Goal: Task Accomplishment & Management: Complete application form

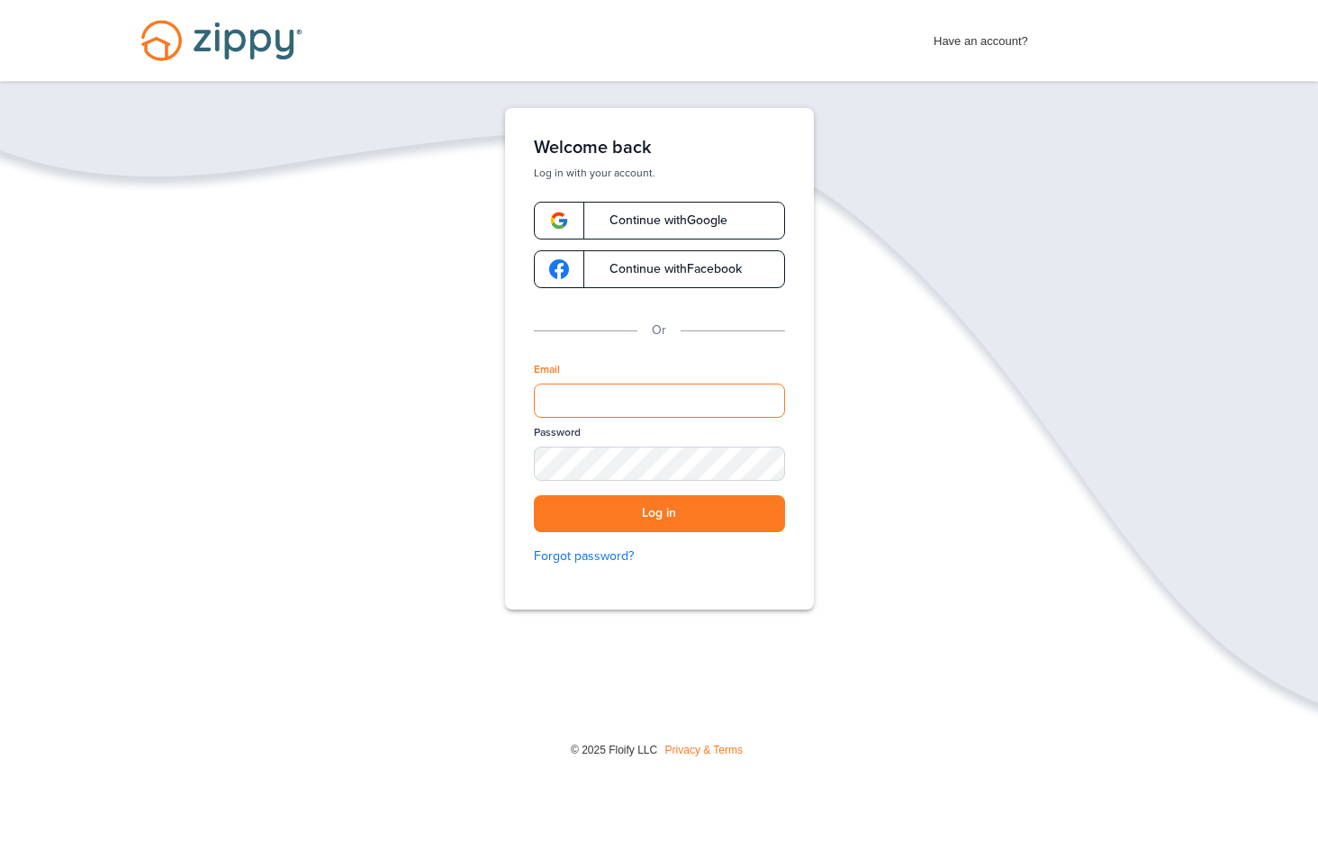
type input "**********"
click at [659, 513] on button "Log in" at bounding box center [659, 513] width 251 height 37
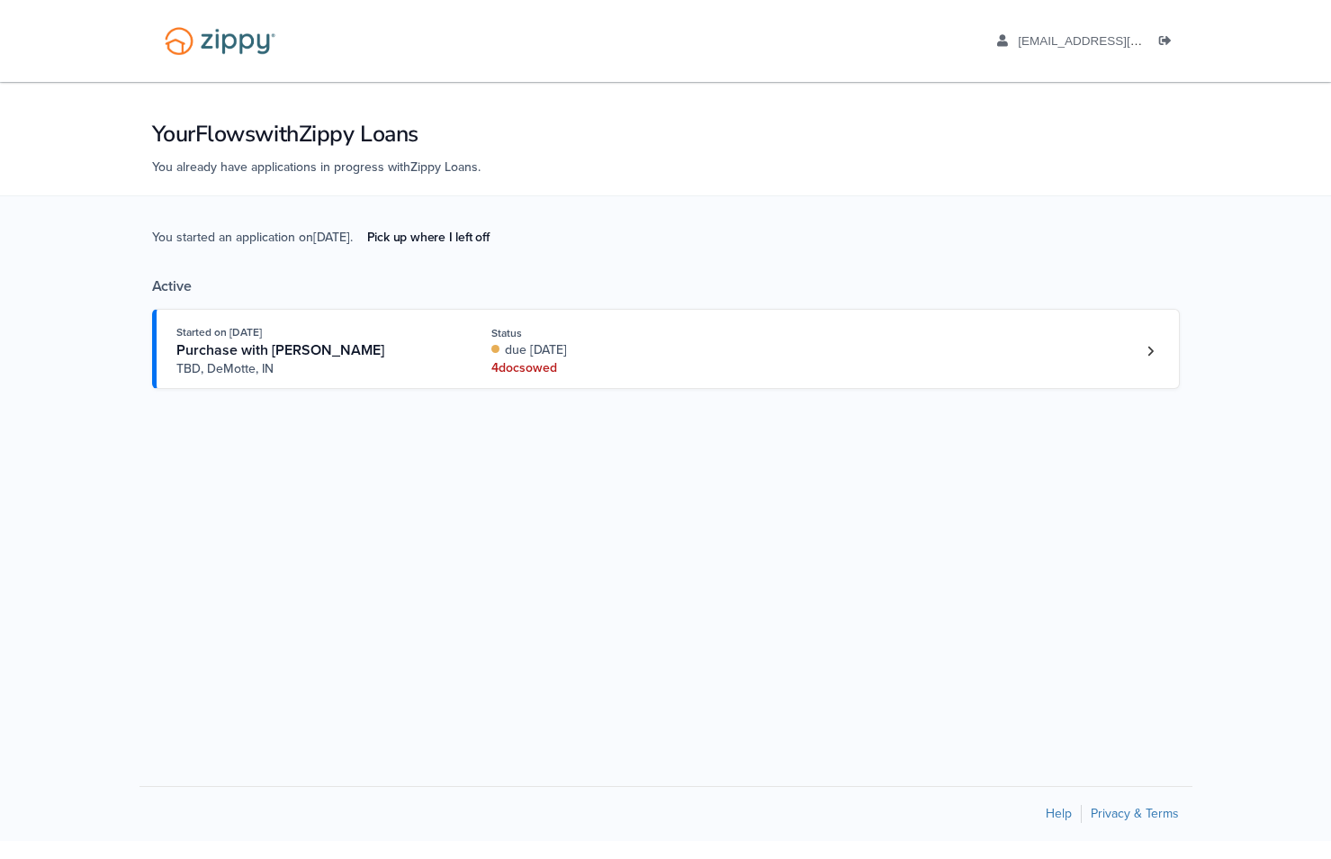
click at [968, 360] on div "Started on [DATE] Purchase with [PERSON_NAME] TBD, [PERSON_NAME], IN Status due…" at bounding box center [656, 350] width 961 height 55
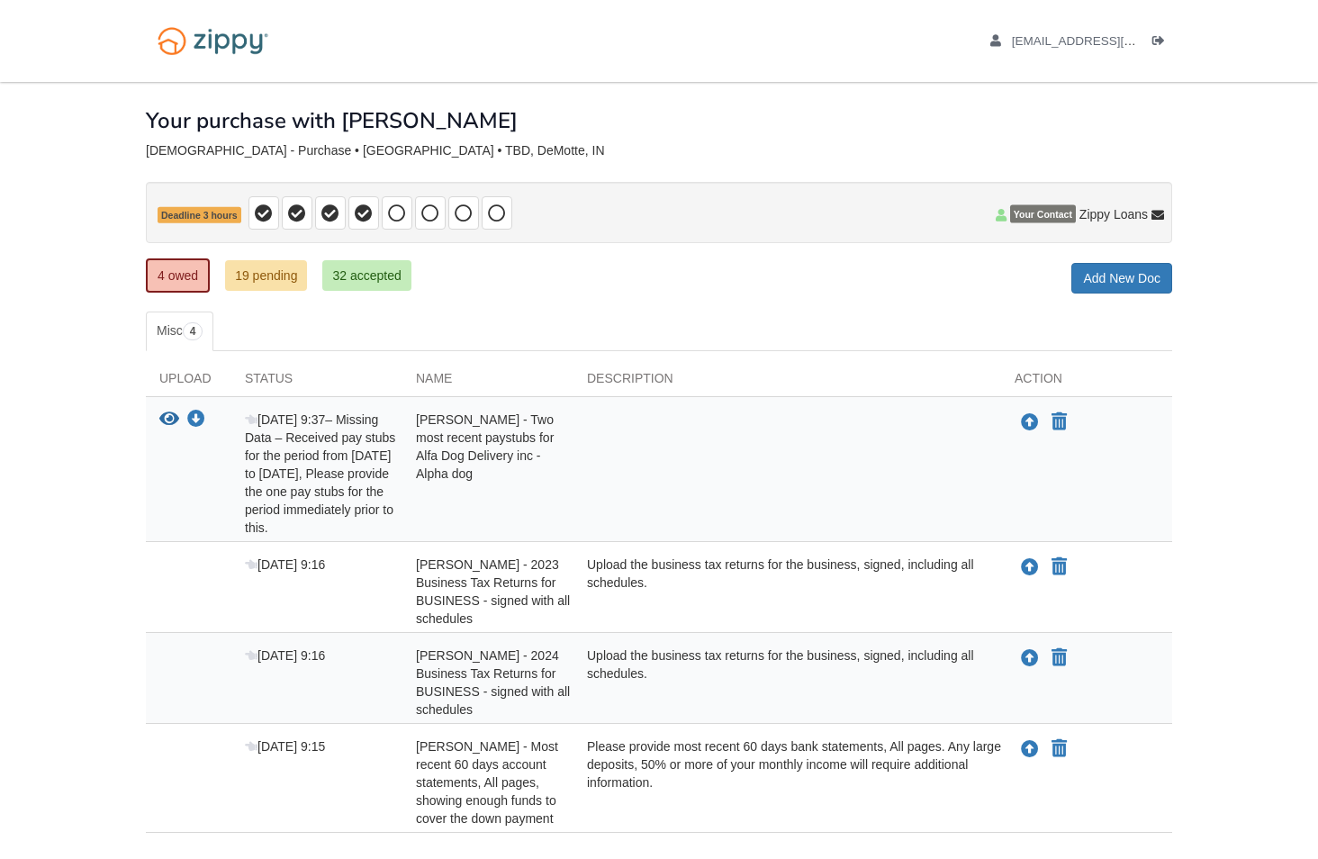
scroll to position [118, 0]
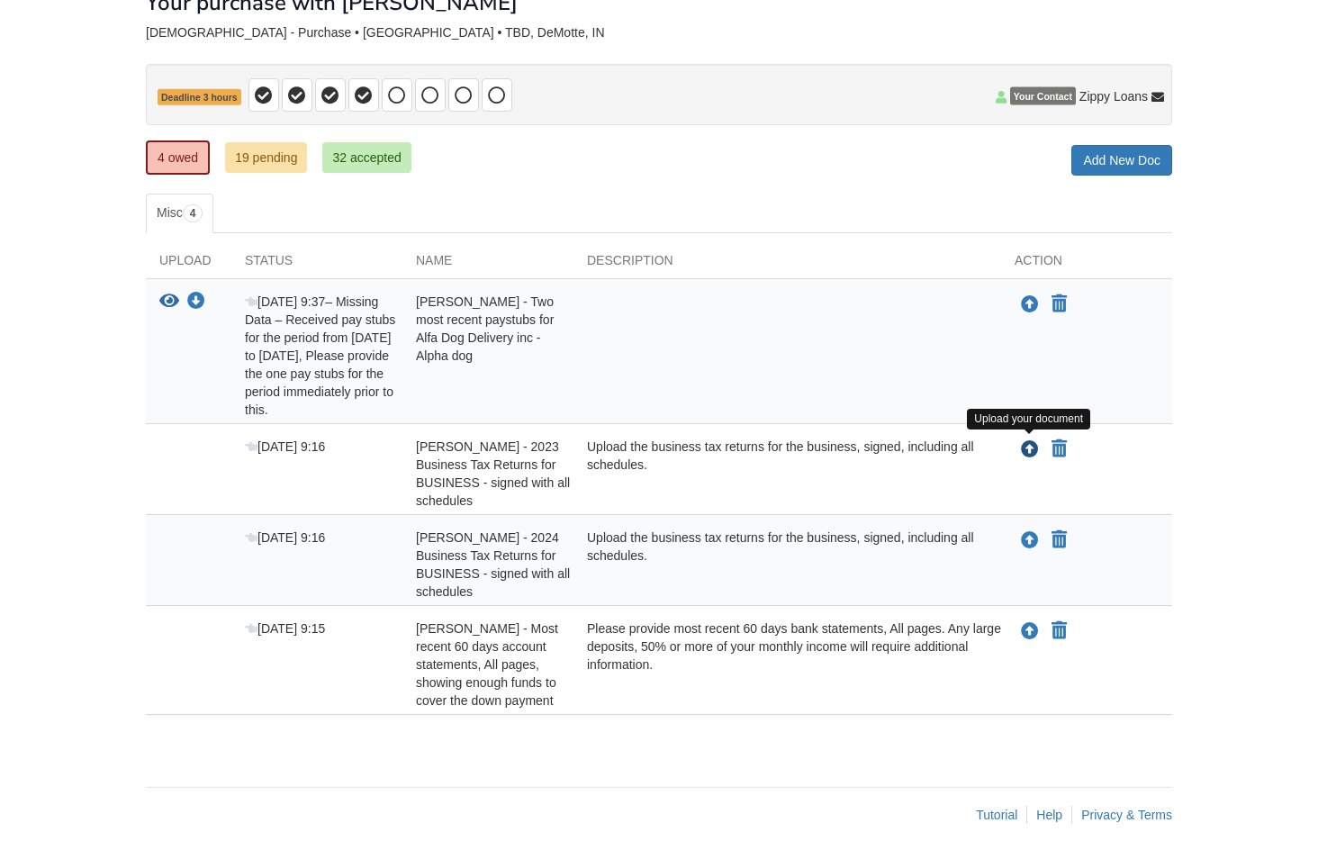
click at [1027, 445] on icon "Upload Michell Santelik - 2023 Business Tax Returns for BUSINESS - signed with …" at bounding box center [1030, 450] width 18 height 18
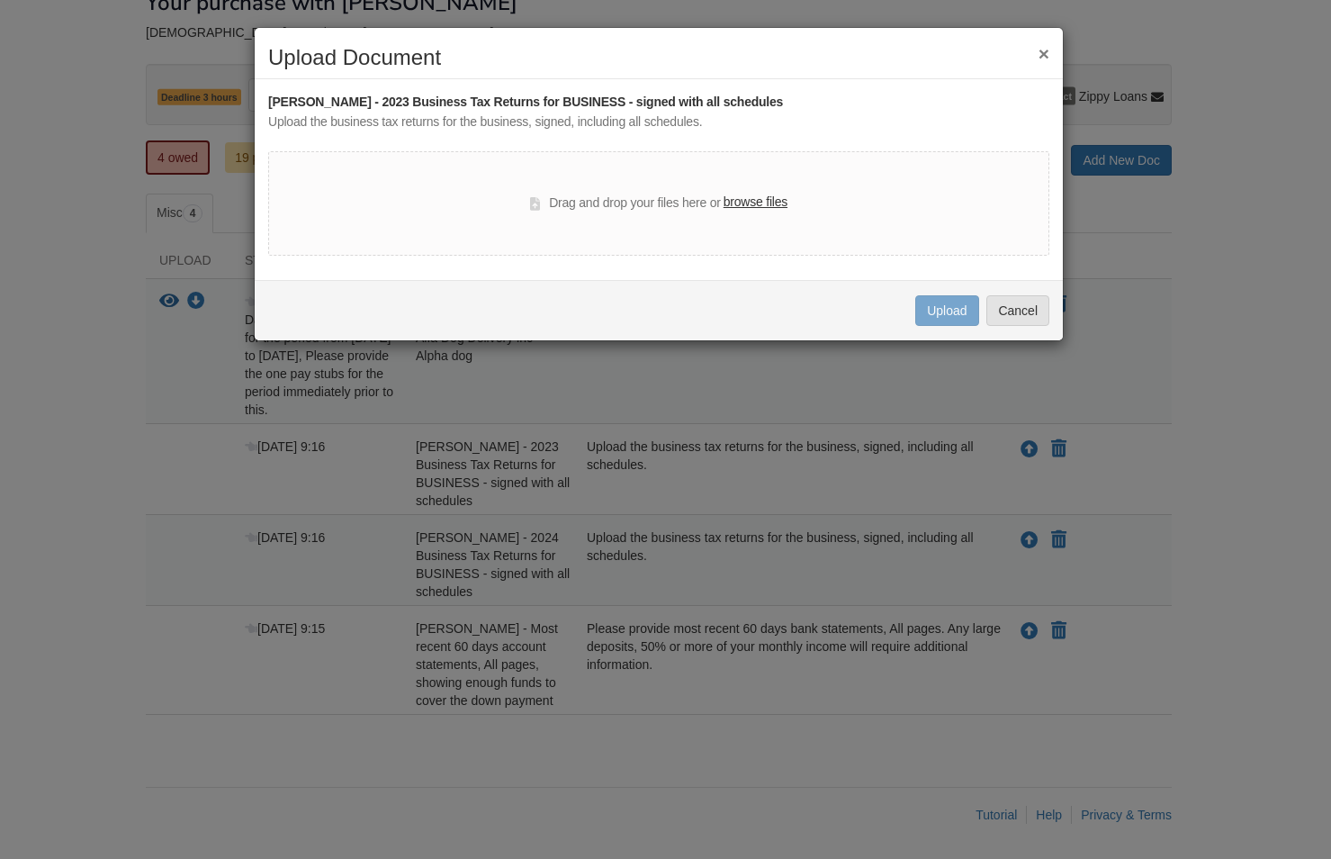
click at [743, 203] on label "browse files" at bounding box center [756, 203] width 64 height 20
click at [0, 0] on input "browse files" at bounding box center [0, 0] width 0 height 0
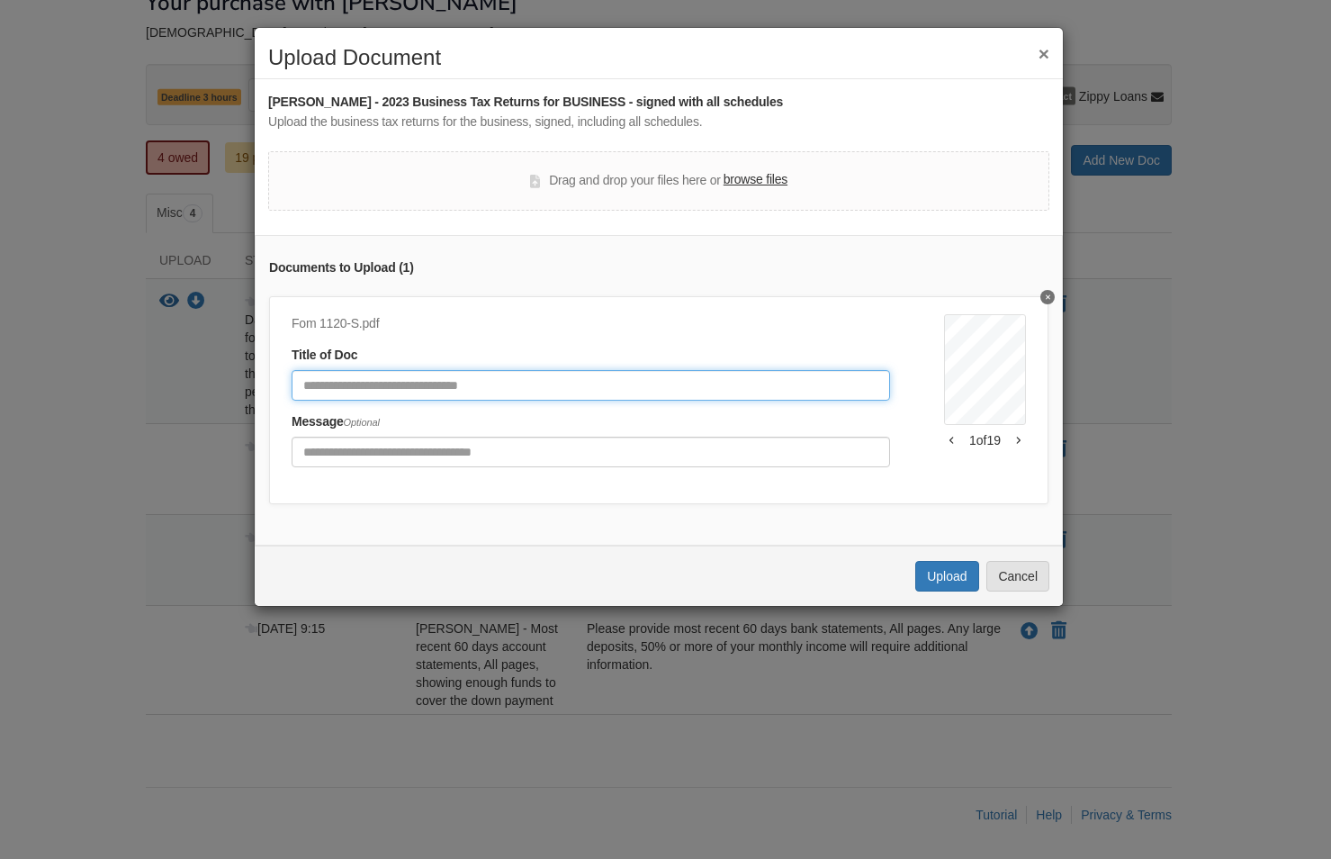
click at [543, 382] on input "Document Title" at bounding box center [591, 385] width 598 height 31
type input "**********"
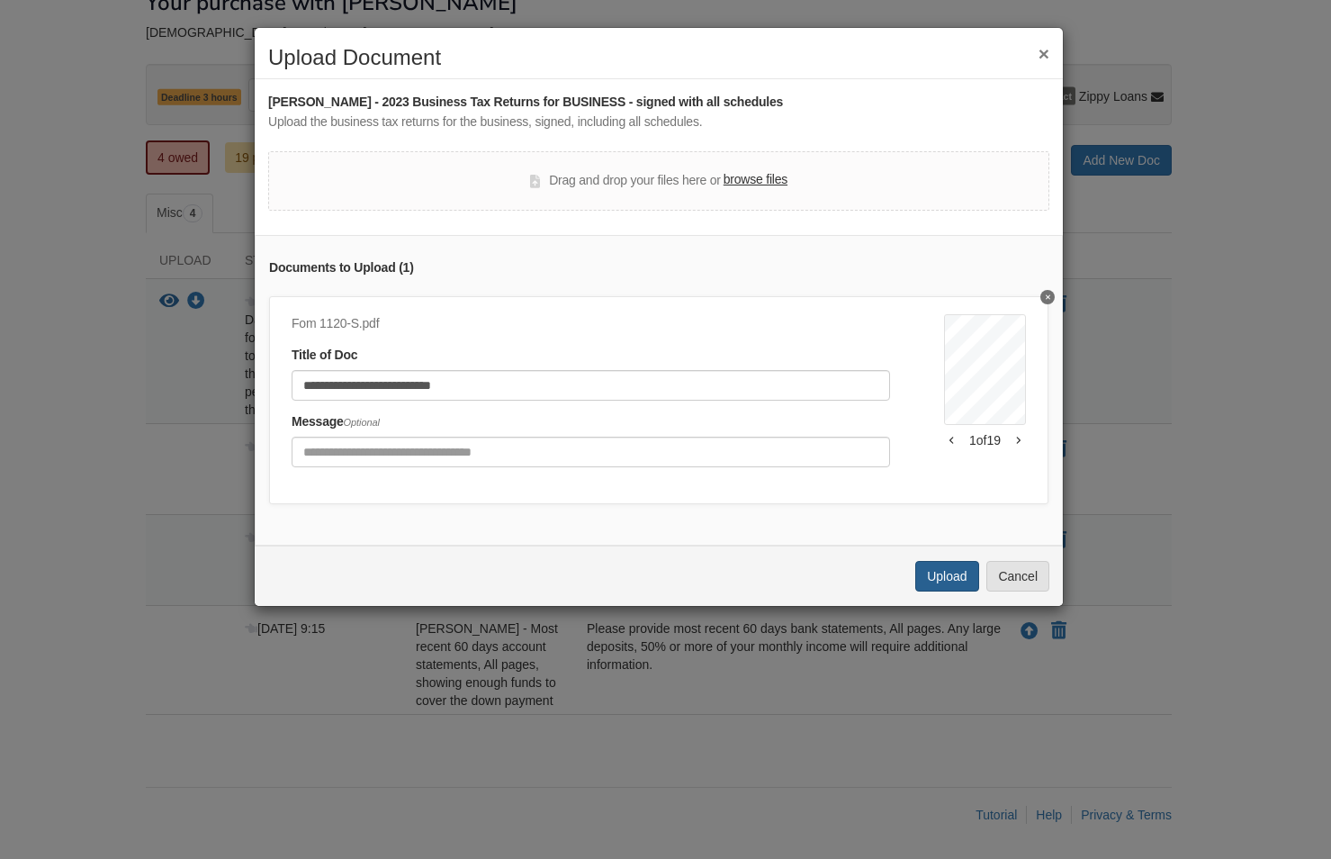
click at [949, 585] on button "Upload" at bounding box center [946, 576] width 63 height 31
click at [1008, 592] on button "Cancel" at bounding box center [1017, 577] width 63 height 31
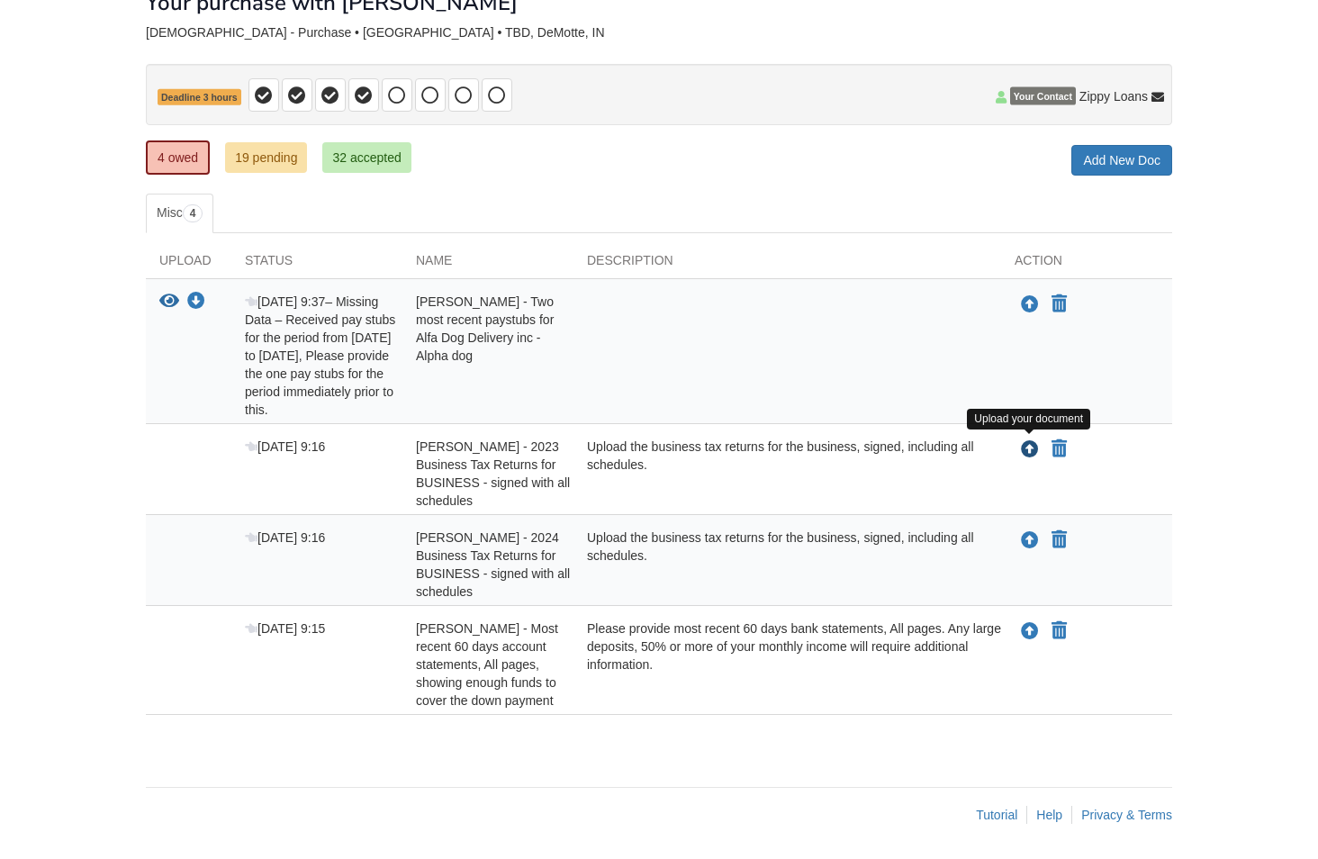
click at [1029, 451] on icon "Upload Michell Santelik - 2023 Business Tax Returns for BUSINESS - signed with …" at bounding box center [1030, 450] width 18 height 18
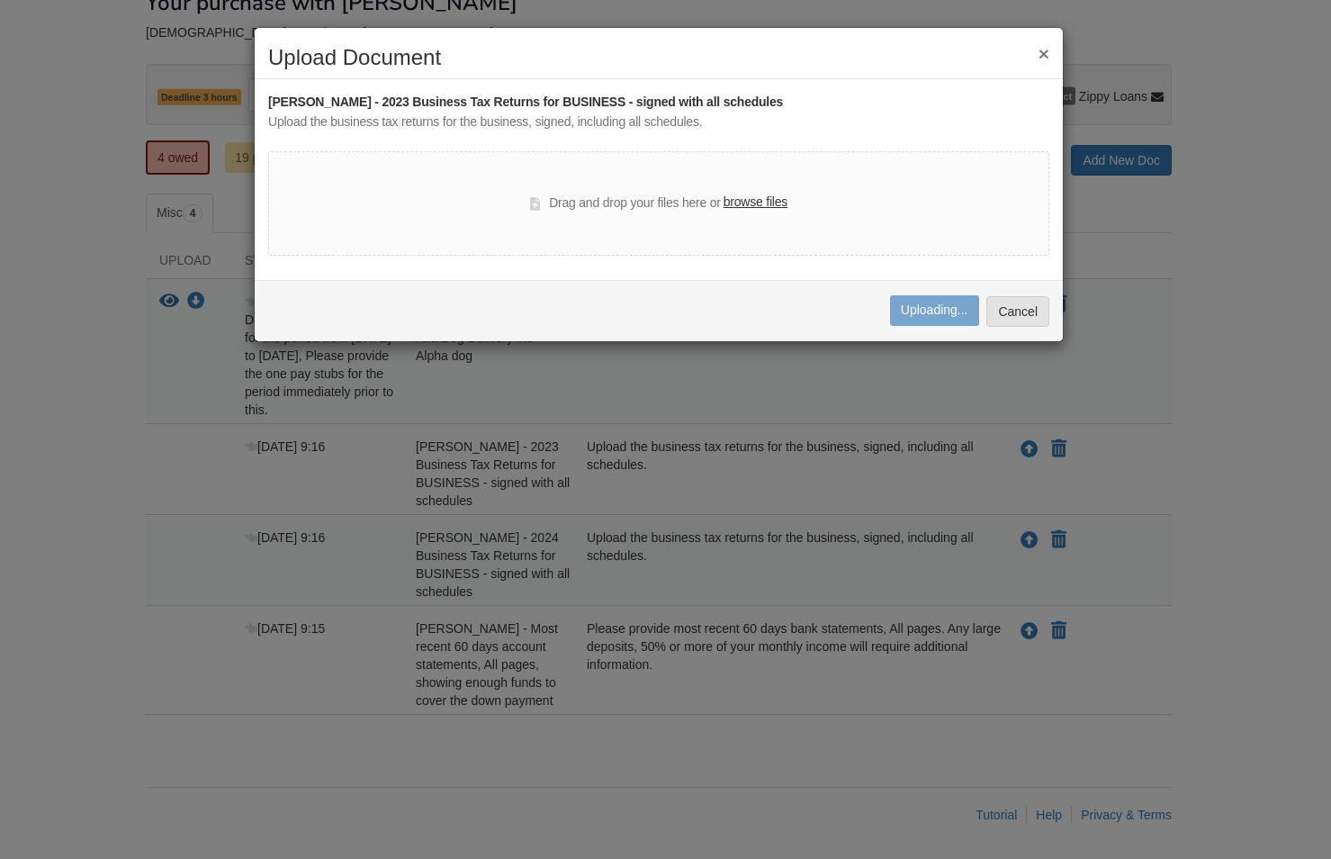
click at [742, 196] on label "browse files" at bounding box center [756, 203] width 64 height 20
click at [0, 0] on input "browse files" at bounding box center [0, 0] width 0 height 0
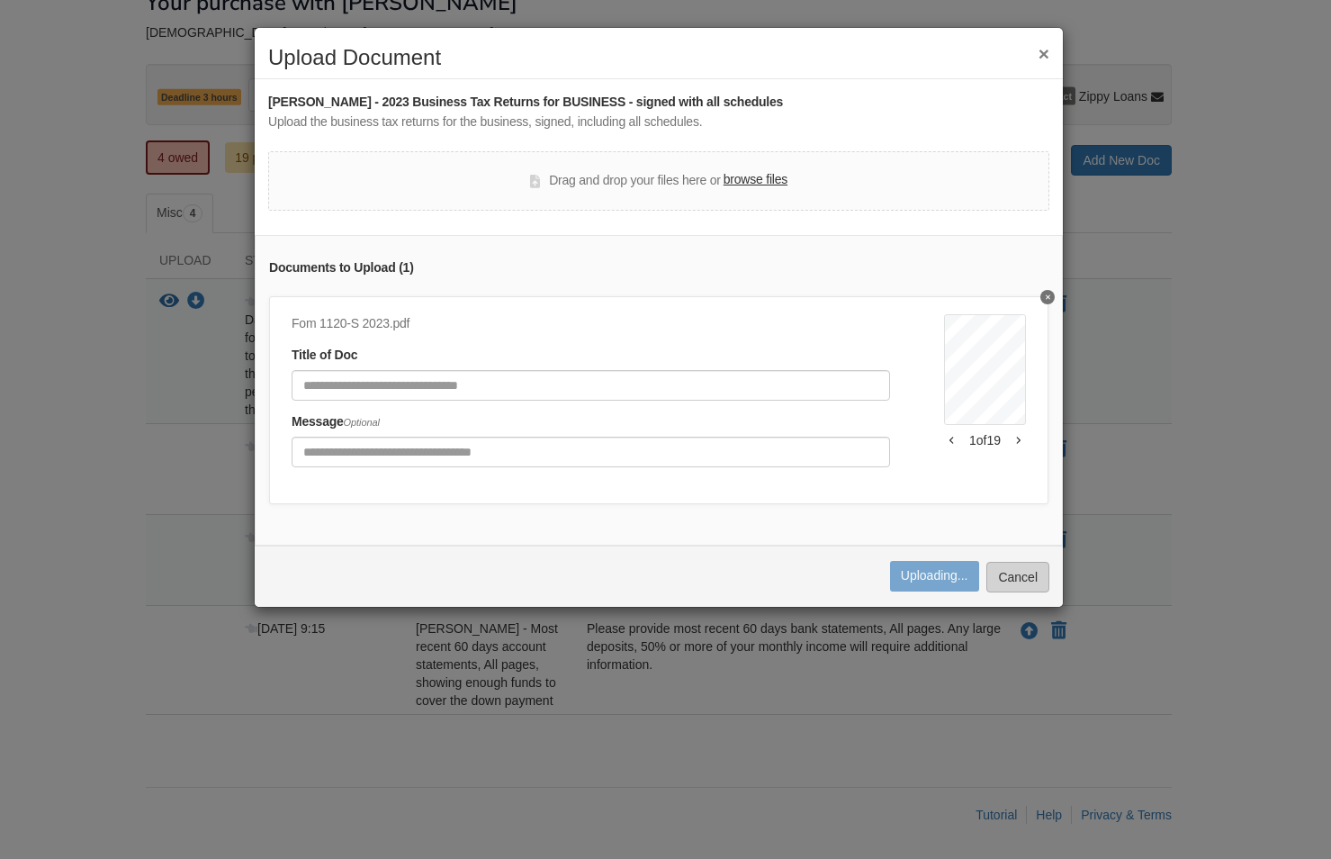
click at [1026, 585] on button "Cancel" at bounding box center [1017, 577] width 63 height 31
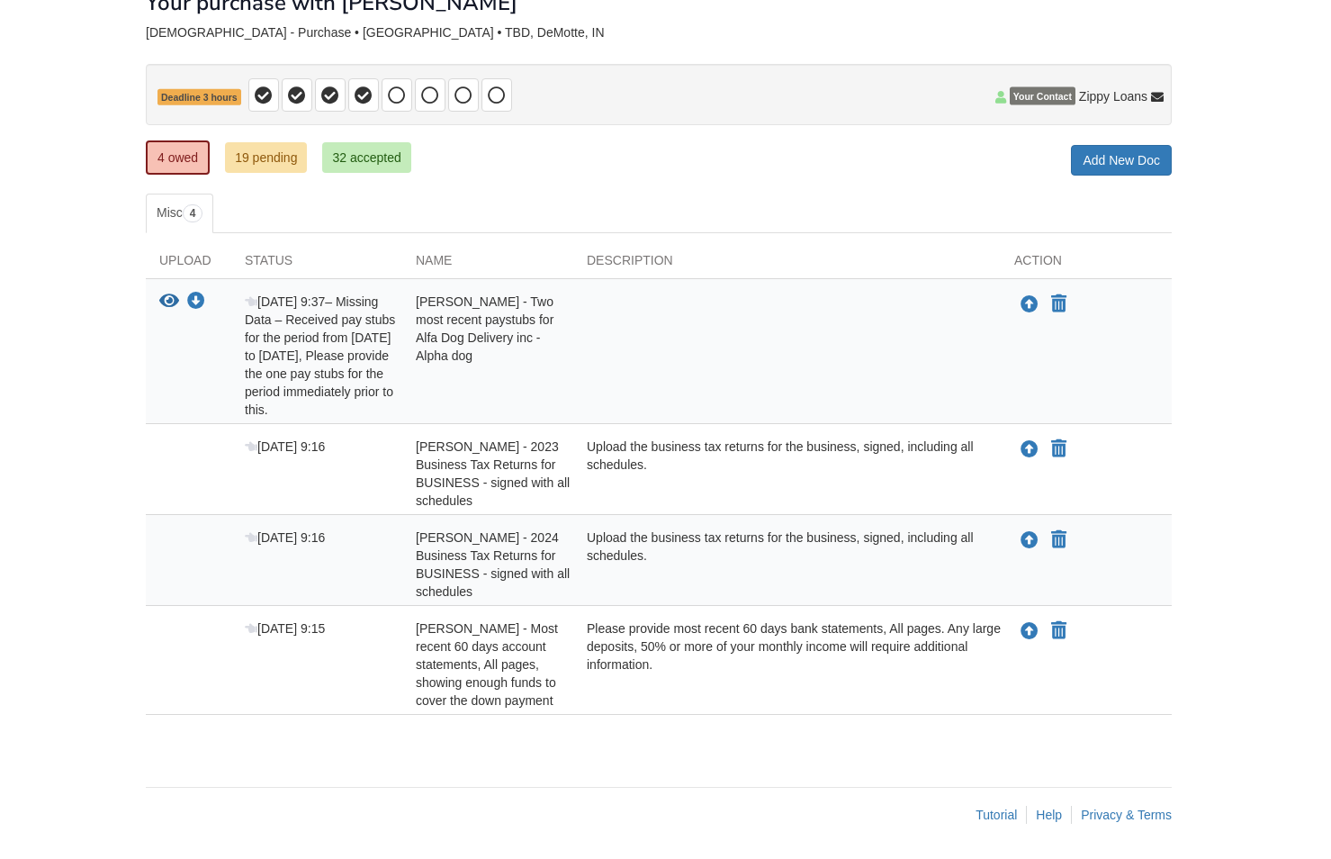
click at [1026, 585] on body "santelikstudio@gmail.com Logout ×" at bounding box center [665, 370] width 1331 height 977
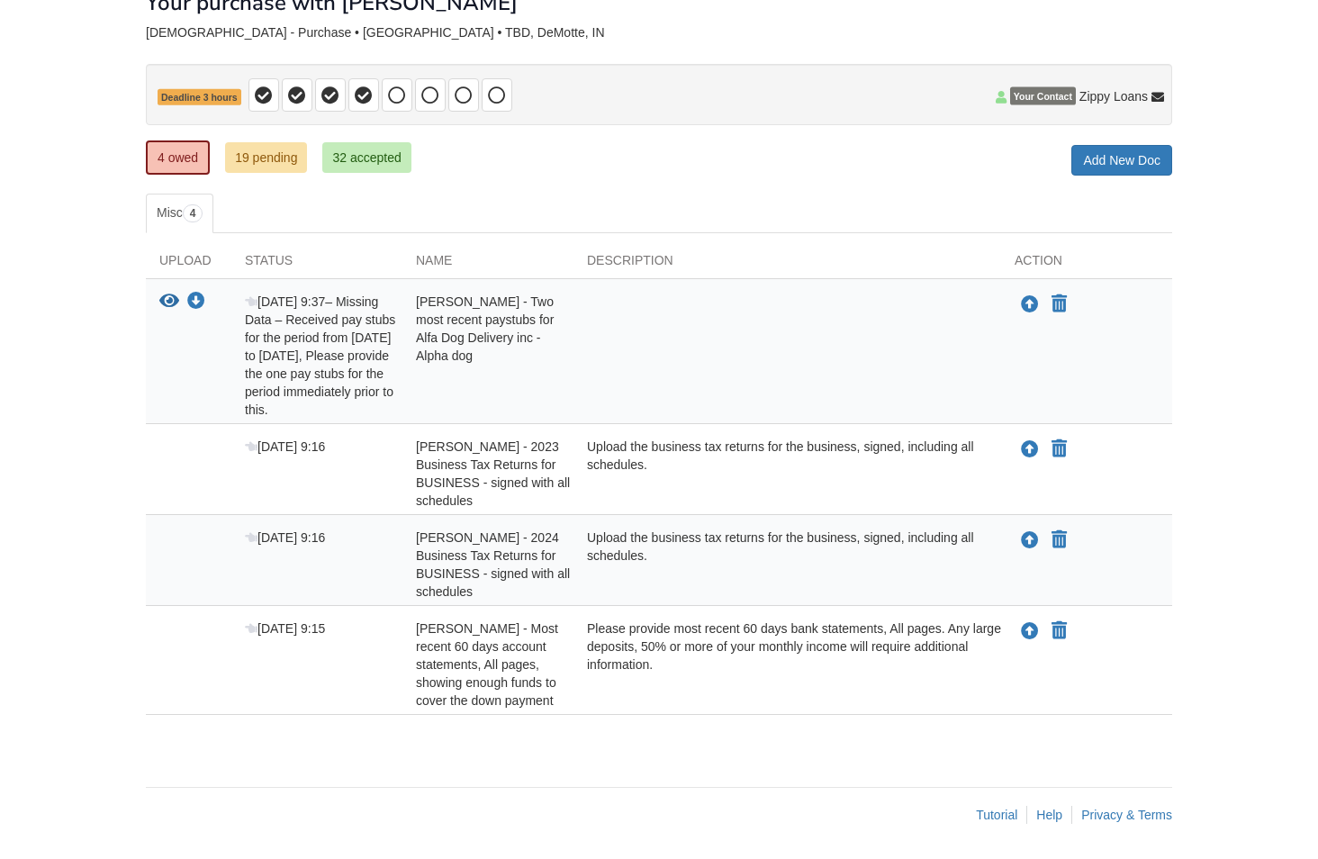
click at [1133, 574] on div "Upload your document You can declare this document Not Applicable" at bounding box center [1086, 564] width 171 height 72
click at [1117, 159] on link "Add New Doc" at bounding box center [1121, 160] width 101 height 31
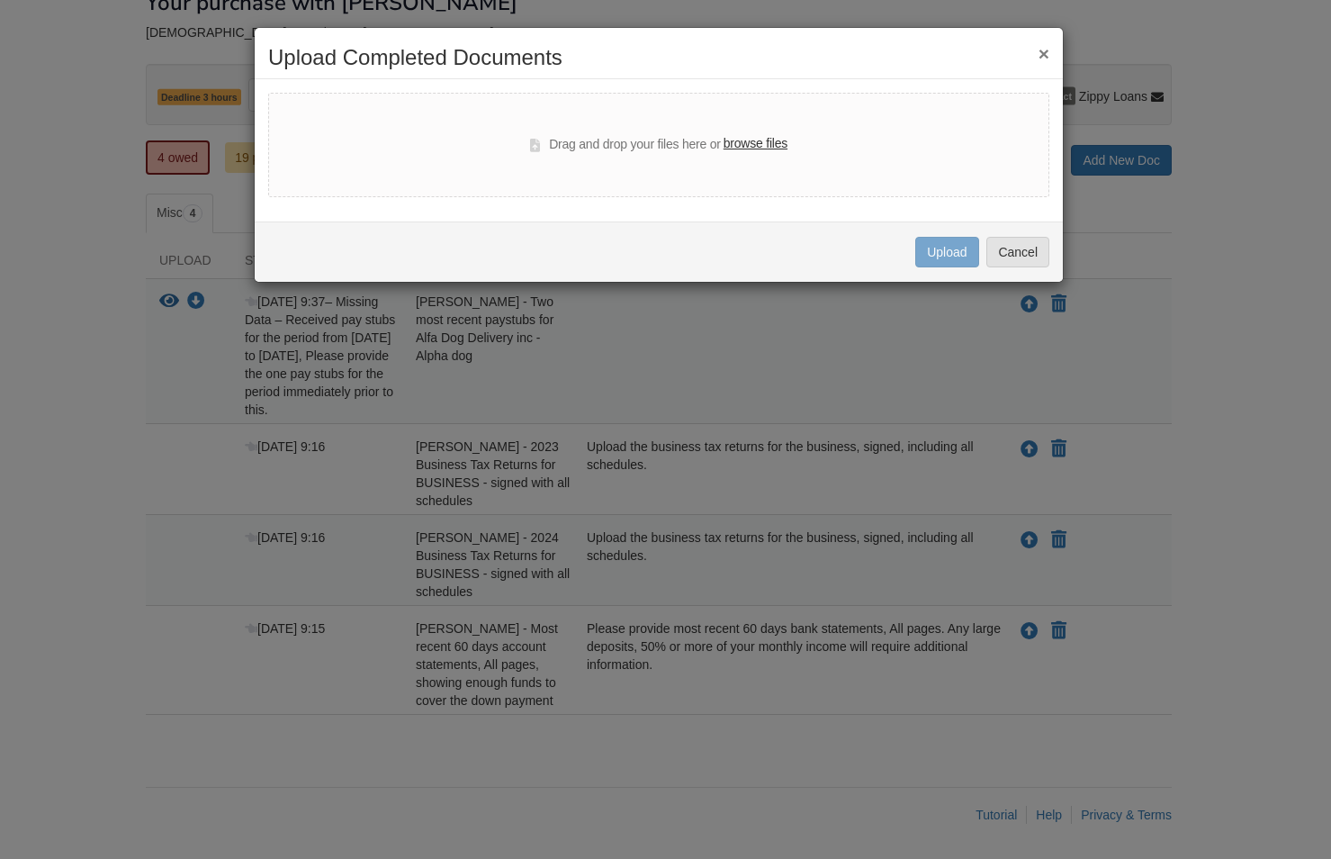
click at [755, 140] on label "browse files" at bounding box center [756, 144] width 64 height 20
click at [0, 0] on input "browse files" at bounding box center [0, 0] width 0 height 0
select select "****"
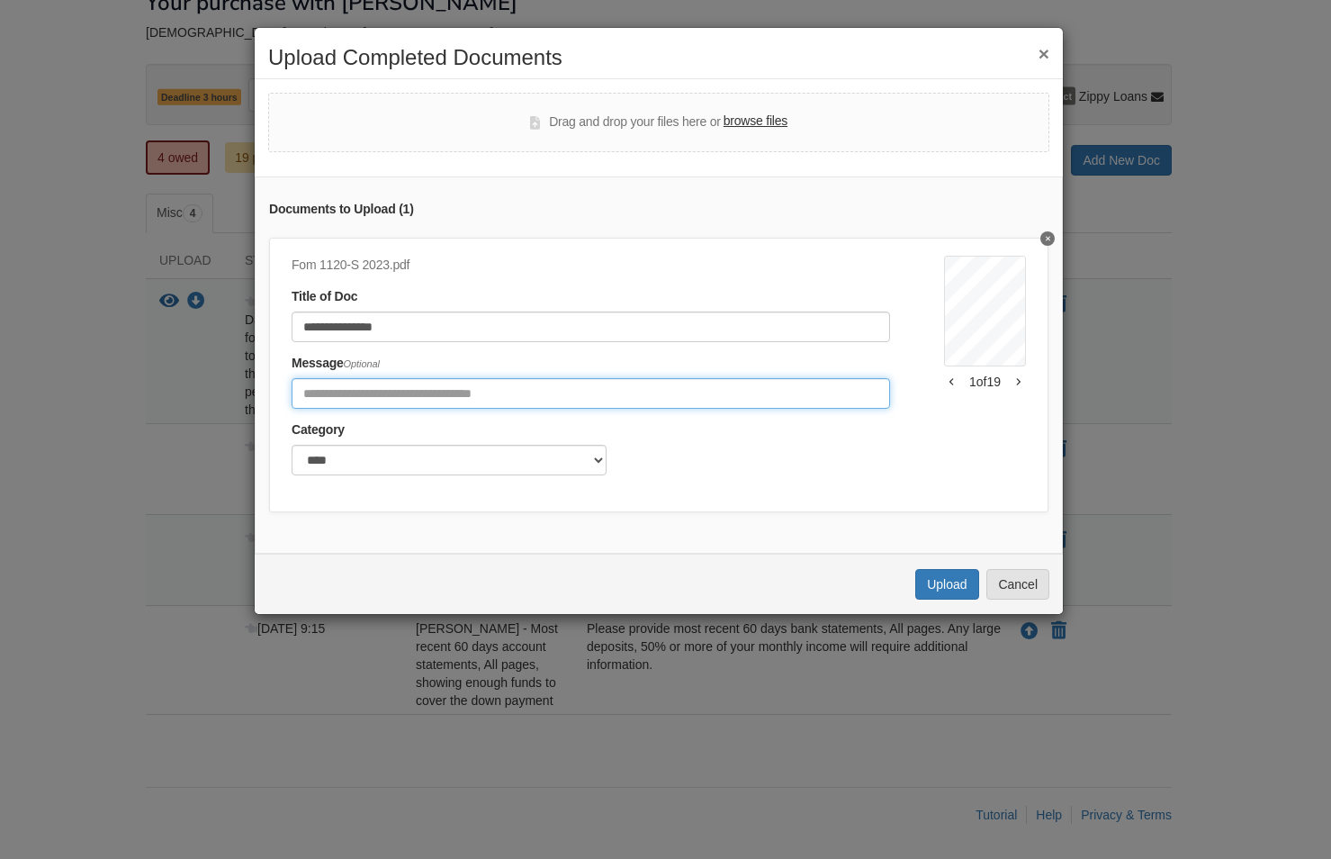
click at [464, 384] on input "Include any comments on this document" at bounding box center [591, 393] width 598 height 31
type input "**********"
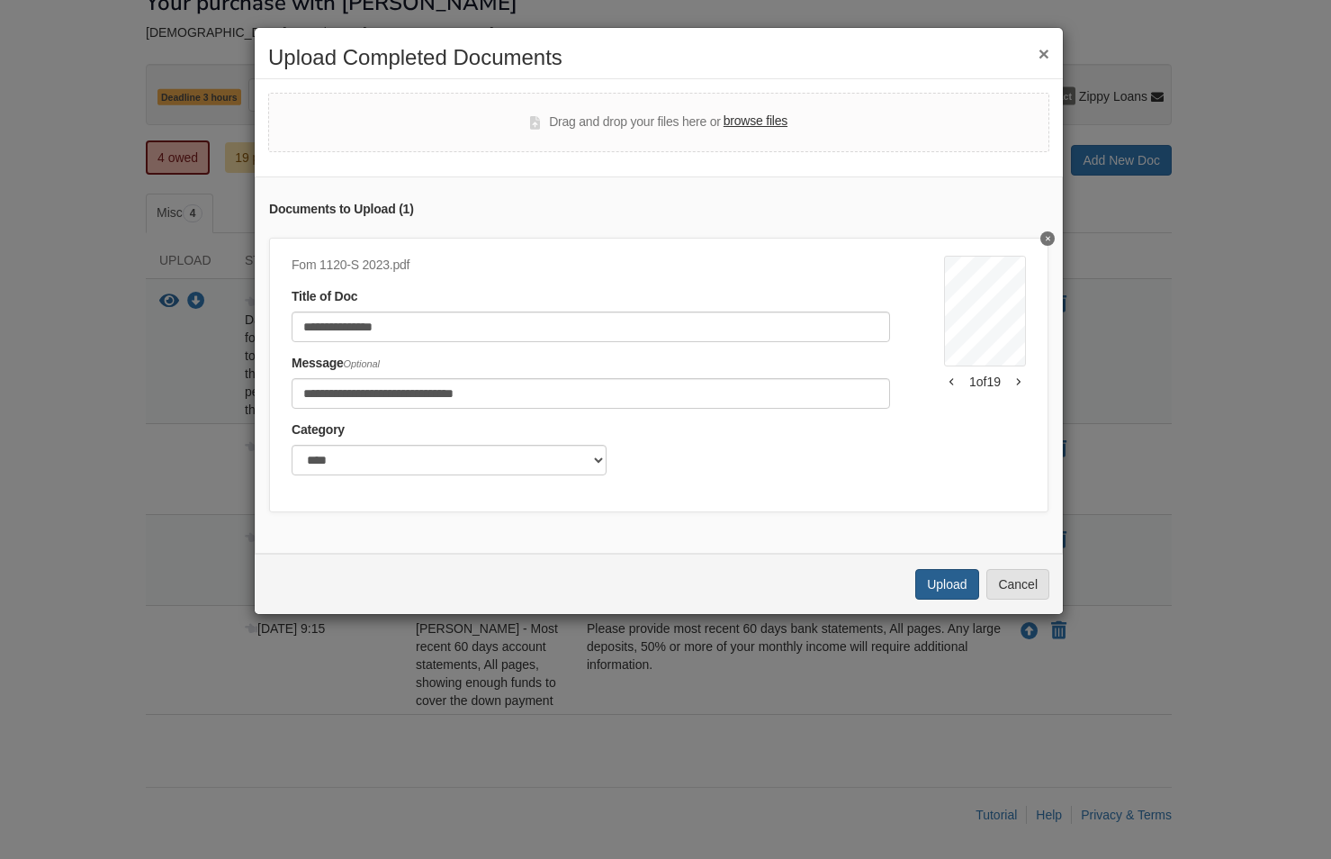
click at [945, 591] on button "Upload" at bounding box center [946, 584] width 63 height 31
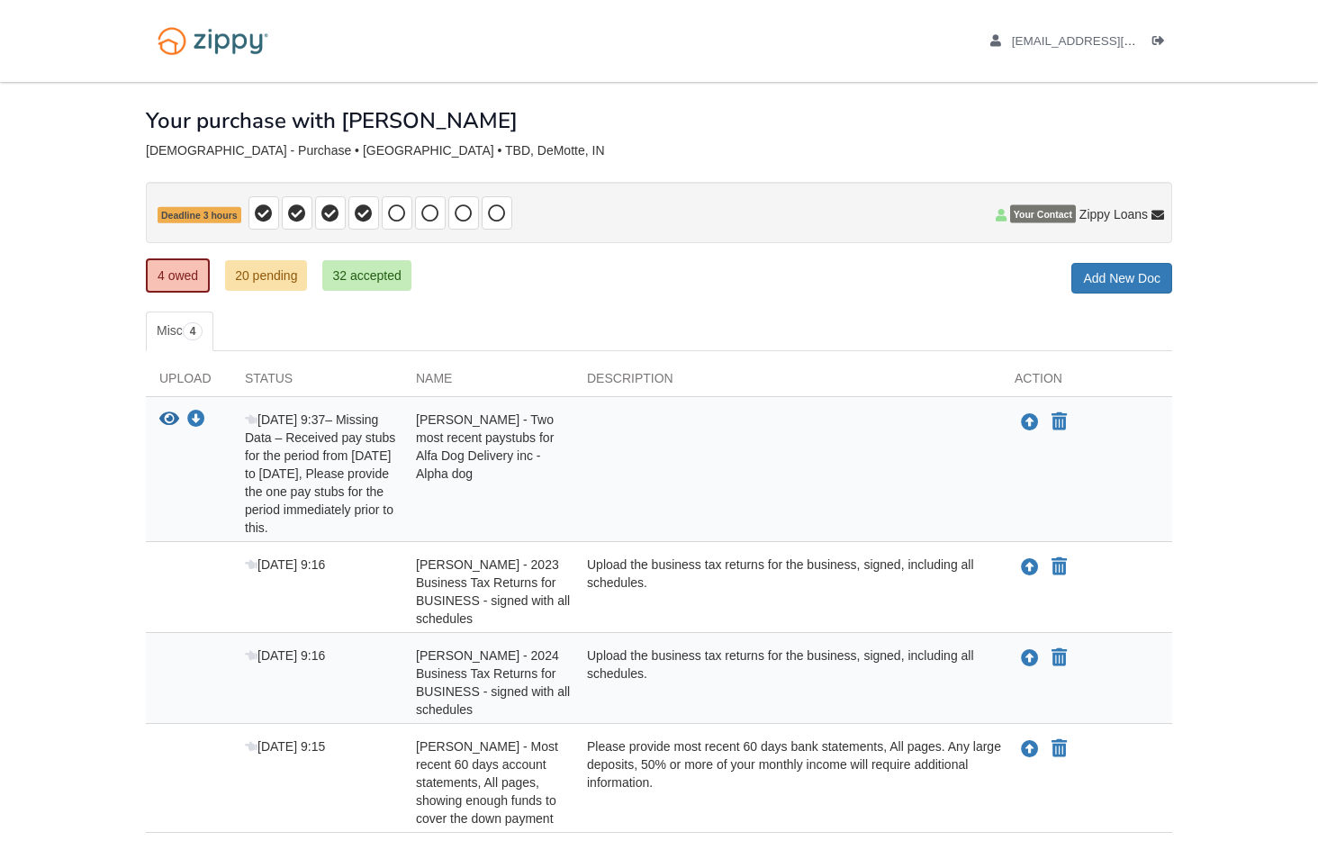
scroll to position [118, 0]
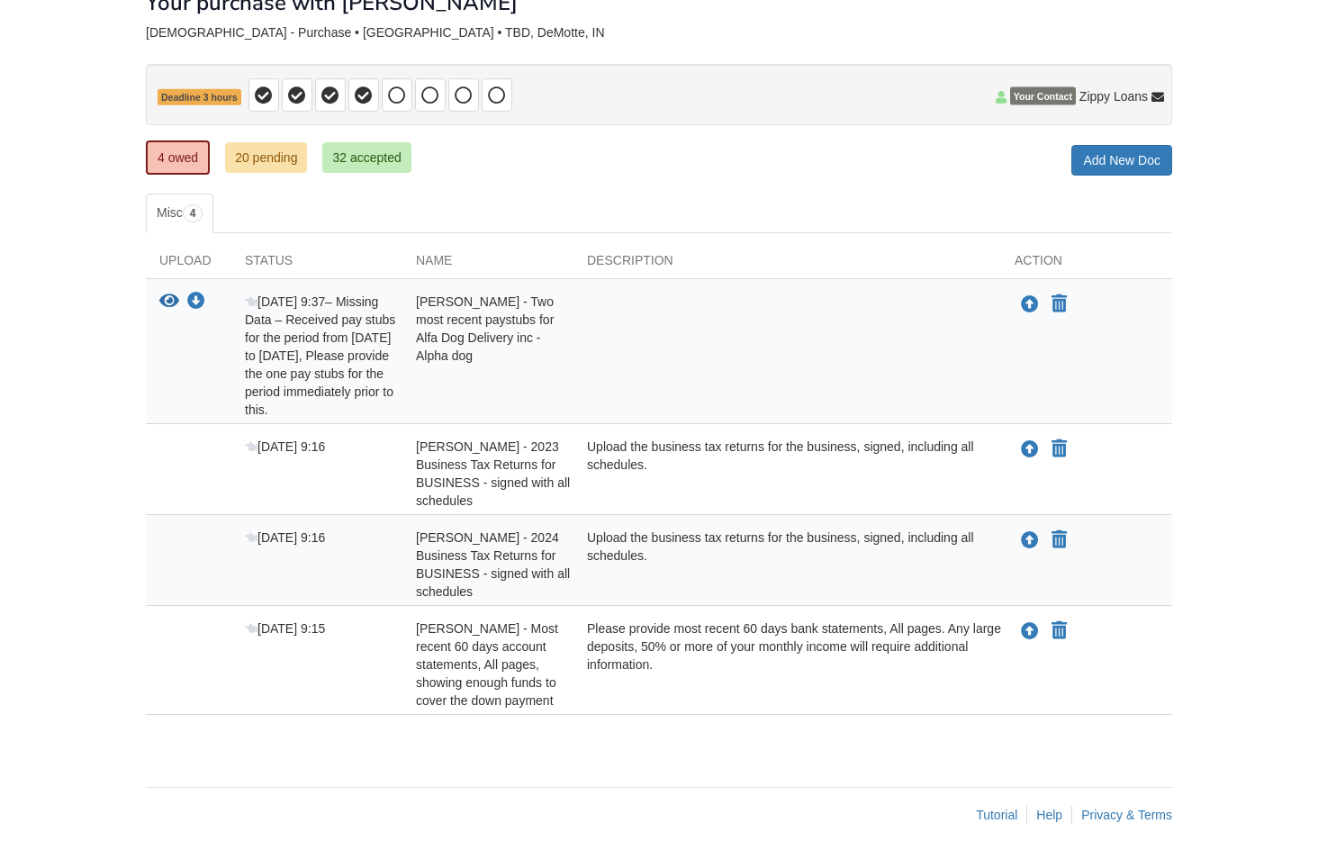
click at [266, 148] on link "20 pending" at bounding box center [266, 157] width 82 height 31
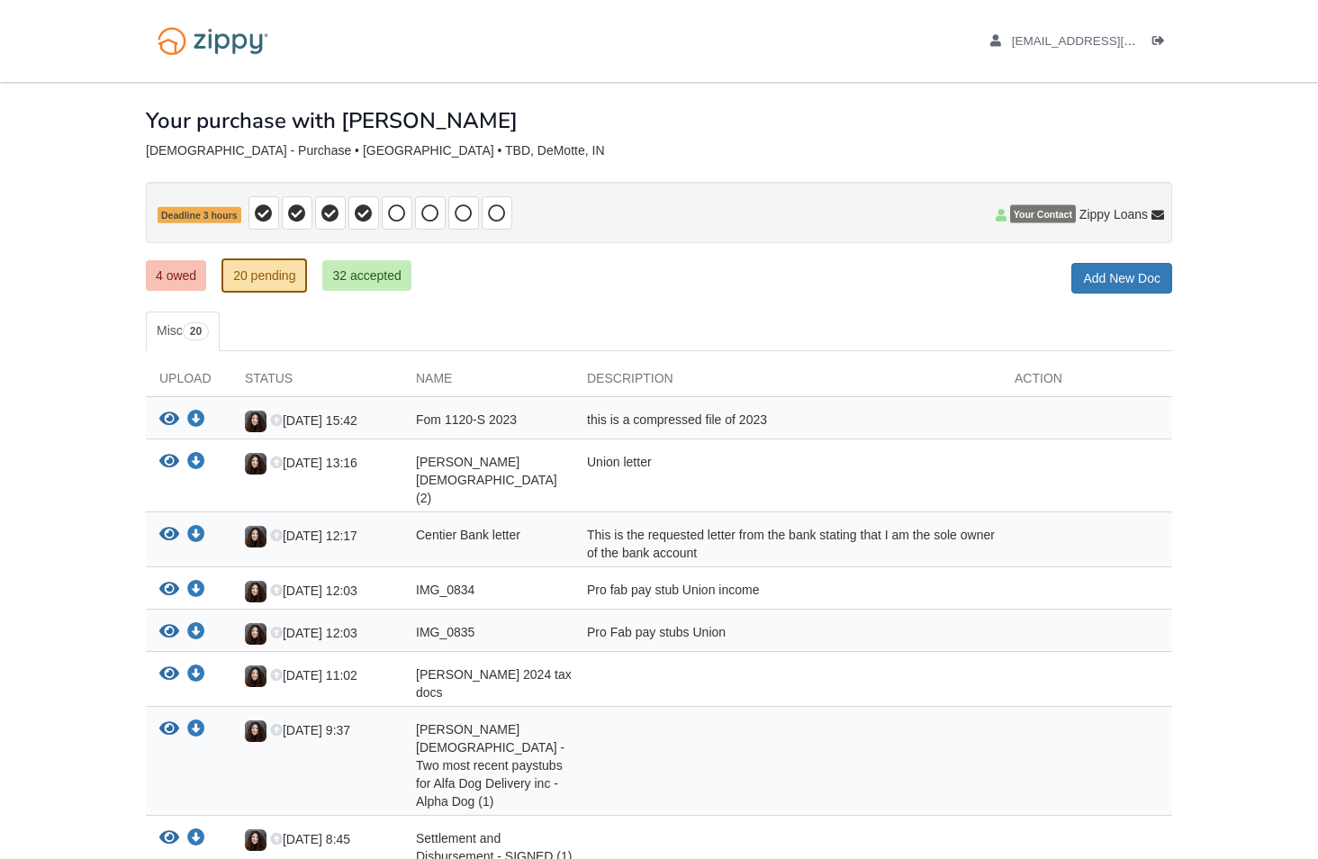
click at [169, 276] on link "4 owed" at bounding box center [176, 275] width 60 height 31
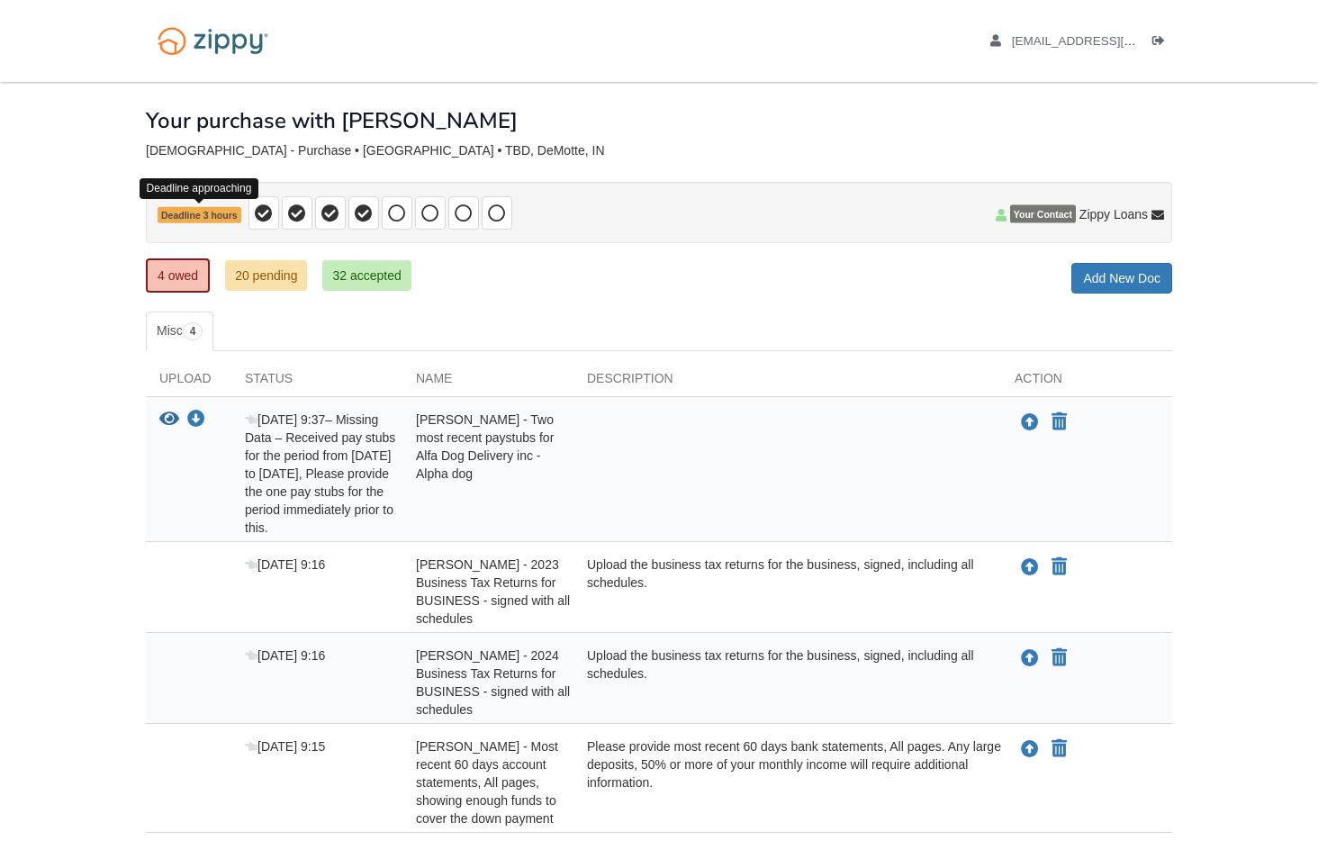
click at [214, 211] on span "Deadline 3 hours" at bounding box center [199, 215] width 84 height 17
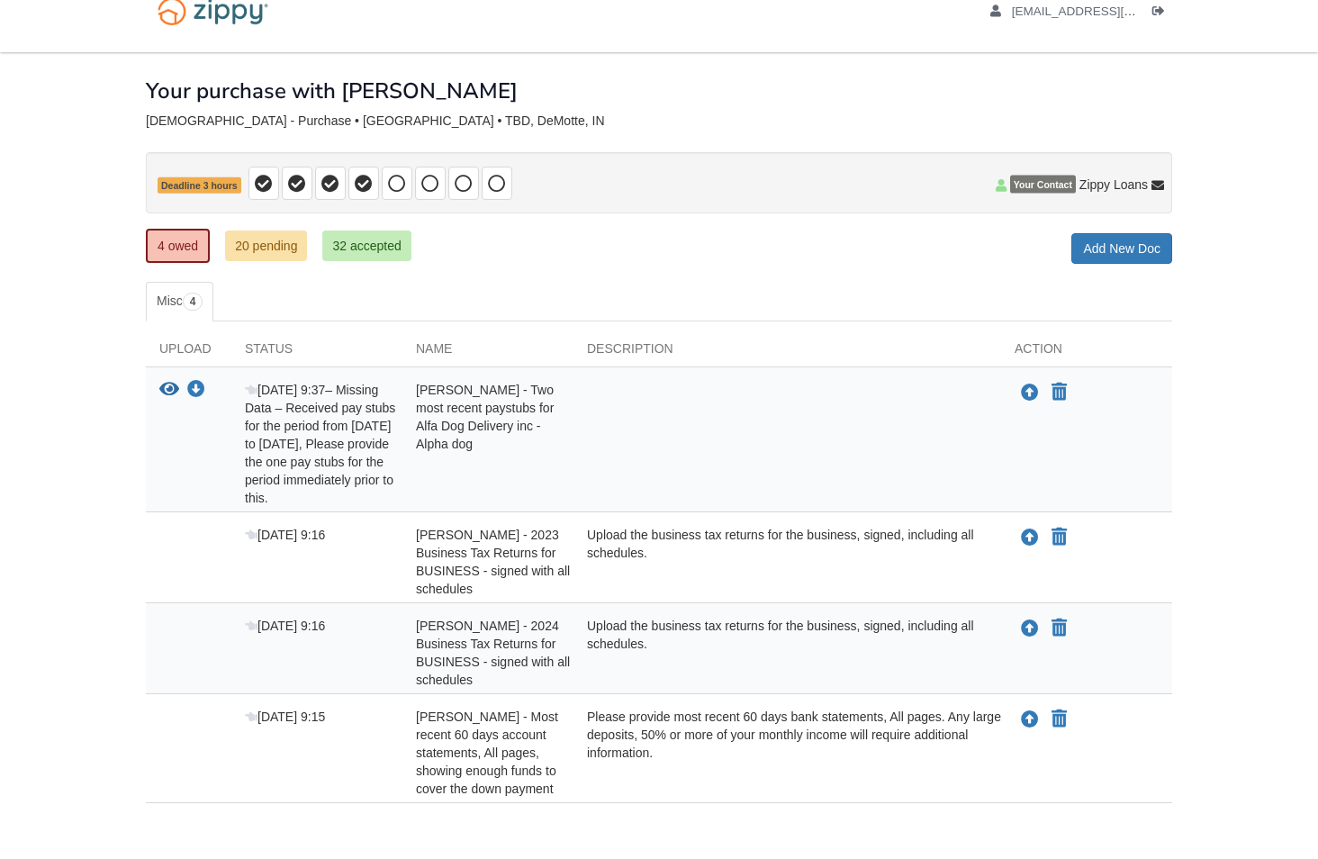
scroll to position [118, 0]
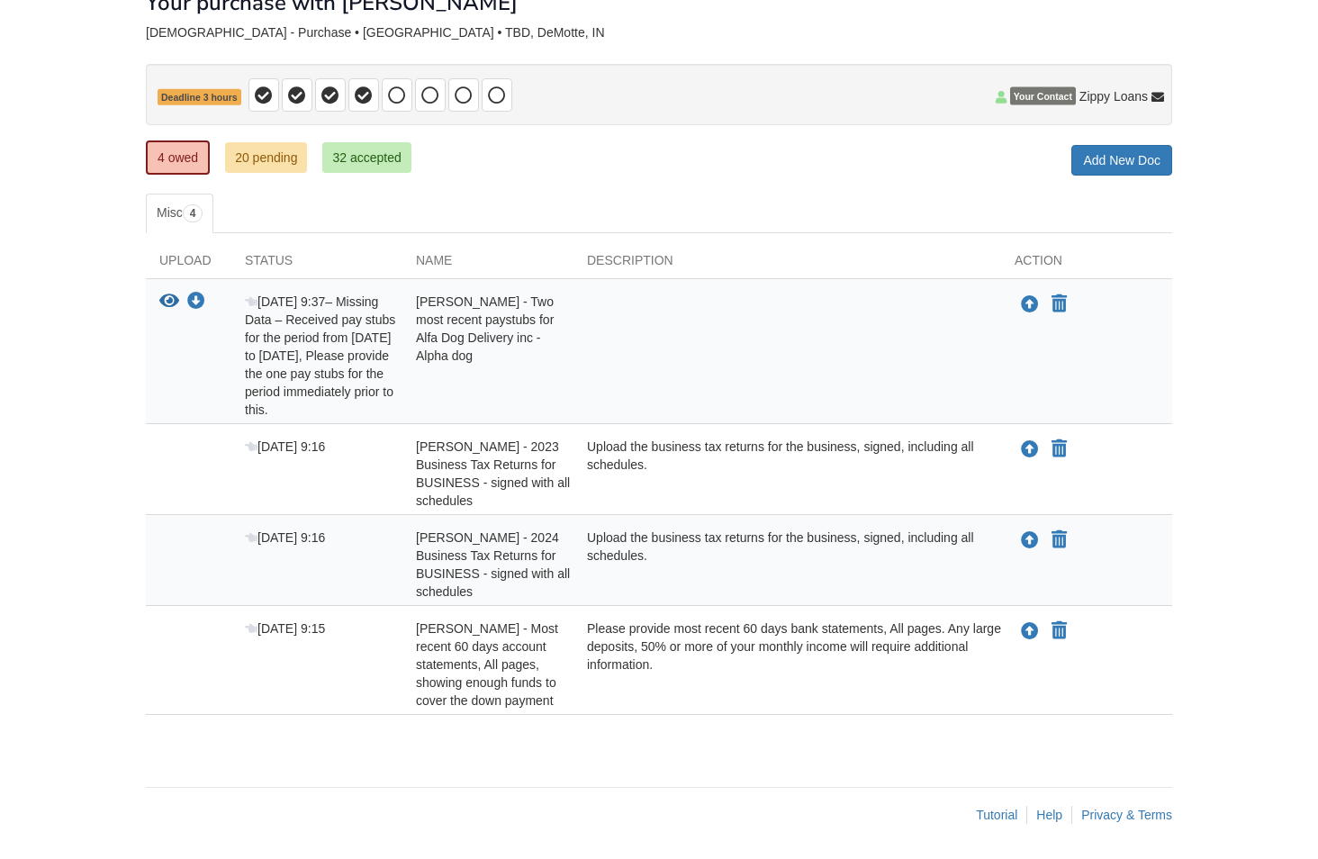
click at [278, 156] on link "20 pending" at bounding box center [266, 157] width 82 height 31
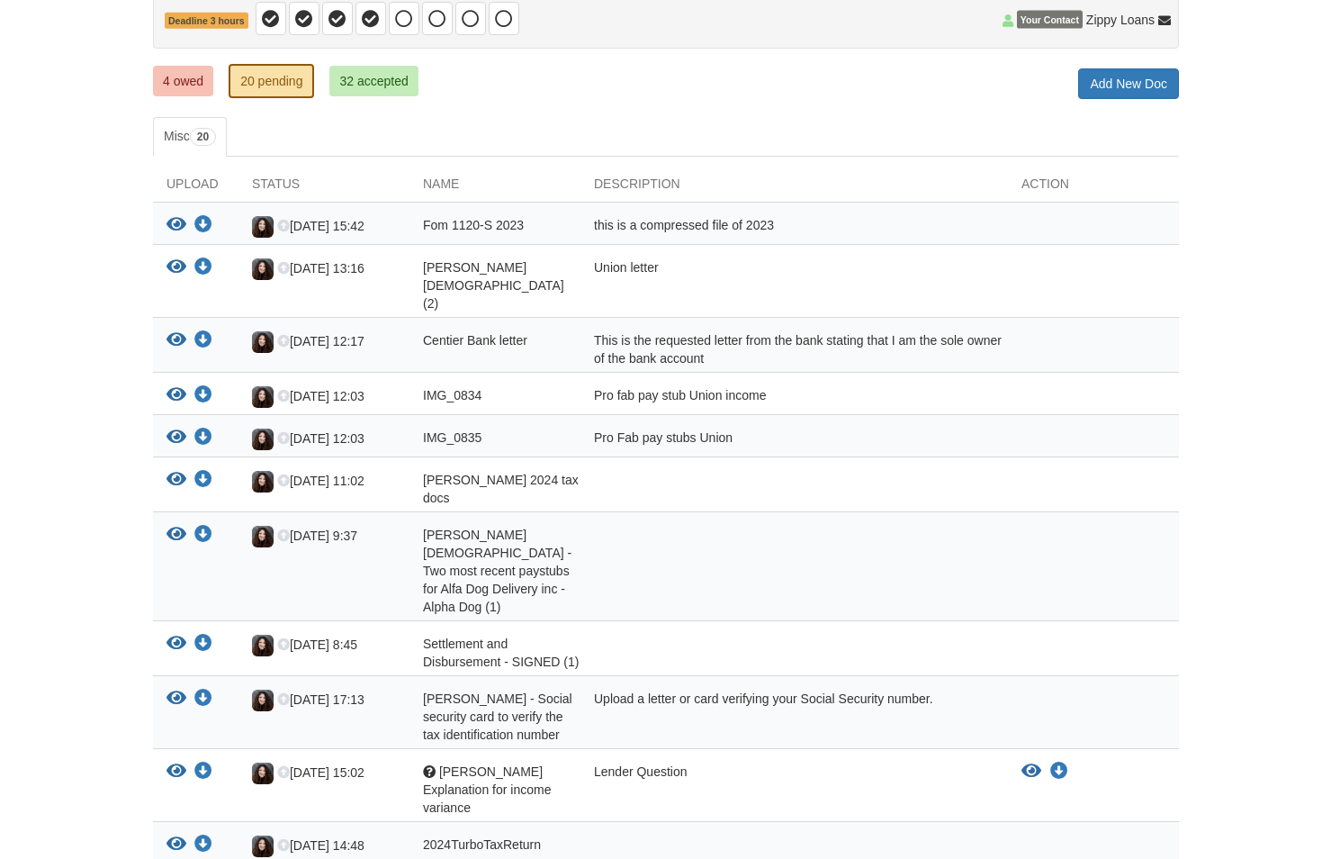
scroll to position [240, 0]
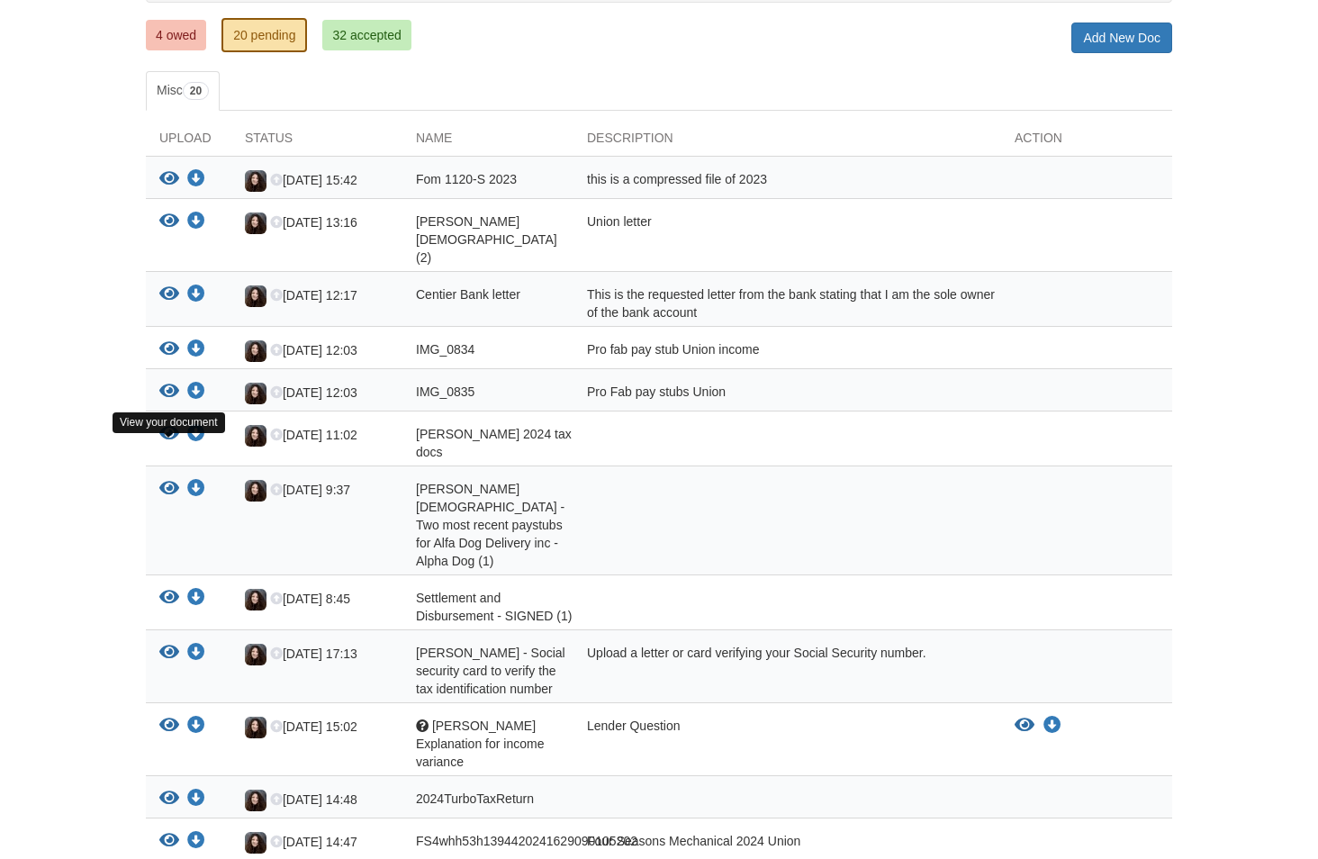
click at [166, 480] on icon "View Joseph Santelik - Two most recent paystubs for Alfa Dog Delivery inc - Alp…" at bounding box center [169, 489] width 20 height 18
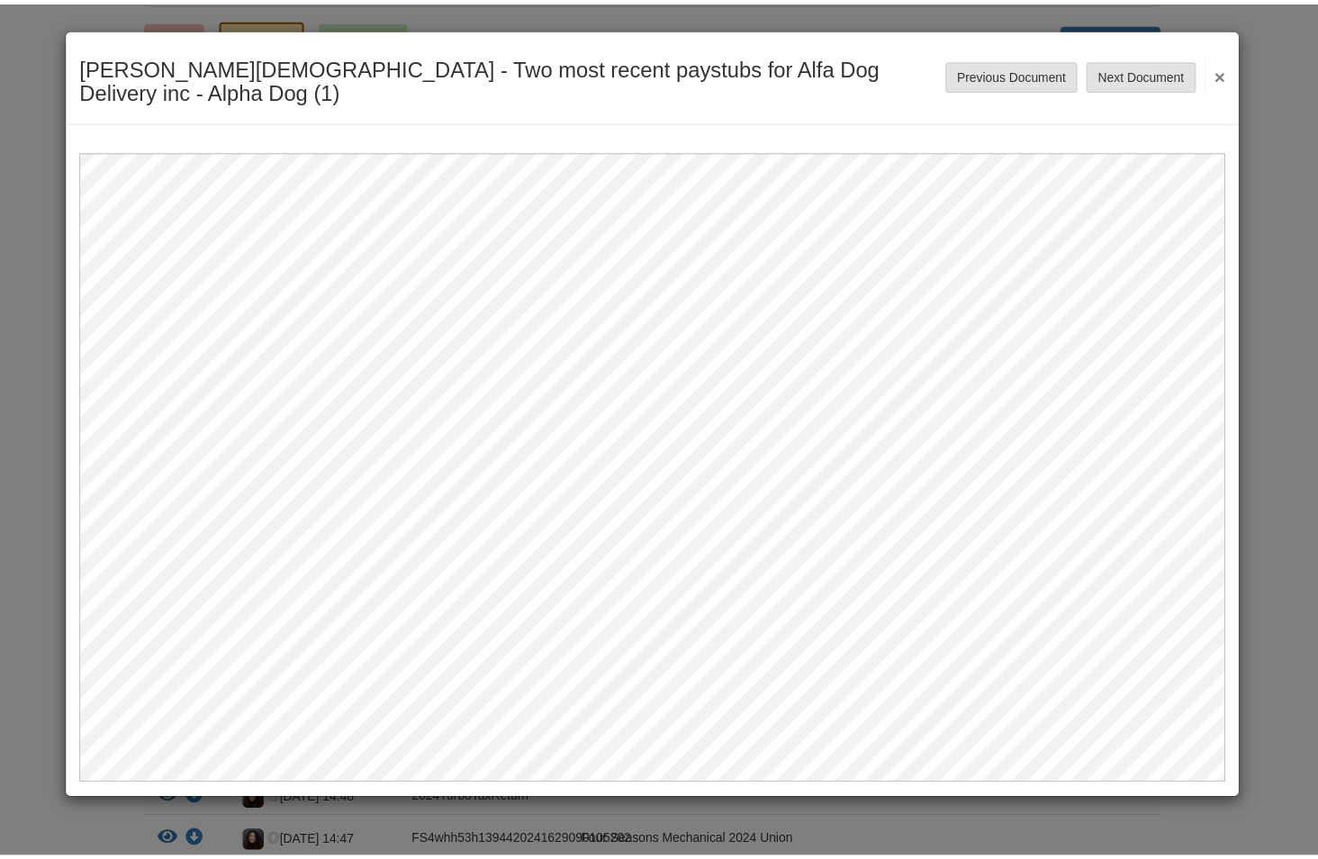
scroll to position [0, 0]
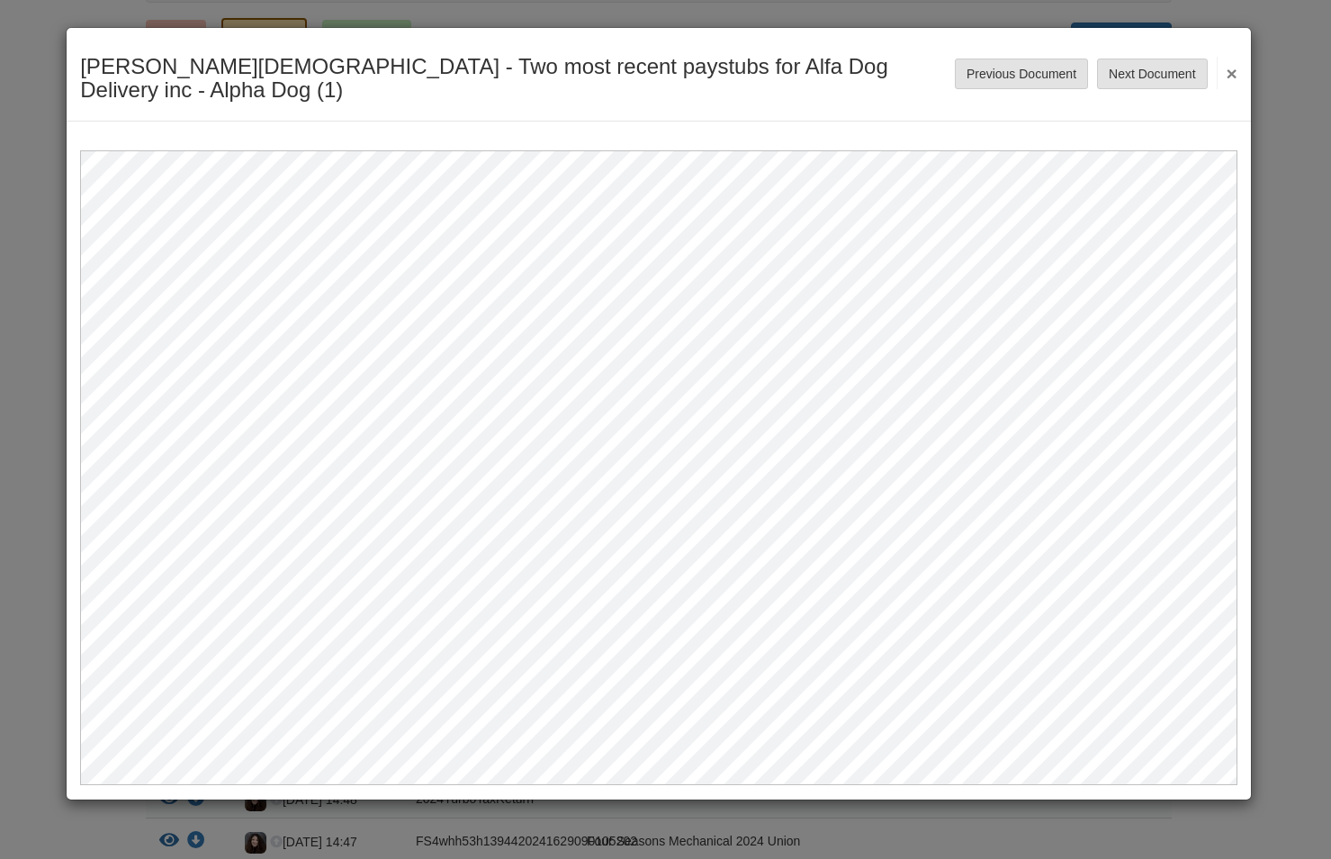
click at [1230, 62] on button "×" at bounding box center [1227, 73] width 21 height 32
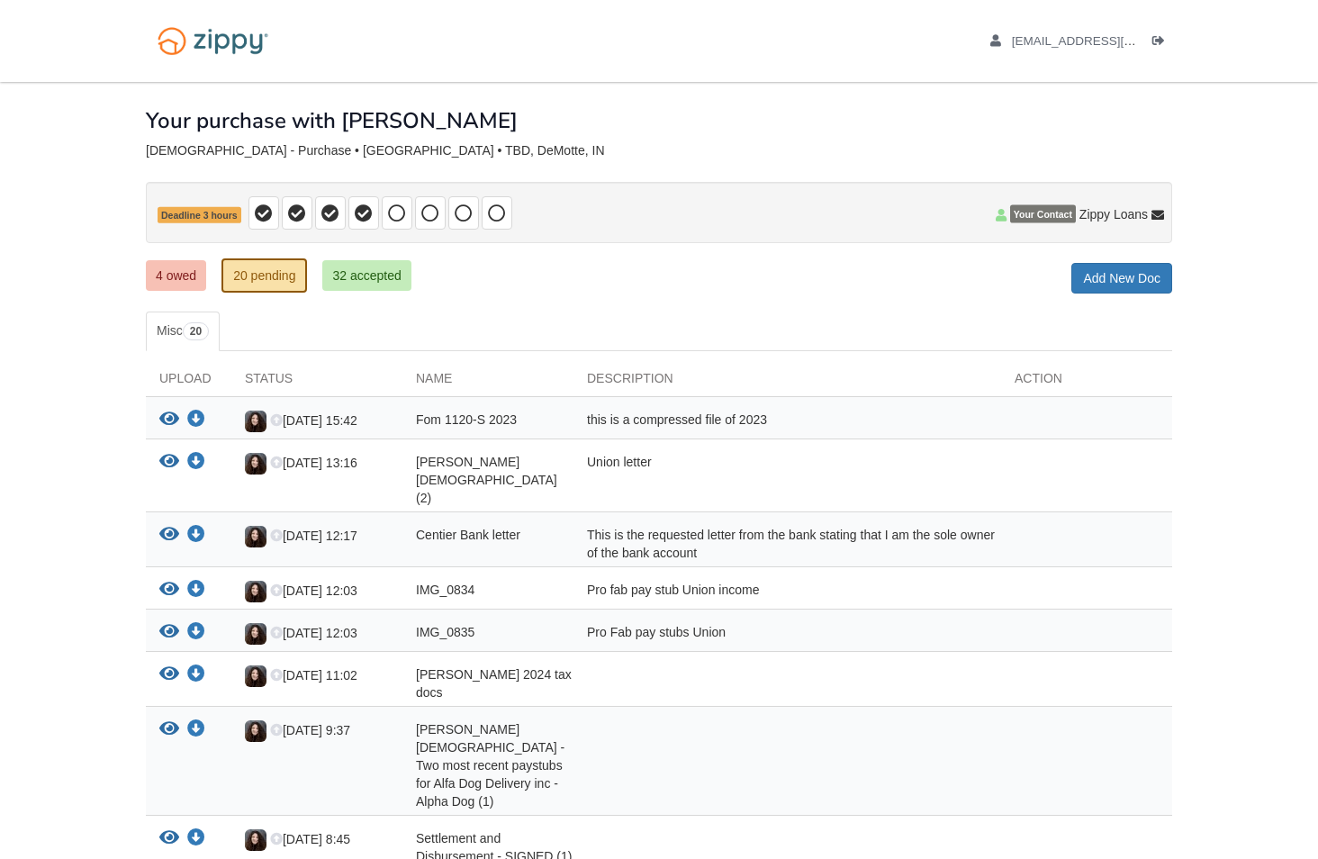
click at [371, 275] on link "32 accepted" at bounding box center [366, 275] width 88 height 31
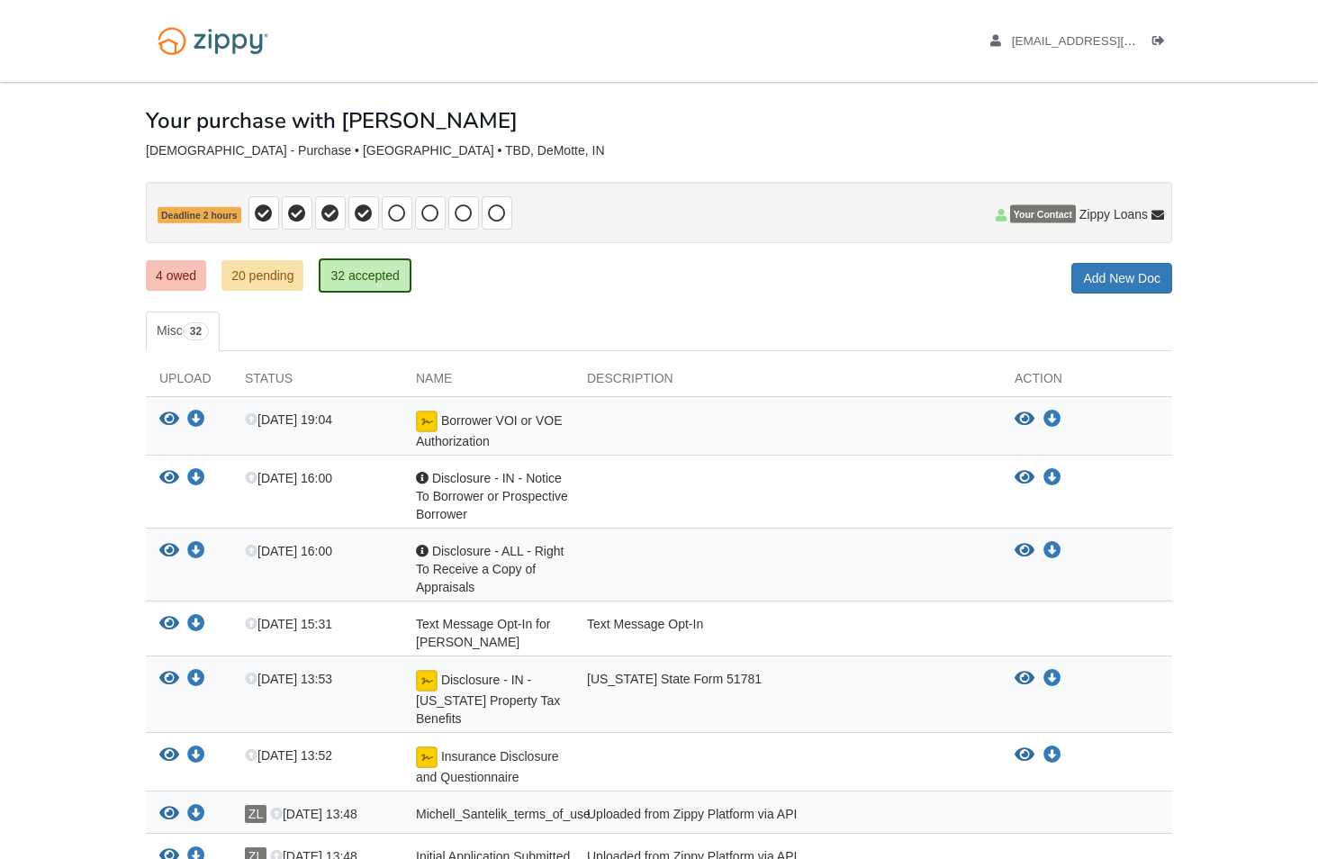
click at [258, 274] on link "20 pending" at bounding box center [262, 275] width 82 height 31
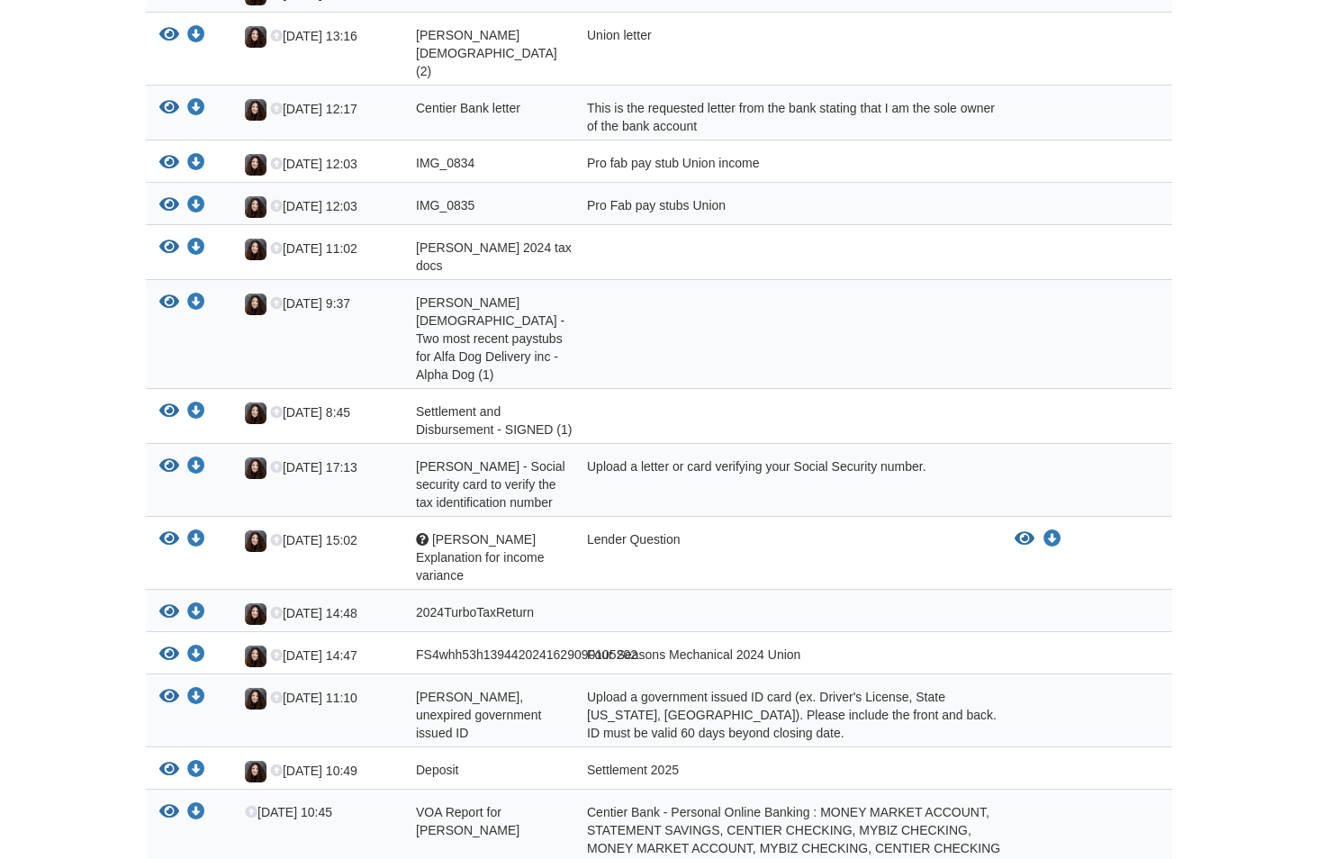
scroll to position [873, 0]
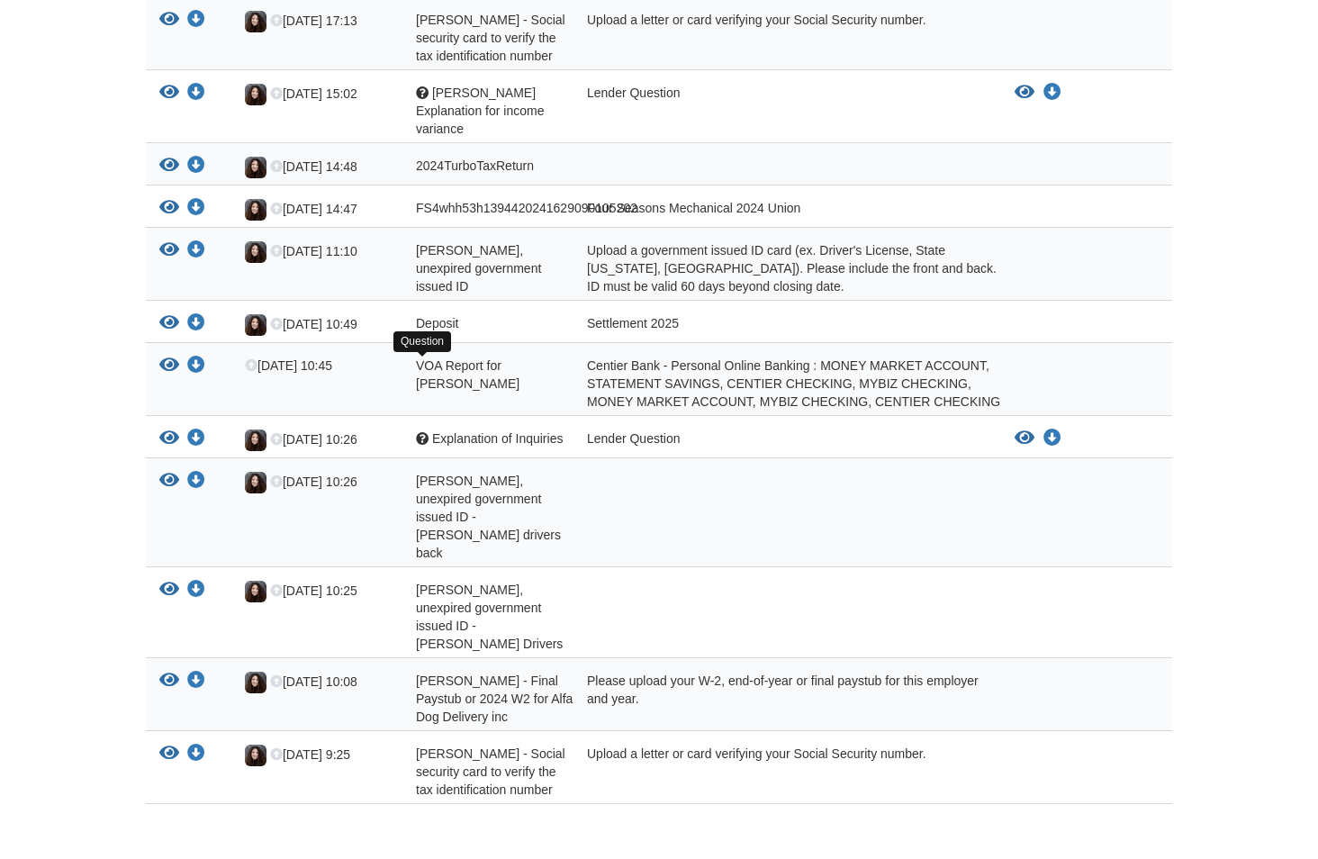
click at [425, 432] on div at bounding box center [422, 438] width 13 height 13
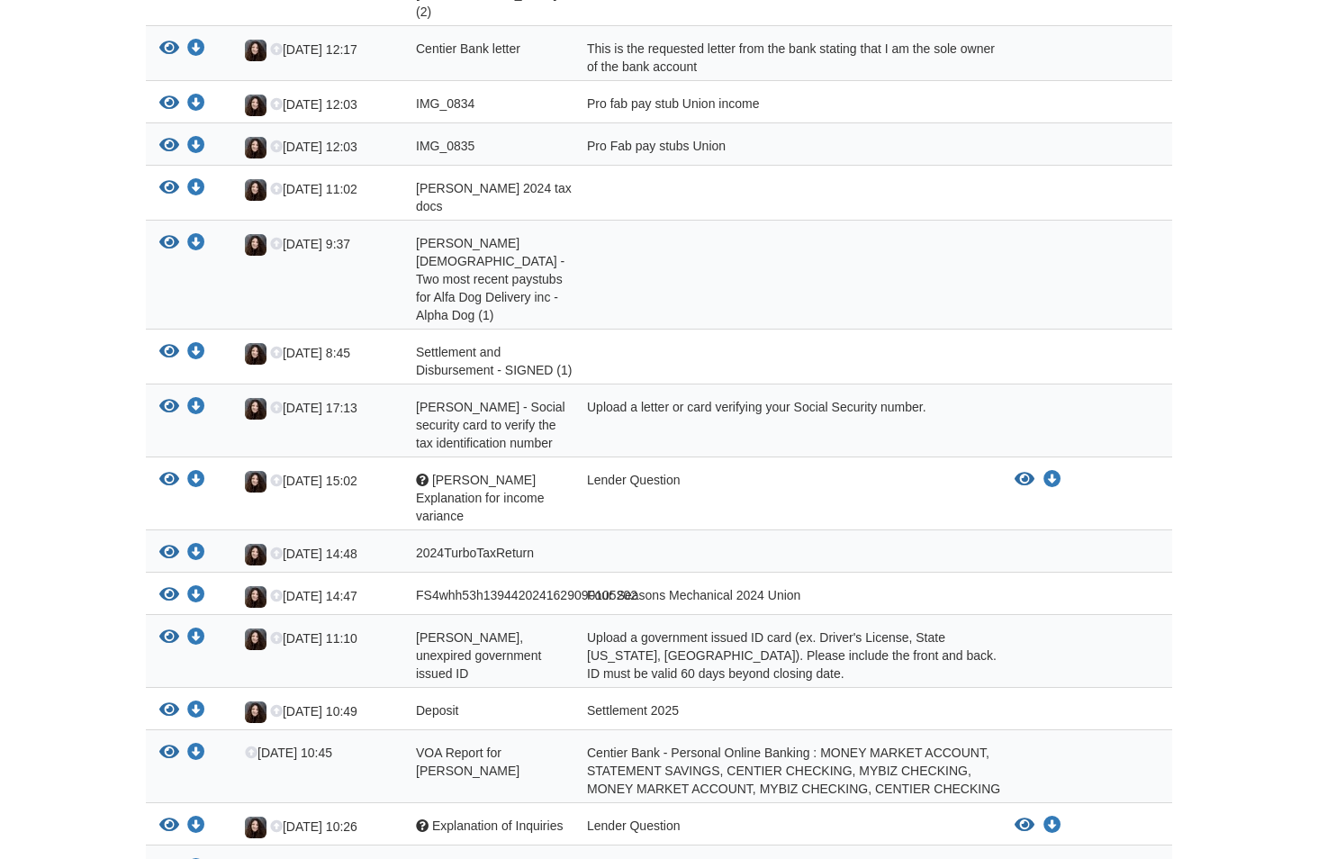
scroll to position [0, 0]
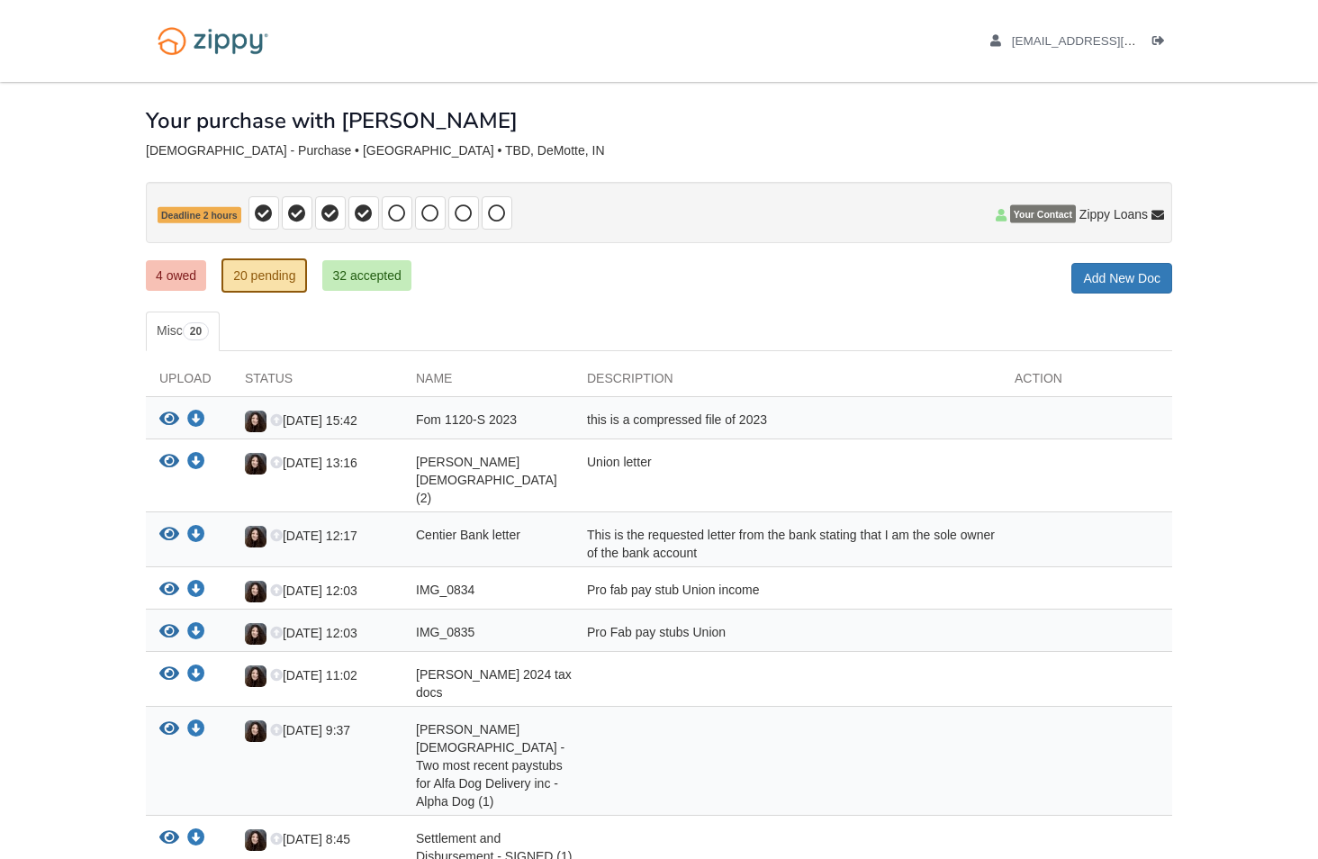
click at [180, 274] on link "4 owed" at bounding box center [176, 275] width 60 height 31
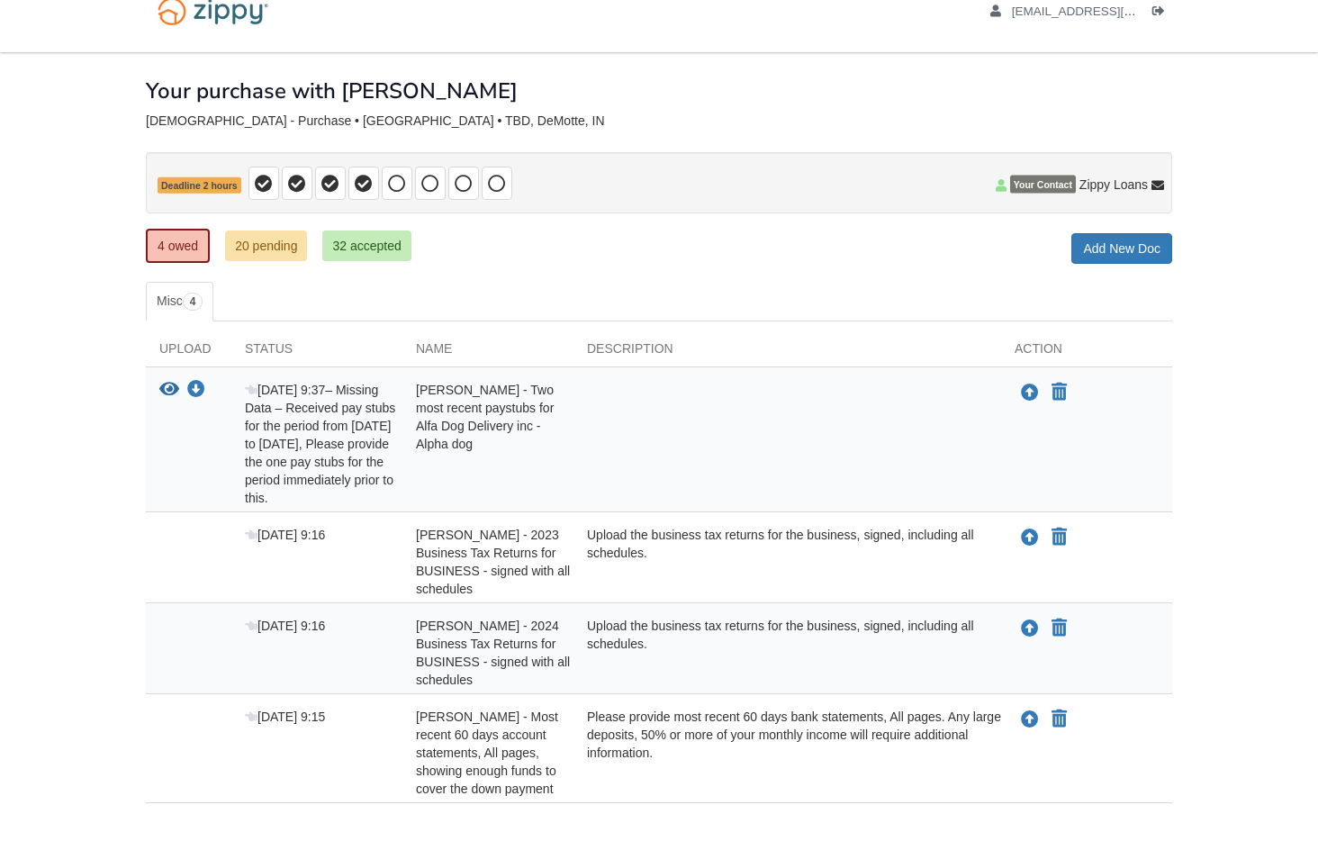
scroll to position [110, 0]
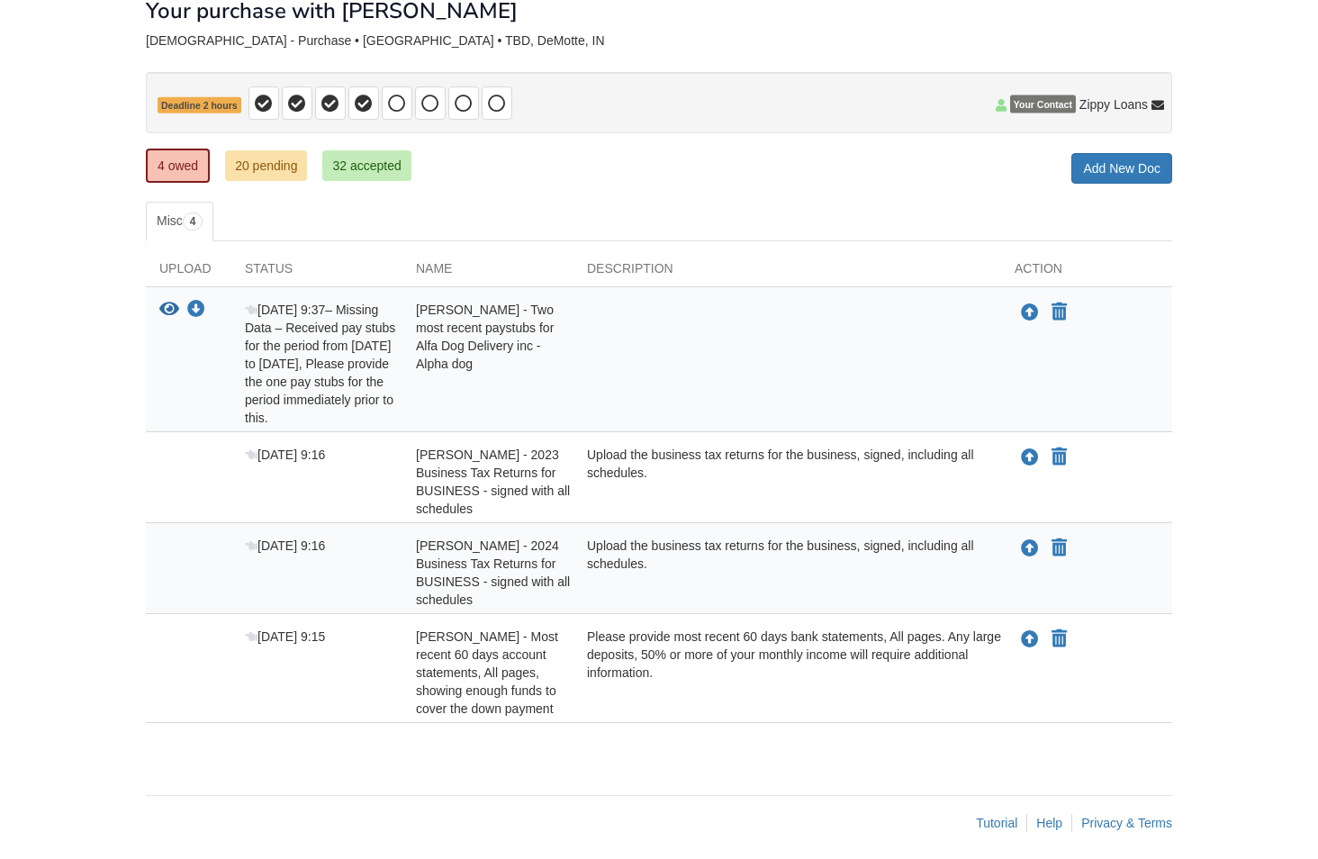
click at [267, 165] on link "20 pending" at bounding box center [266, 165] width 82 height 31
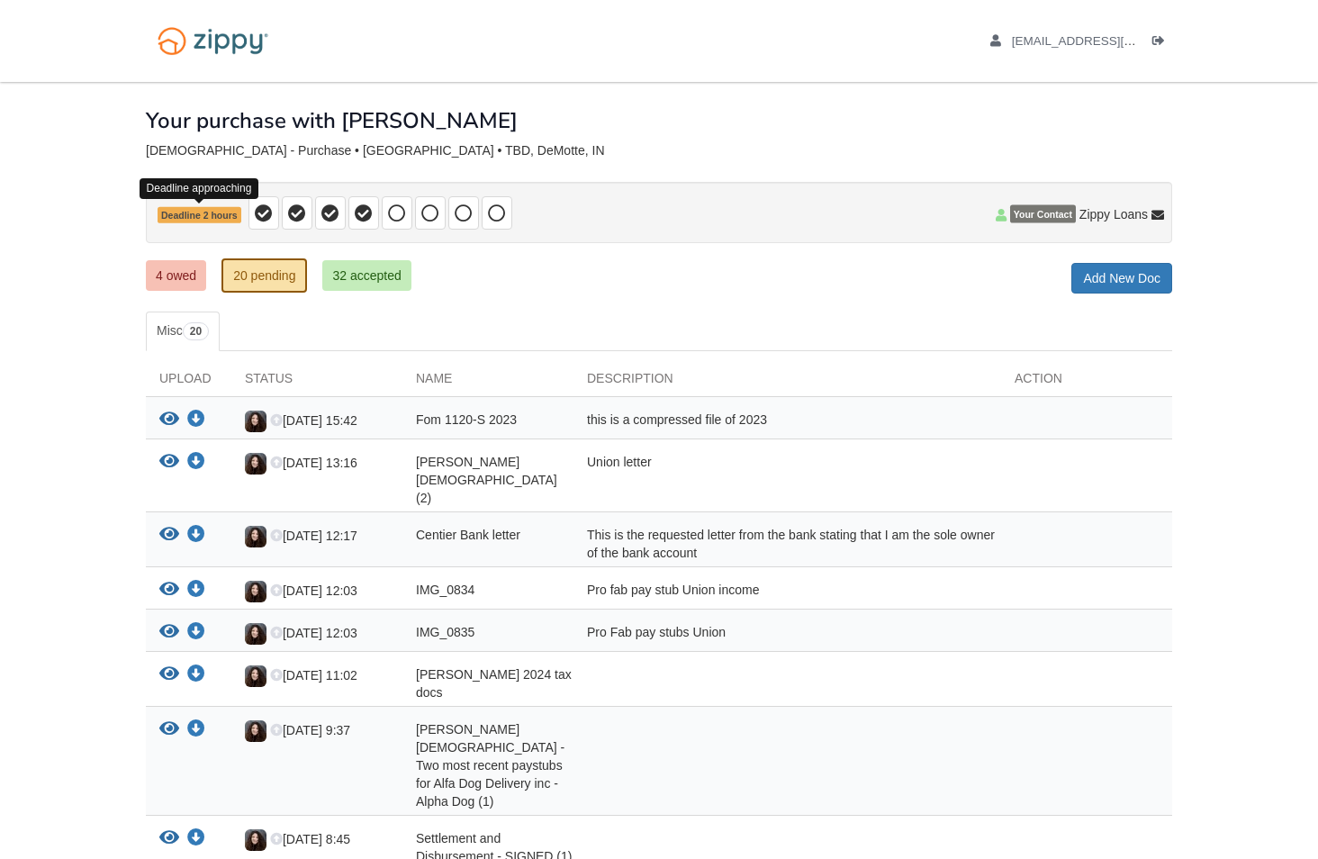
click at [205, 211] on span "Deadline 2 hours" at bounding box center [199, 215] width 84 height 17
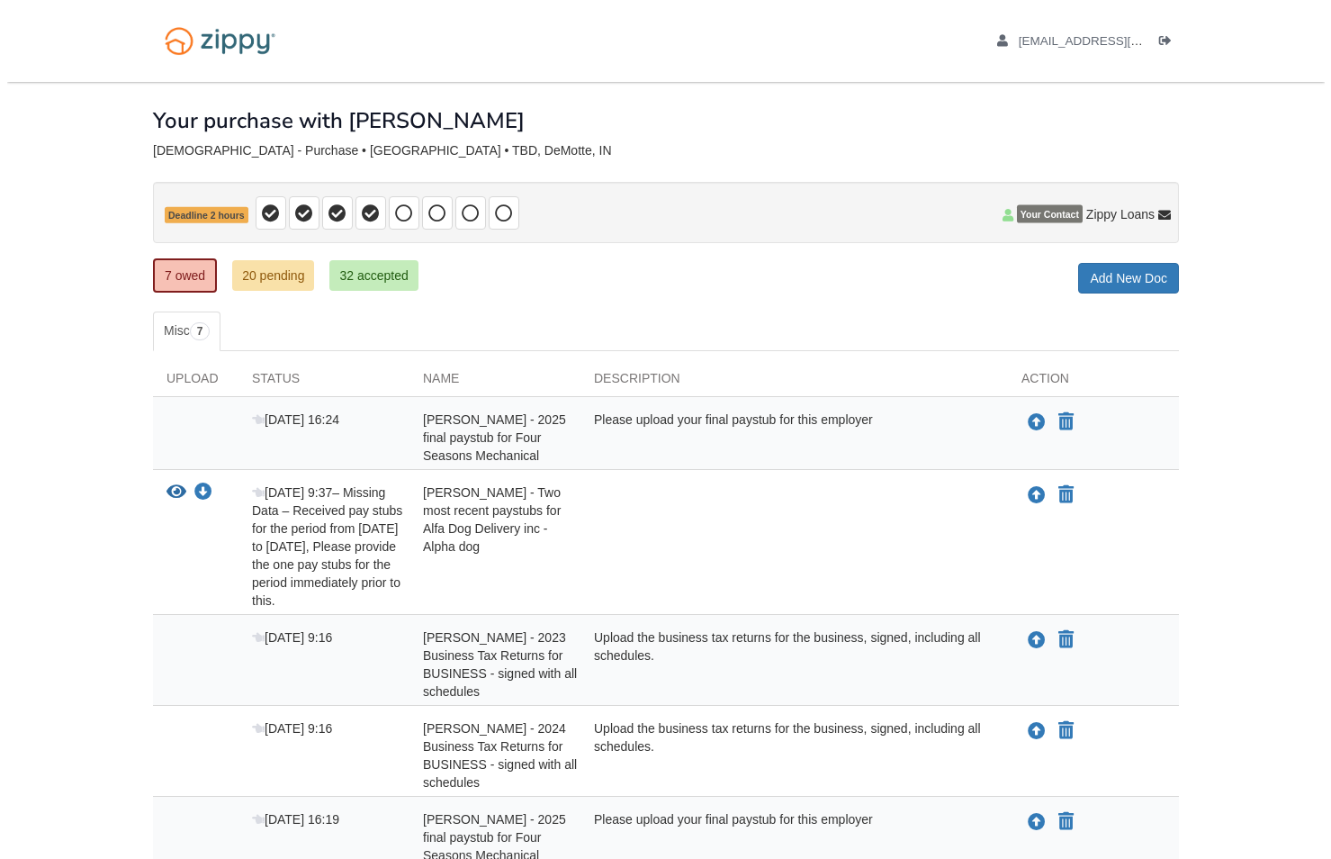
scroll to position [319, 0]
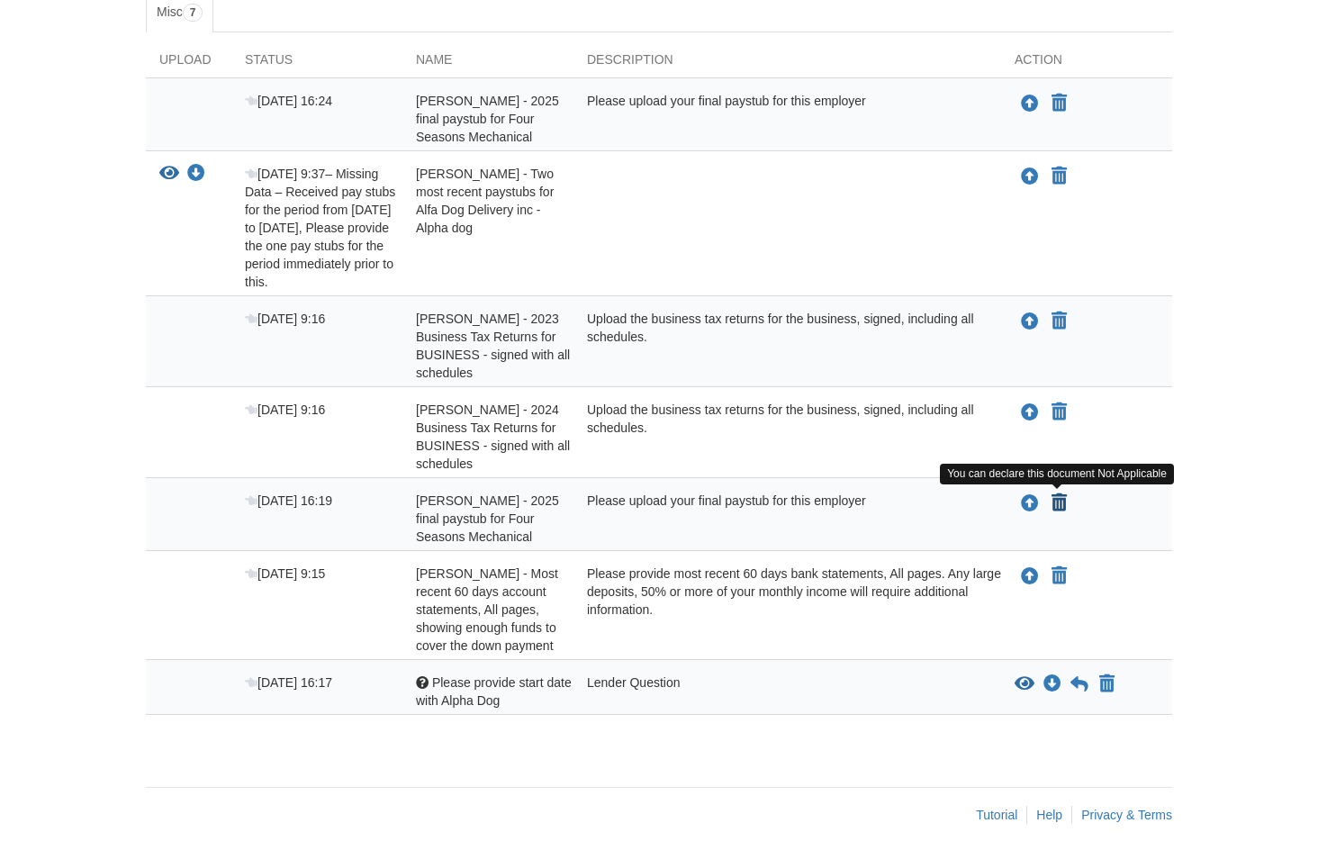
click at [1062, 500] on icon "Declare Michell Santelik - 2025 final paystub for Four Seasons Mechanical not a…" at bounding box center [1058, 503] width 15 height 18
type input "**********"
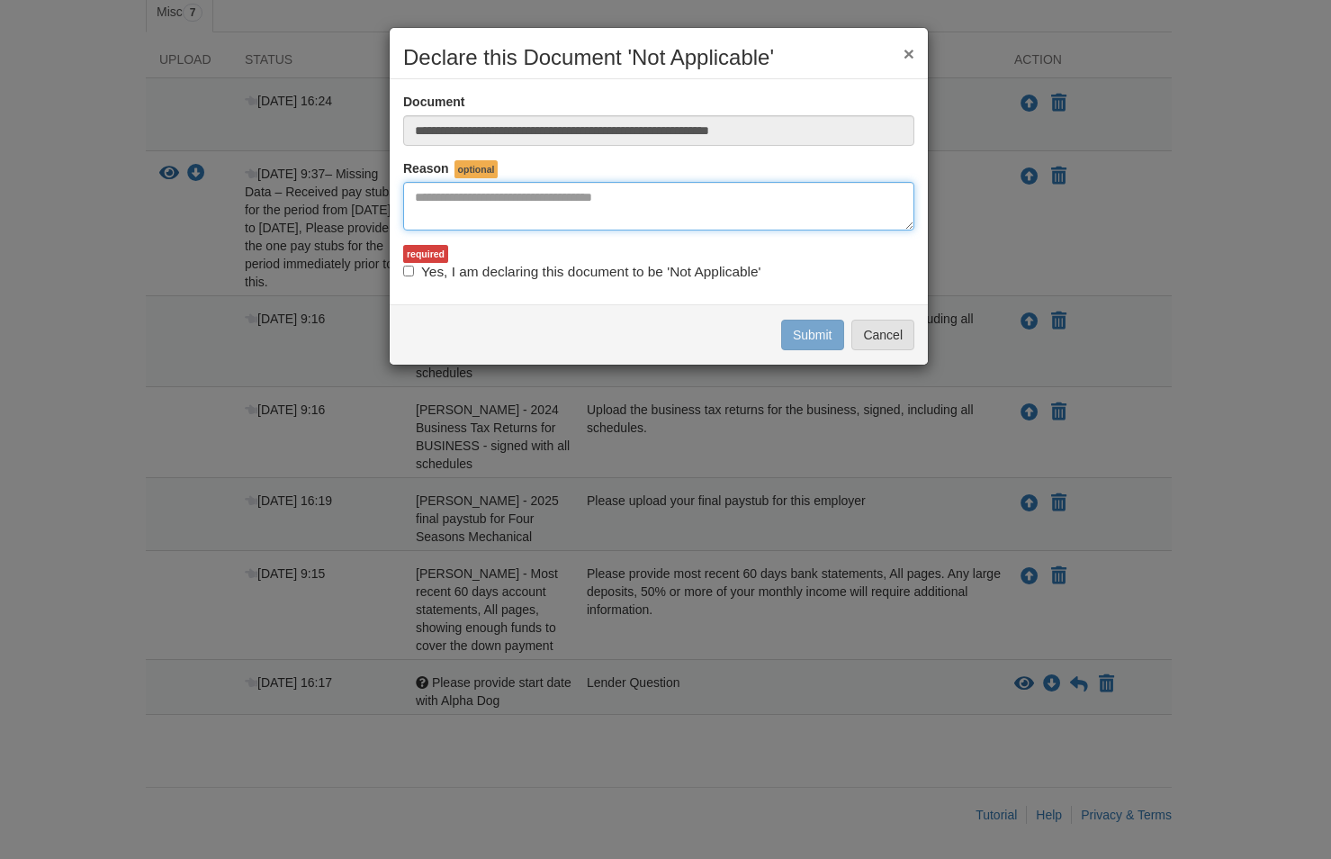
click at [685, 211] on textarea "Reasons Why" at bounding box center [658, 206] width 511 height 49
type textarea "*"
type textarea "**********"
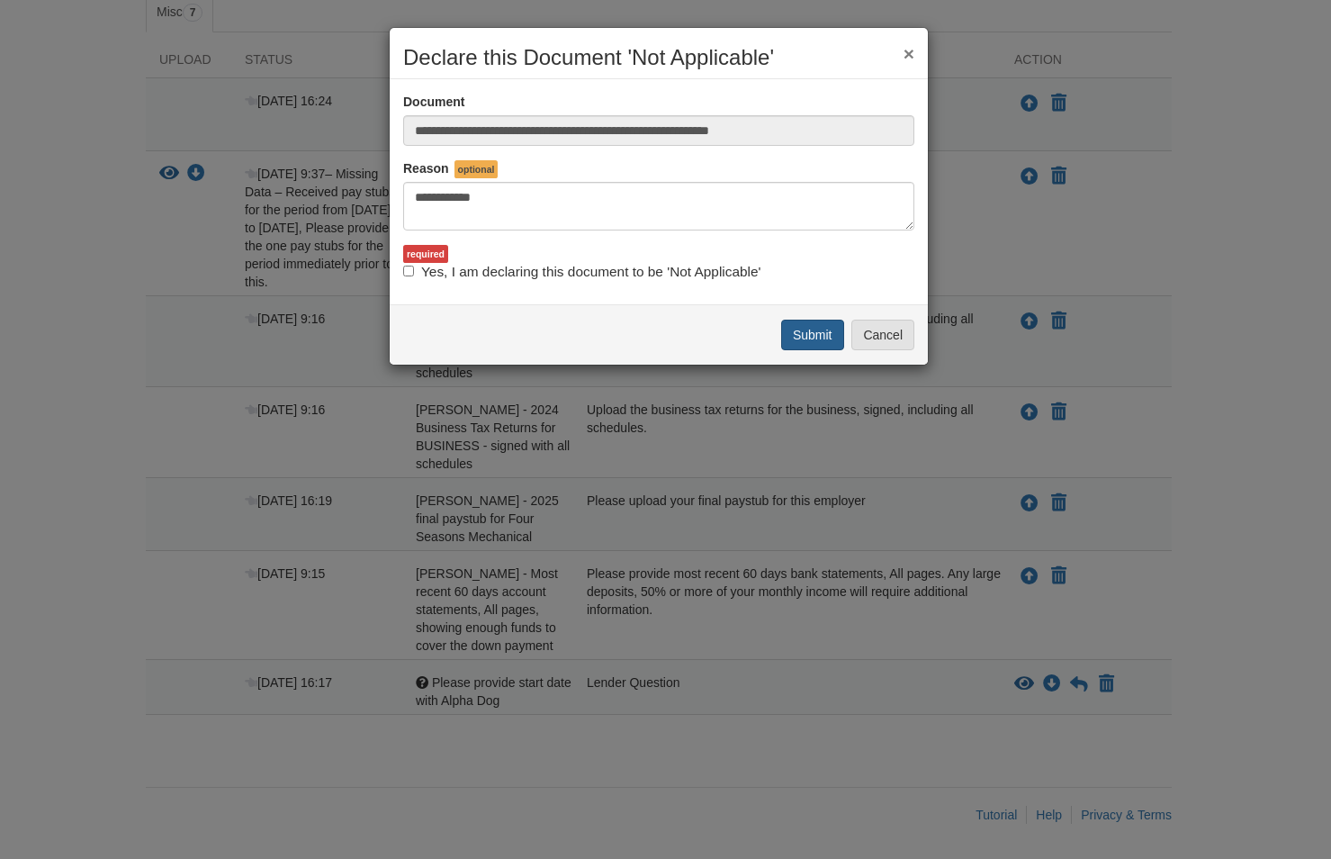
click at [816, 339] on button "Submit" at bounding box center [812, 334] width 63 height 31
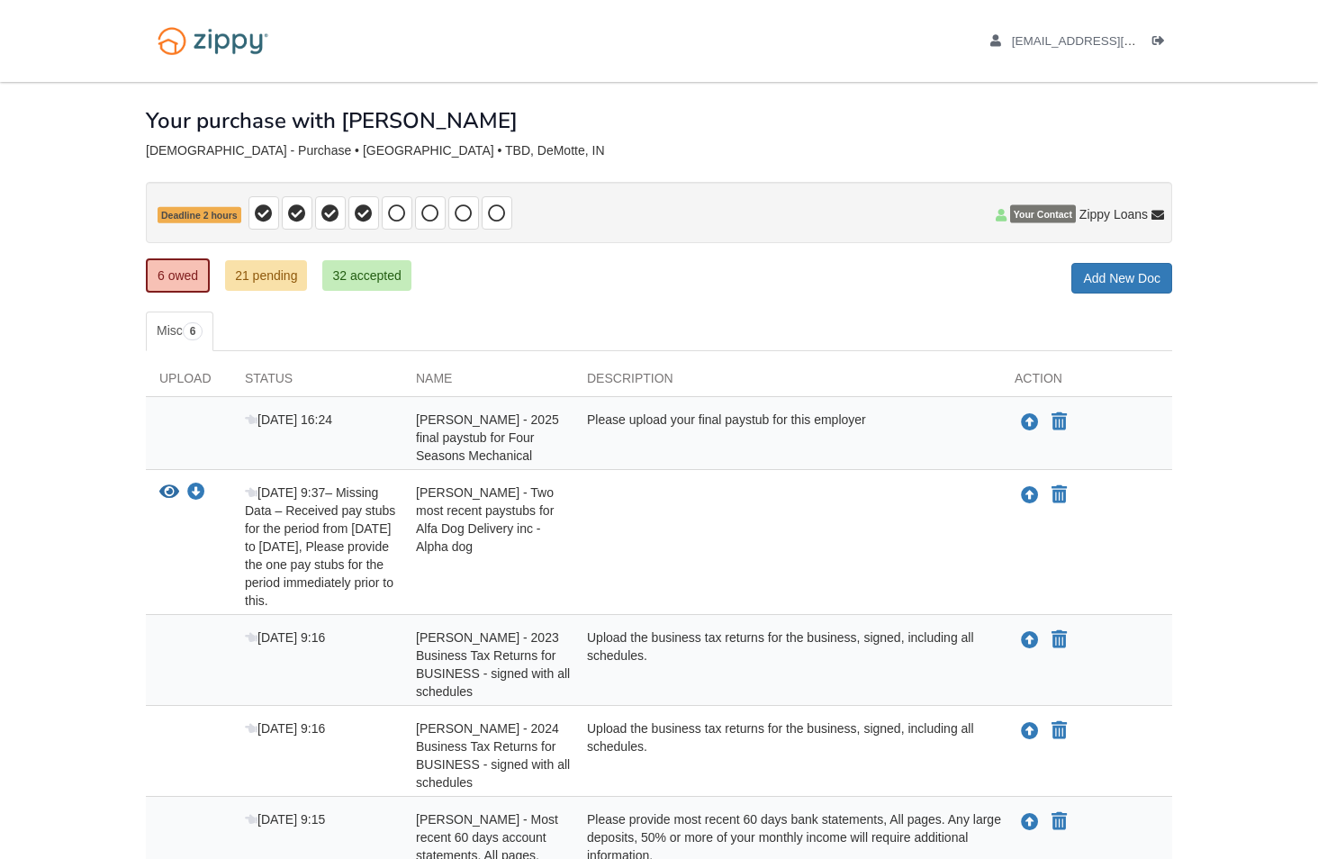
click at [842, 609] on div "View your document Download your document [DATE] 9:37 – Missing Data – Received…" at bounding box center [659, 542] width 1026 height 145
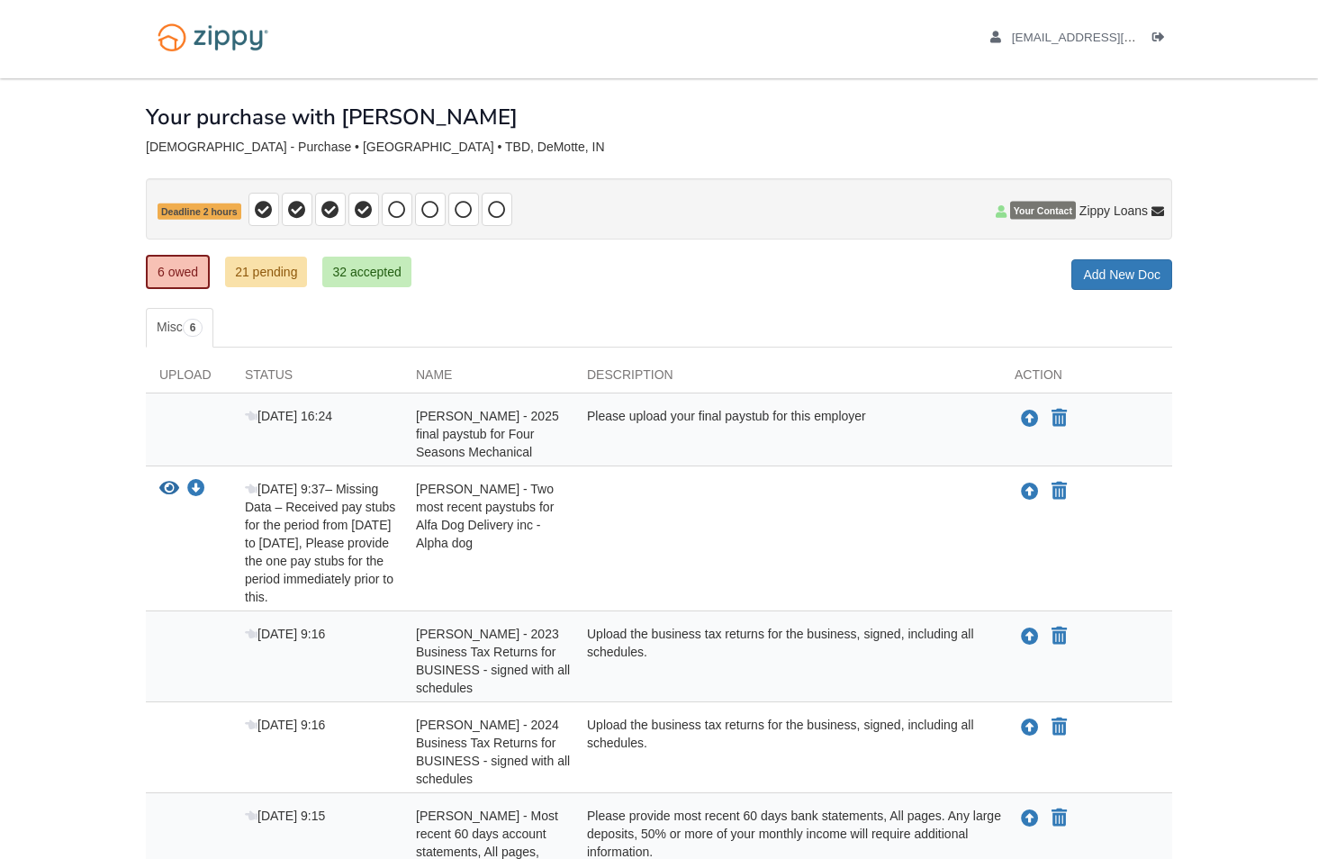
scroll to position [140, 0]
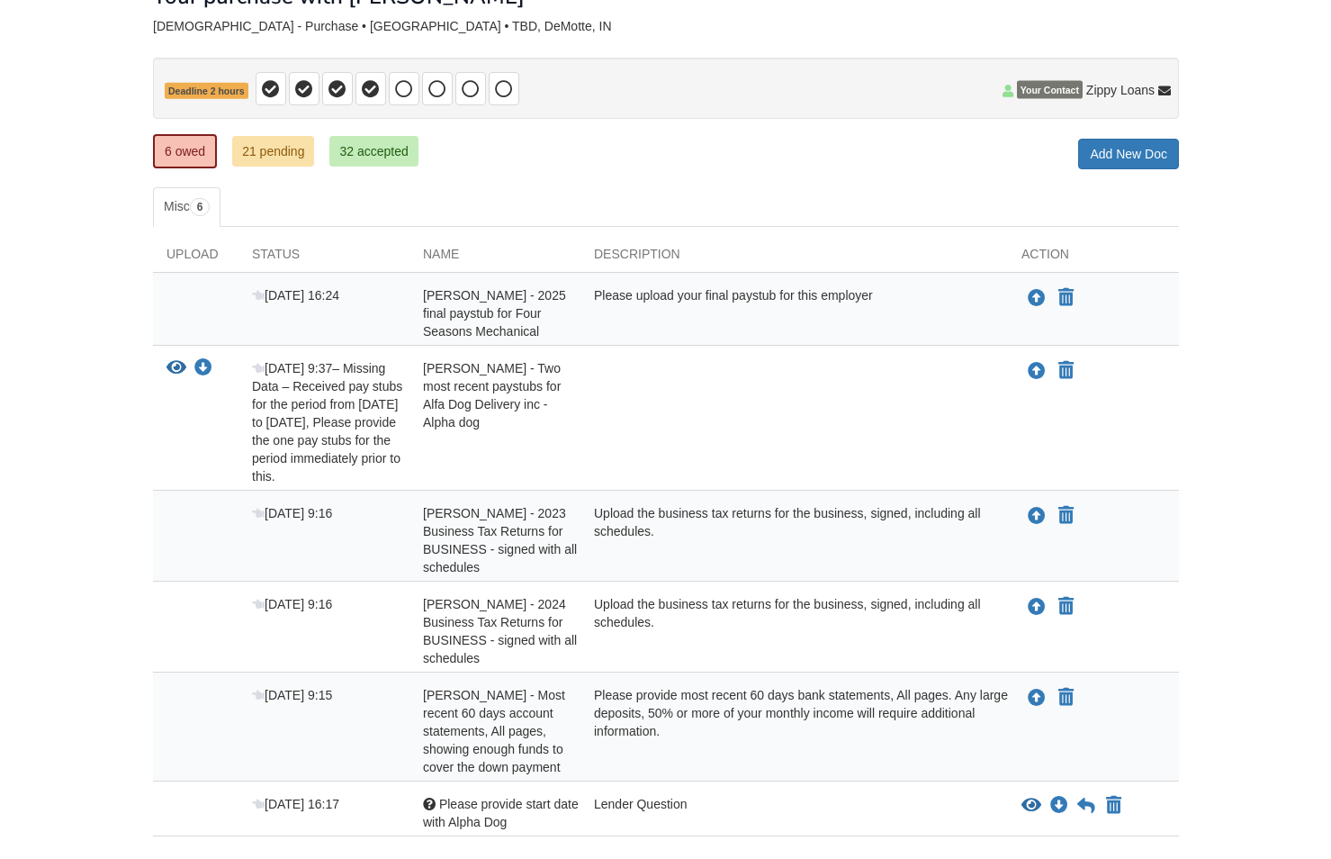
scroll to position [150, 0]
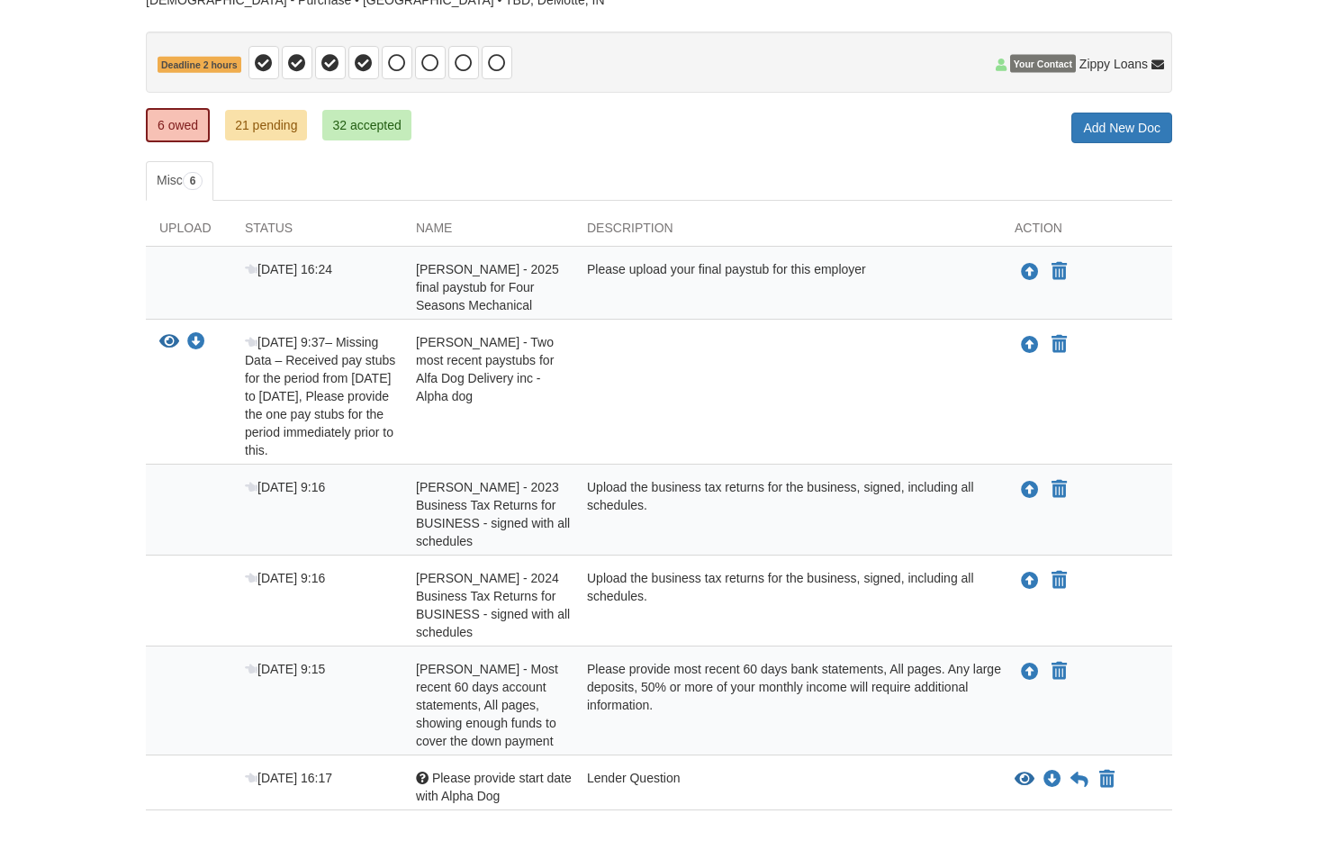
click at [704, 769] on div "Lender Question" at bounding box center [786, 787] width 427 height 36
click at [1024, 779] on icon "View Please provide start date with Alpha Dog" at bounding box center [1024, 779] width 20 height 18
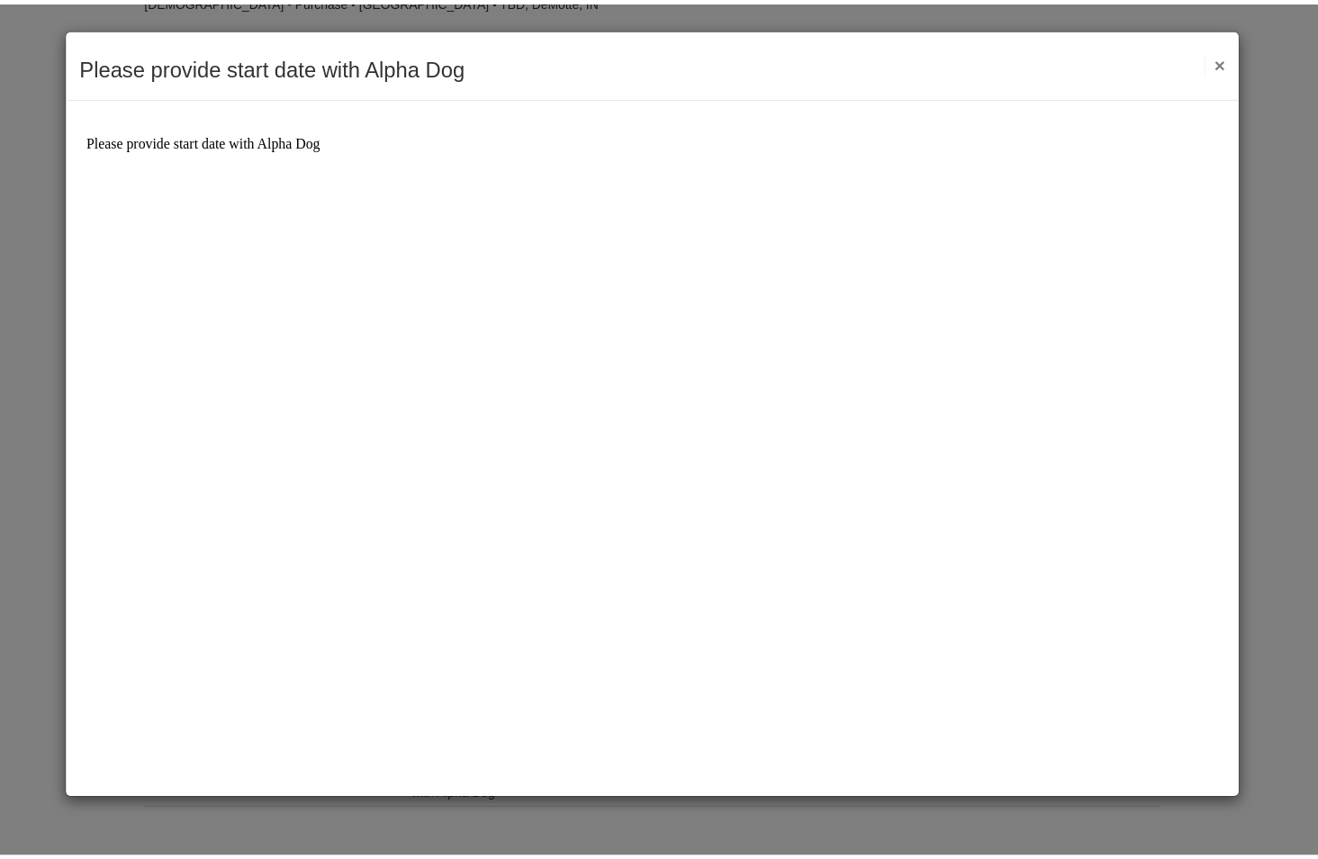
scroll to position [0, 0]
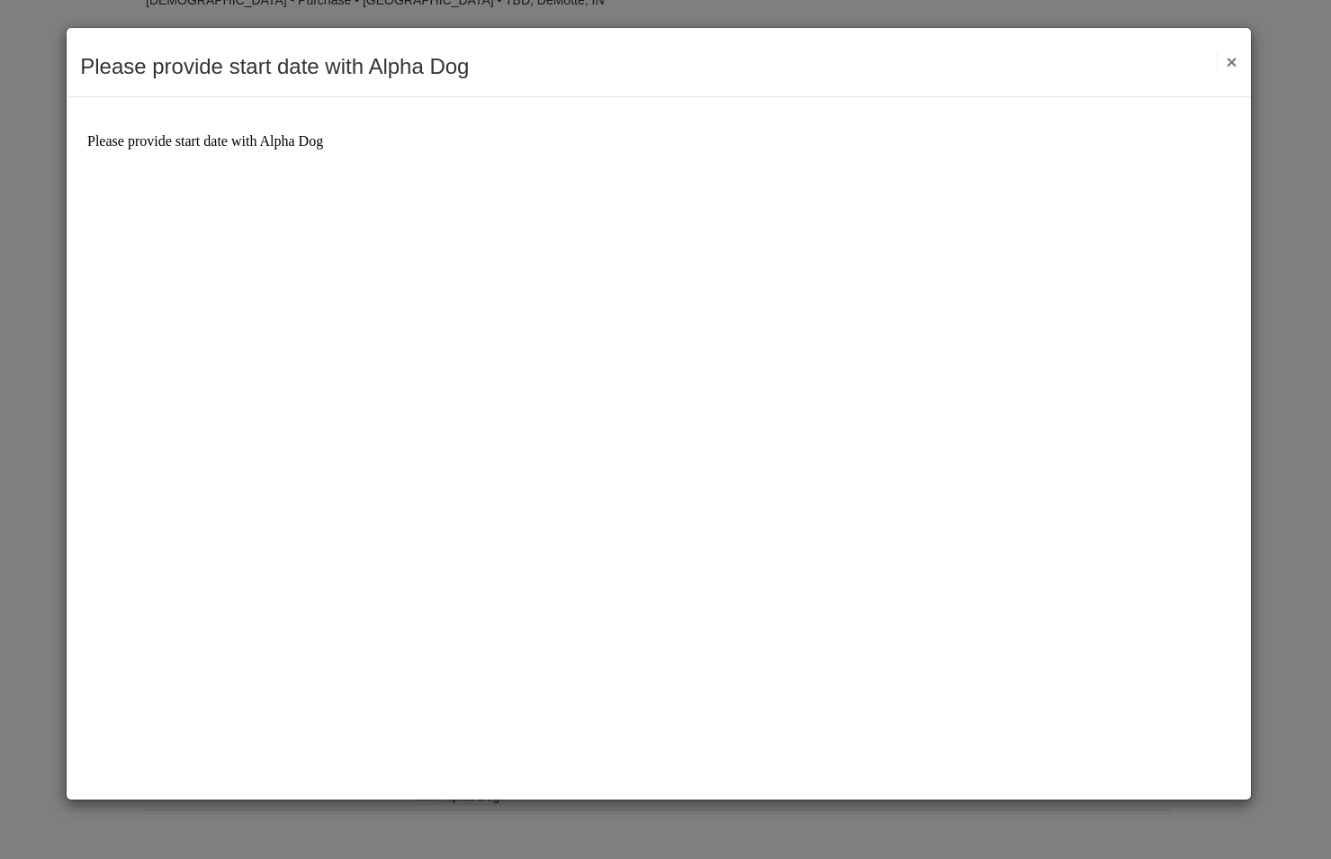
click at [391, 136] on body "Please provide start date with Alpha Dog" at bounding box center [658, 443] width 1143 height 620
click at [1236, 62] on button "×" at bounding box center [1227, 61] width 21 height 19
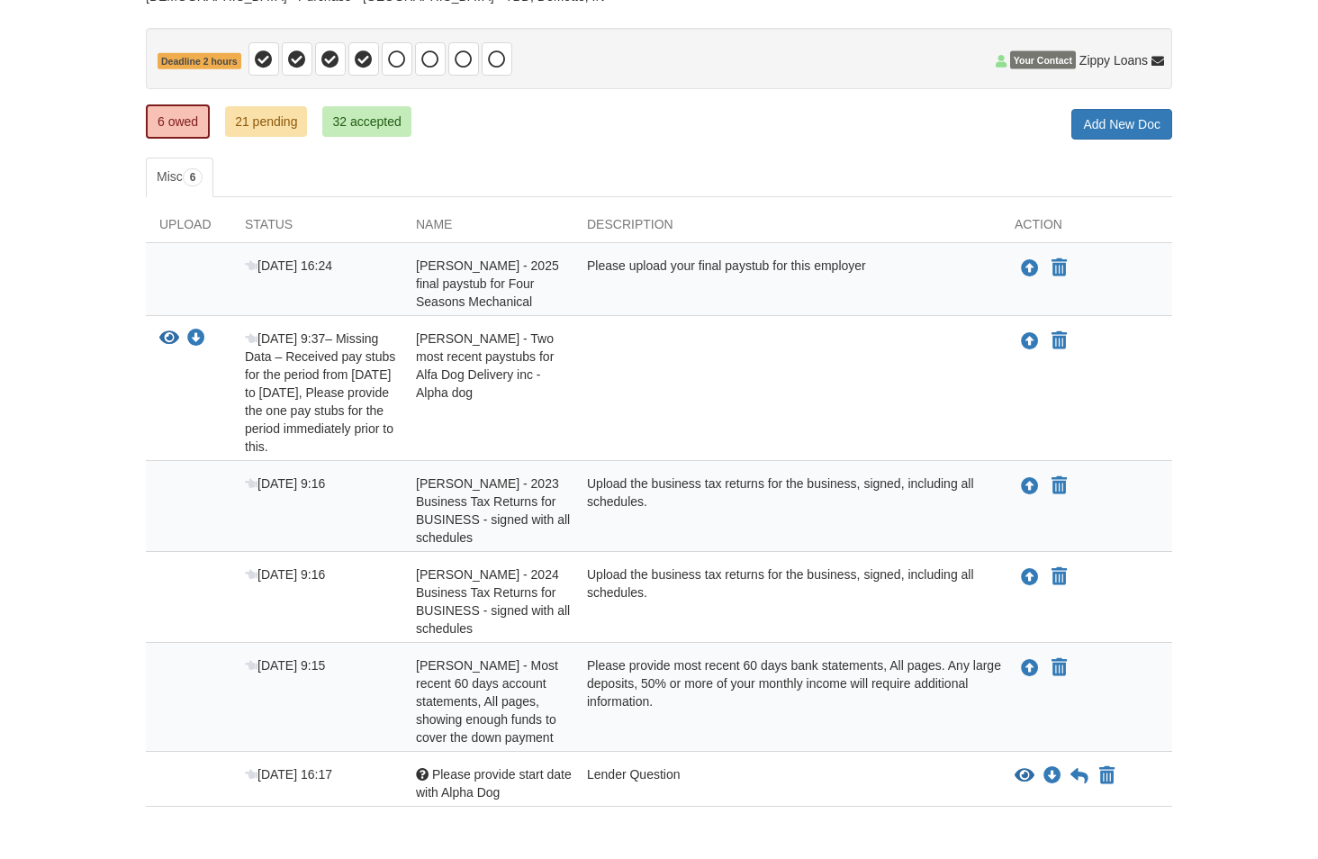
scroll to position [246, 0]
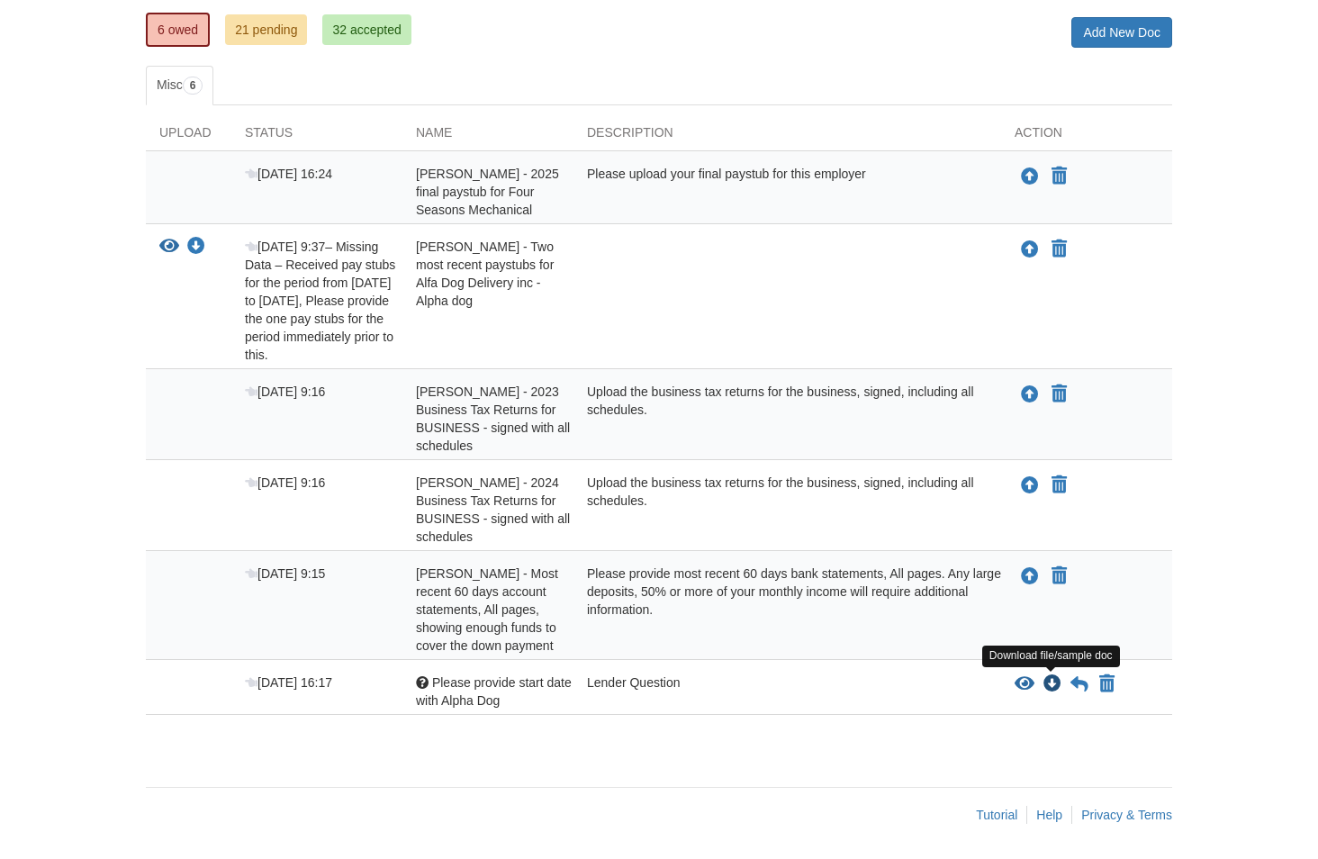
click at [1052, 684] on icon "Download Please provide start date with Alpha Dog" at bounding box center [1052, 684] width 18 height 18
click at [1080, 682] on icon at bounding box center [1079, 684] width 18 height 18
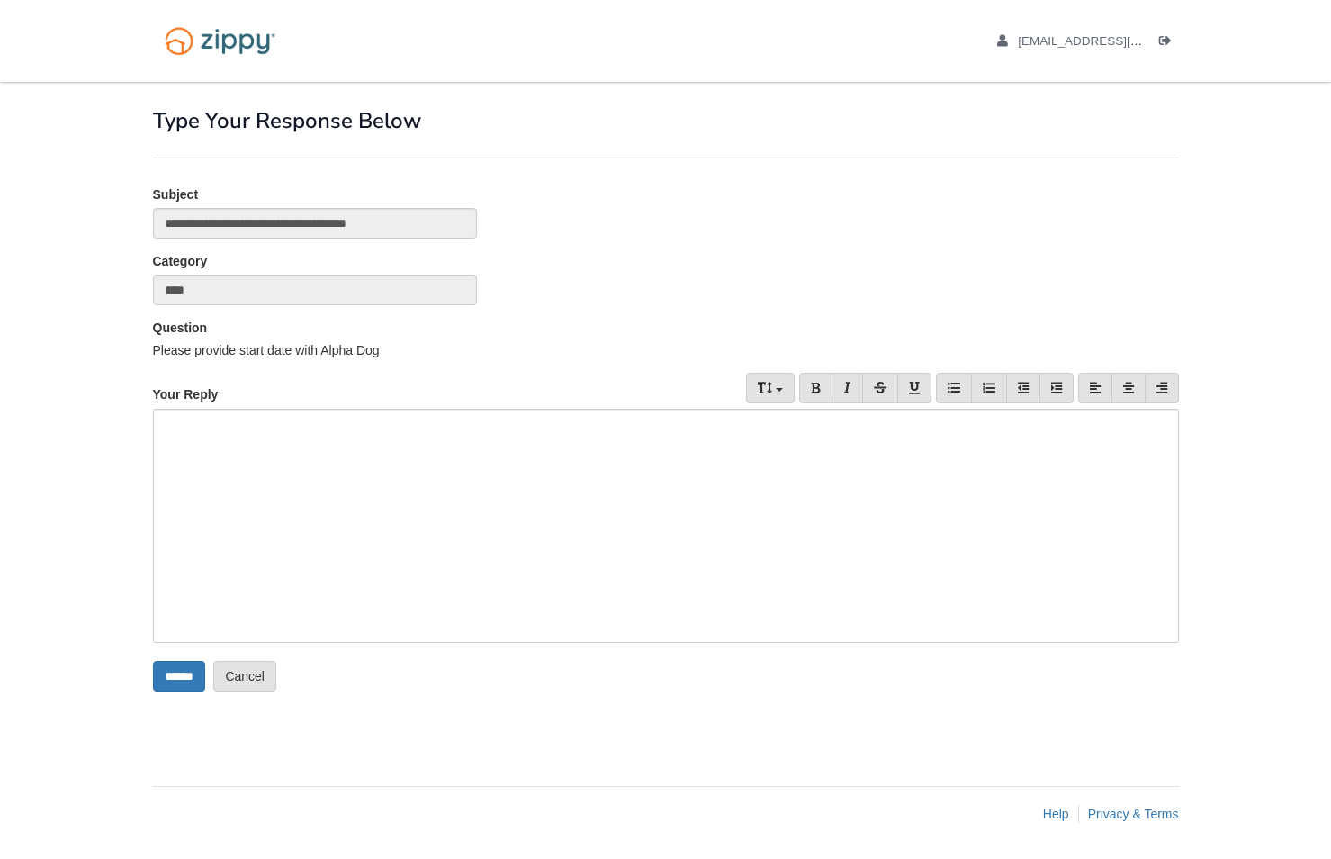
click at [428, 460] on div at bounding box center [666, 526] width 1026 height 234
click at [189, 671] on input "******" at bounding box center [179, 676] width 52 height 31
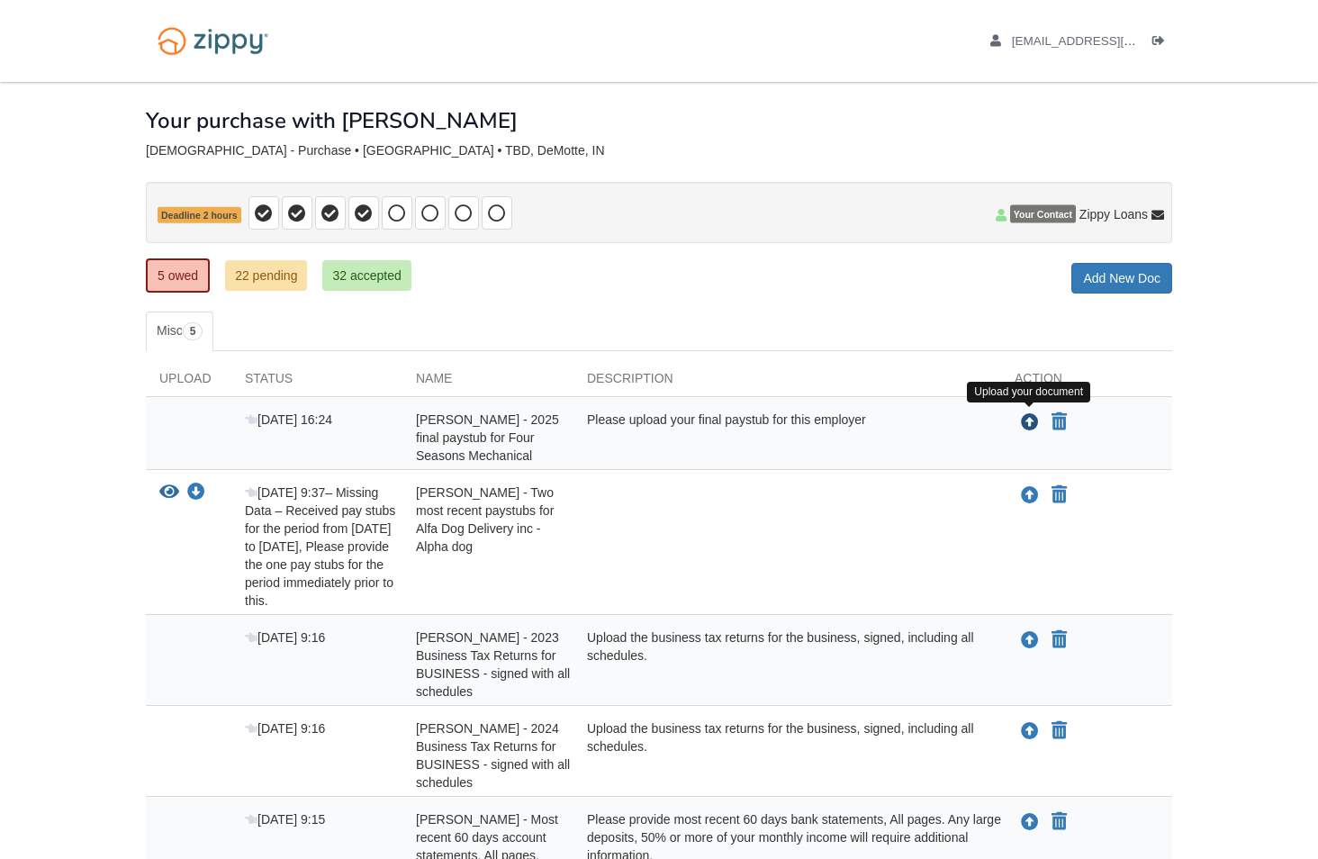
click at [1023, 420] on icon "Upload Joseph Santelik - 2025 final paystub for Four Seasons Mechanical" at bounding box center [1030, 423] width 18 height 18
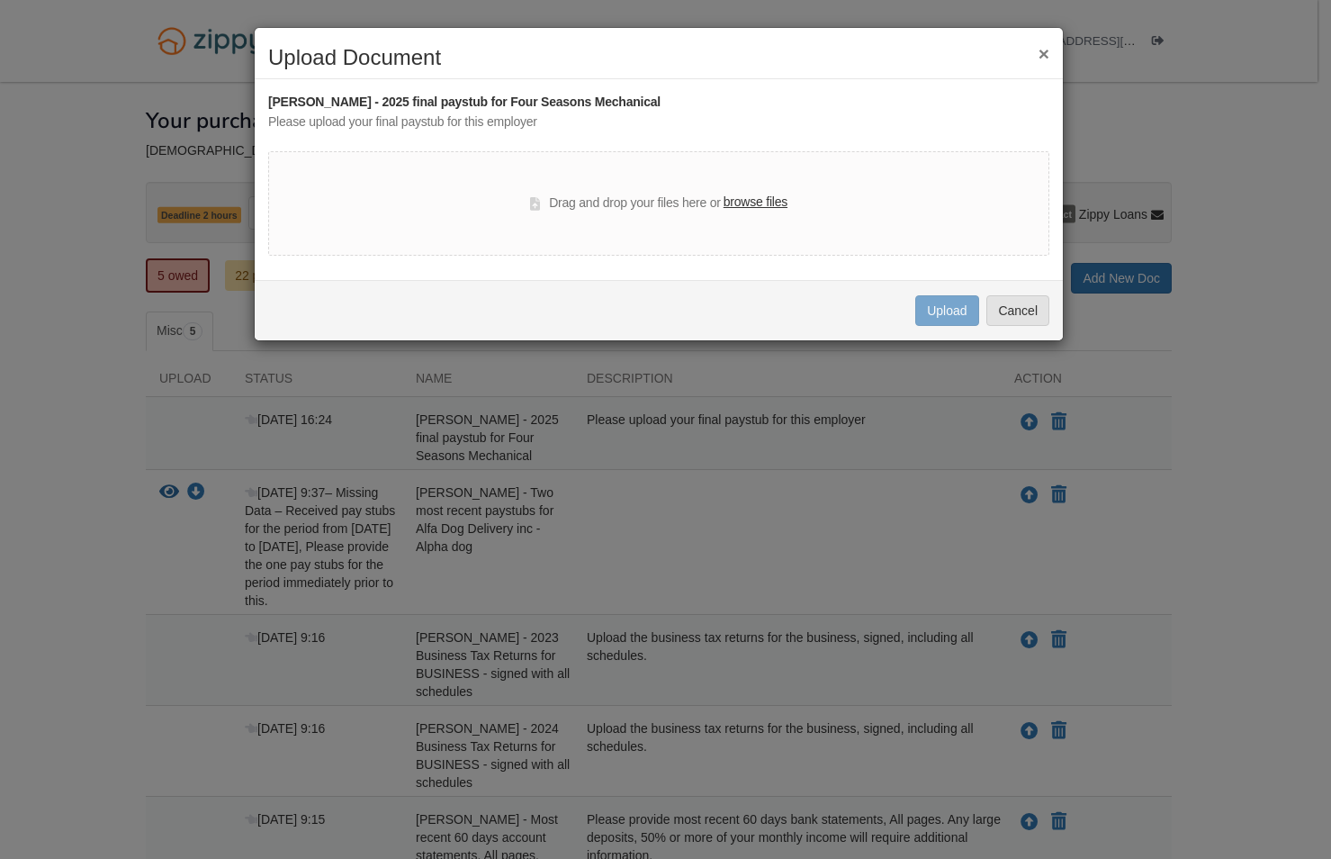
click at [751, 200] on label "browse files" at bounding box center [756, 203] width 64 height 20
click at [0, 0] on input "browse files" at bounding box center [0, 0] width 0 height 0
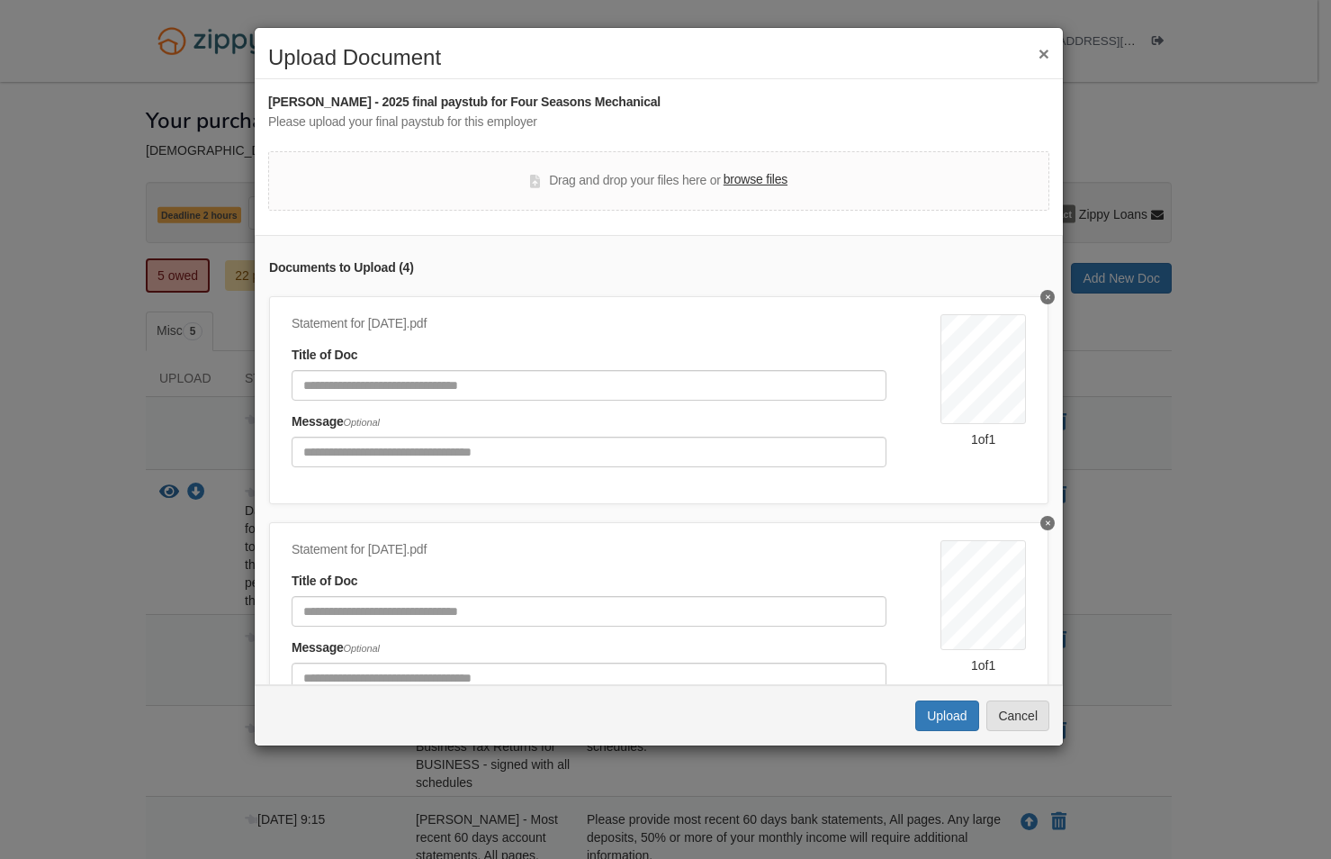
scroll to position [540, 0]
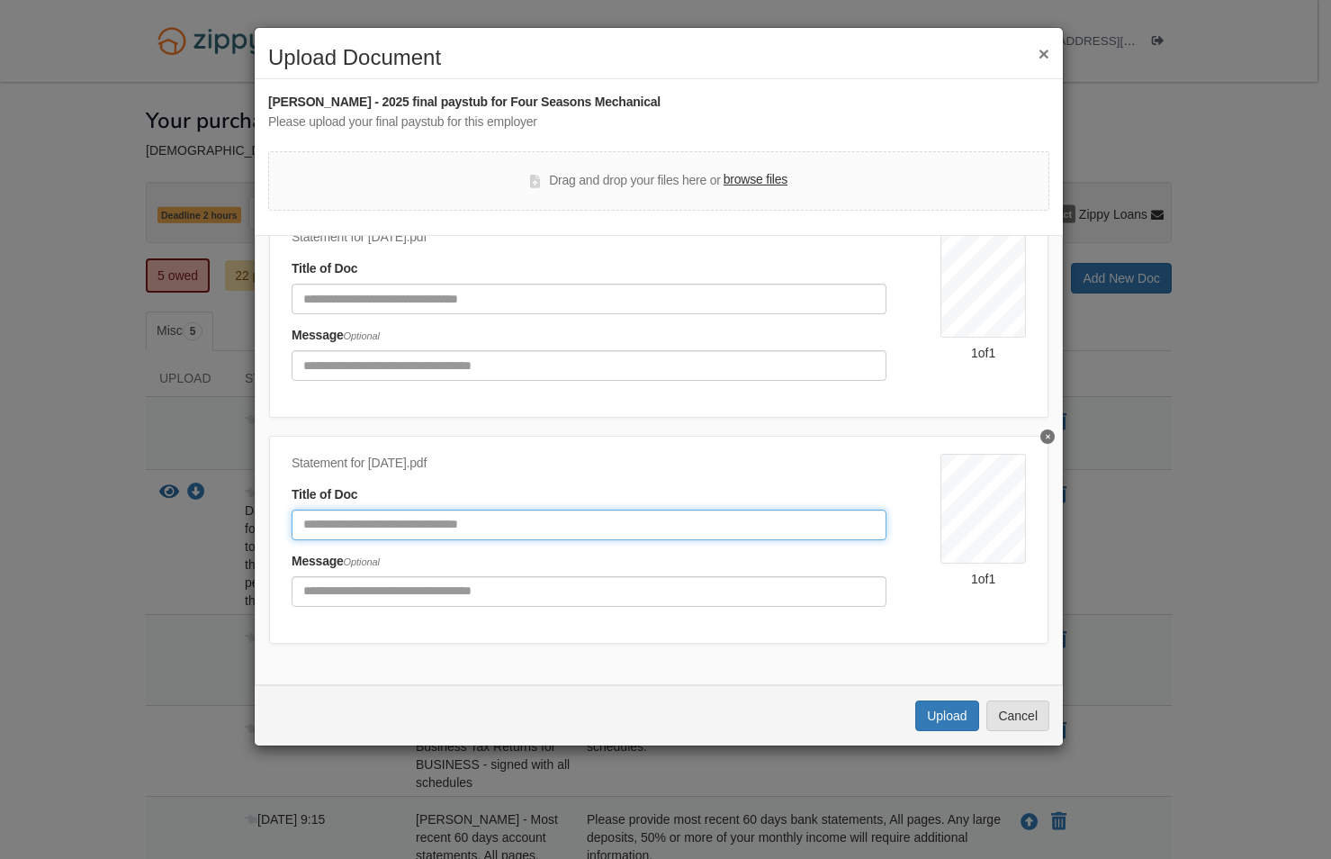
click at [543, 517] on input "Document Title" at bounding box center [589, 524] width 595 height 31
type input "*"
type input "**********"
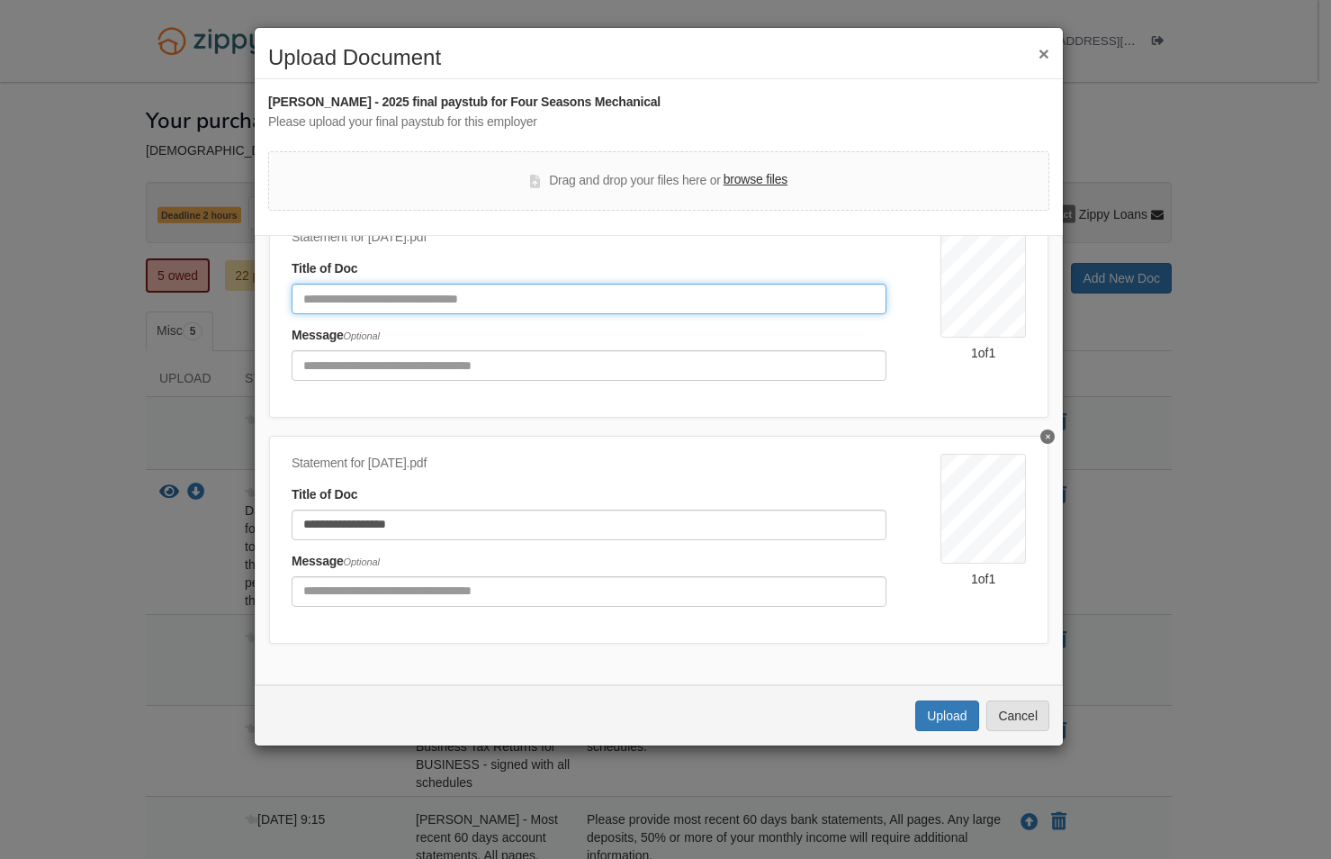
click at [509, 283] on input "Document Title" at bounding box center [589, 298] width 595 height 31
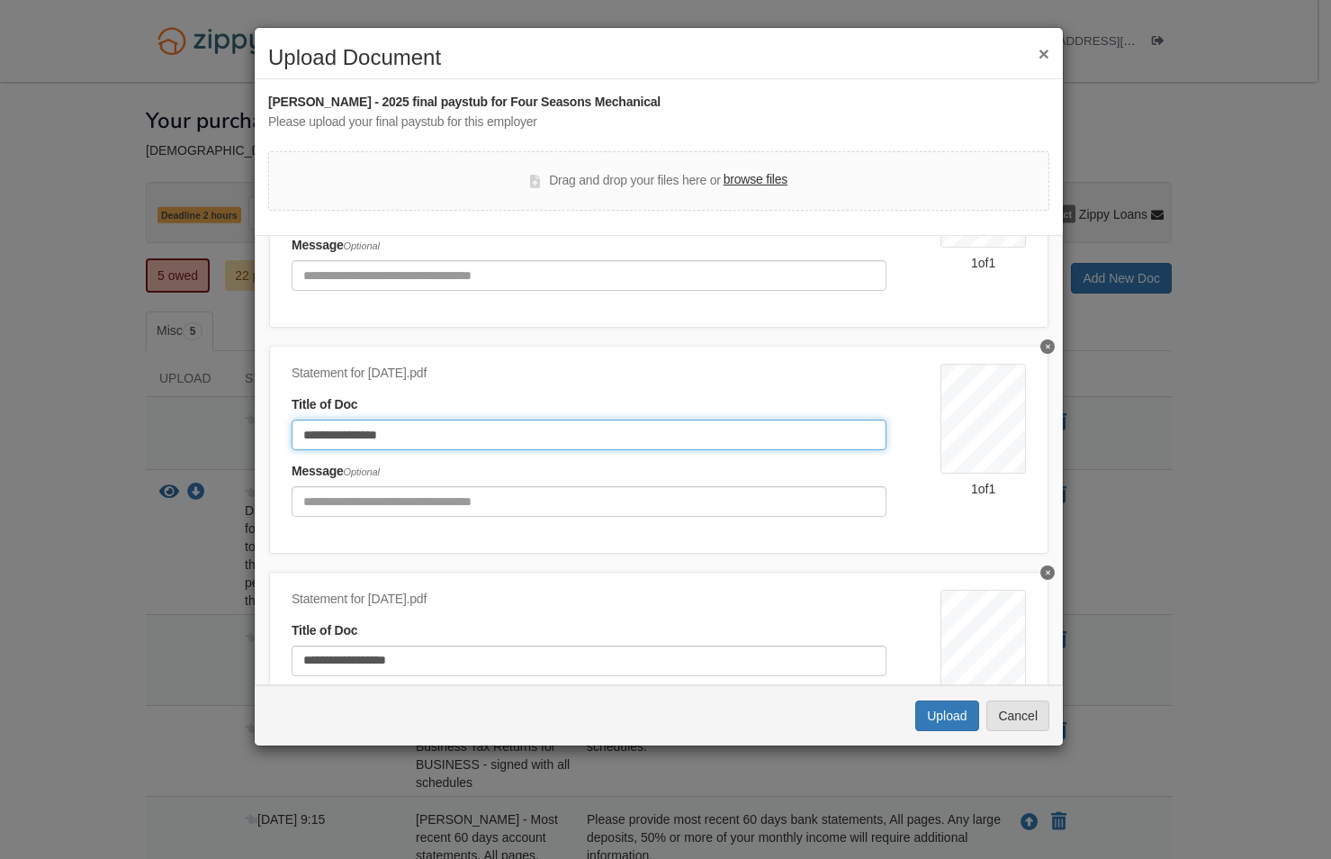
type input "**********"
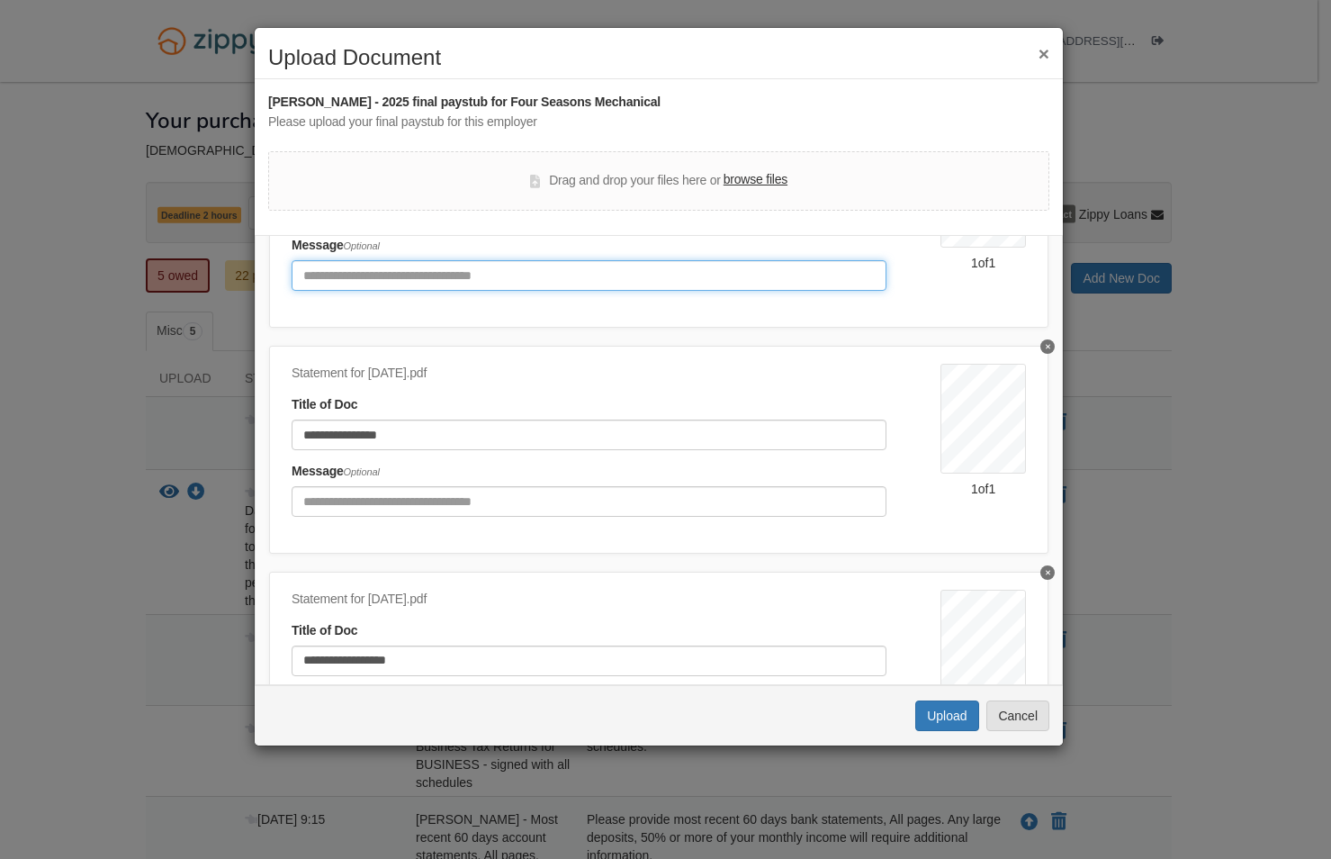
click at [444, 263] on input "Include any comments on this document" at bounding box center [589, 275] width 595 height 31
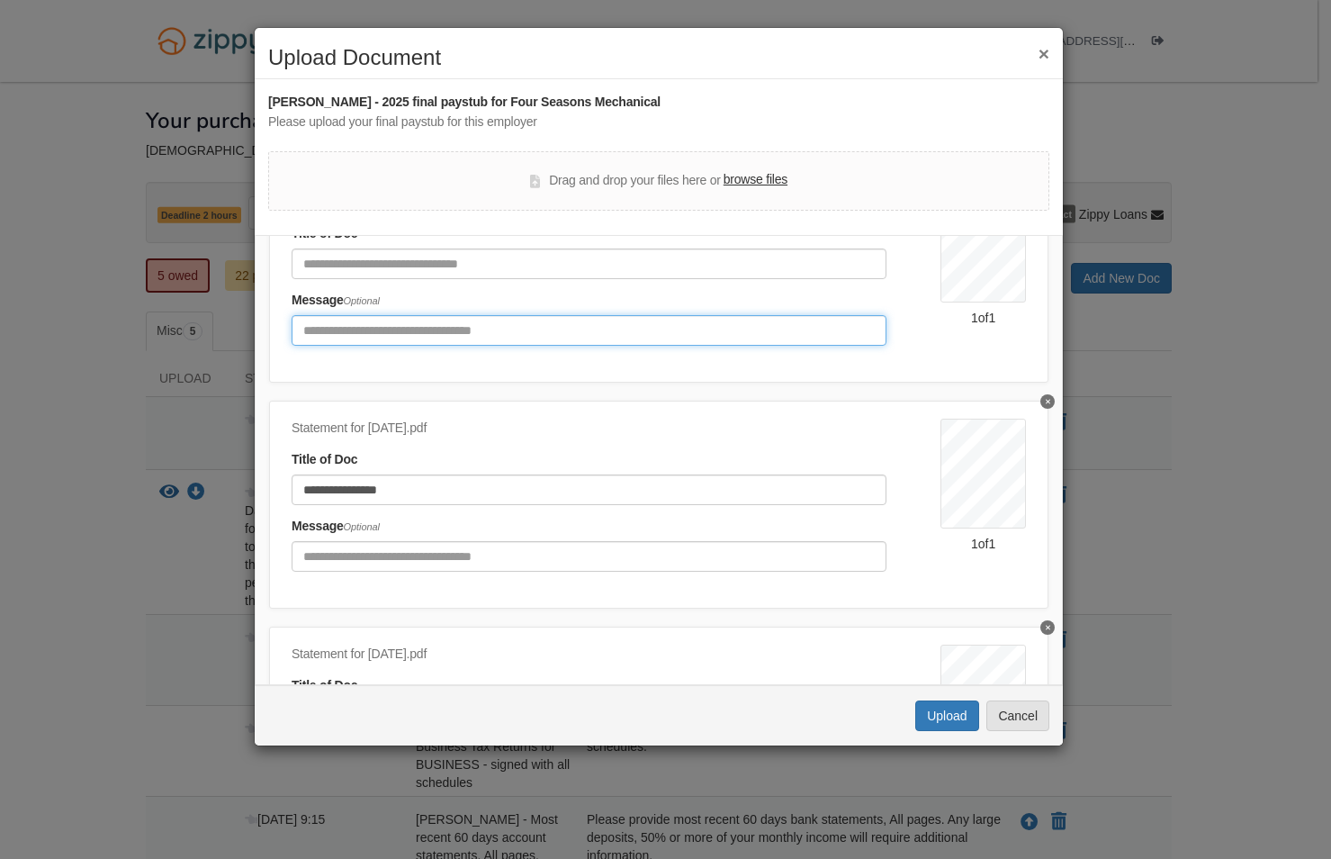
scroll to position [291, 0]
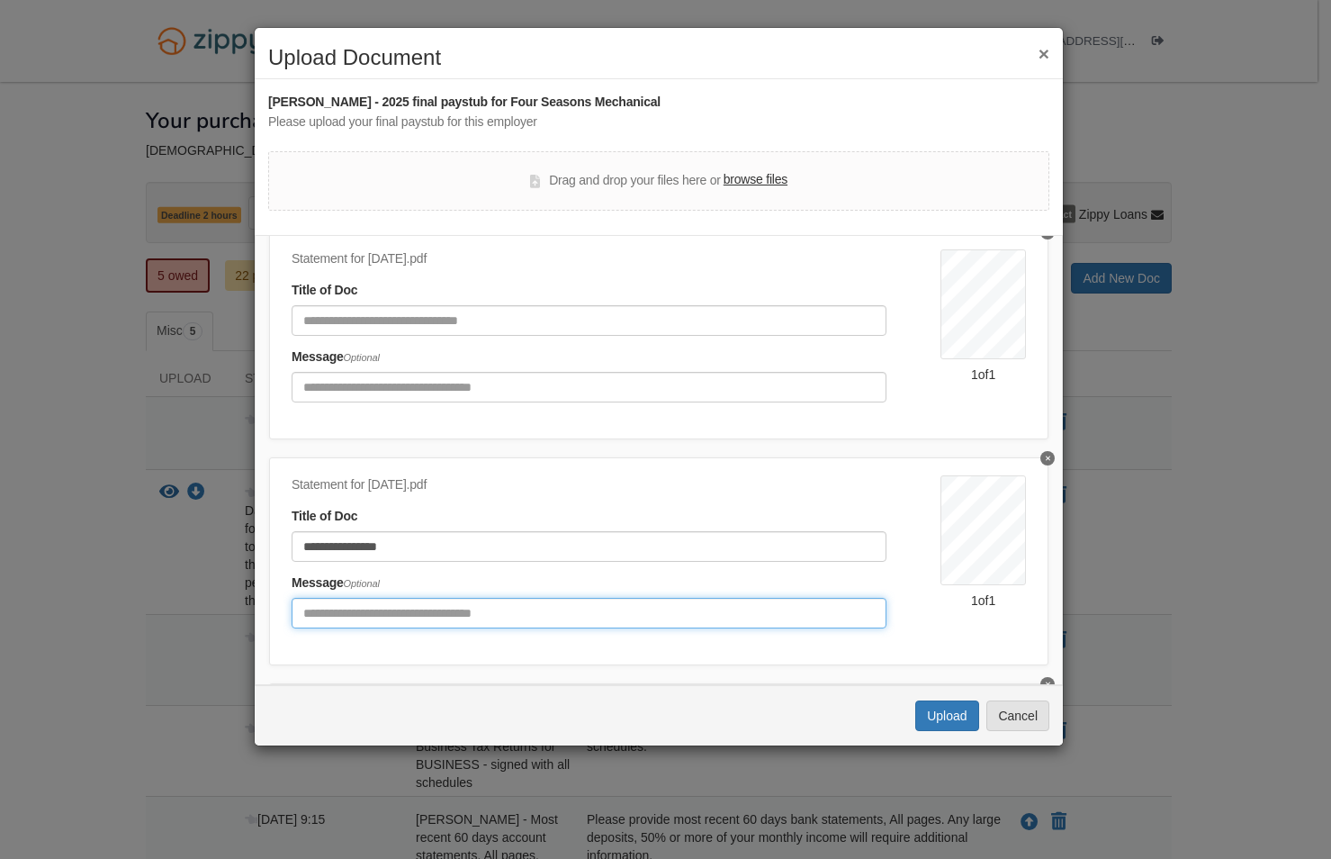
click at [413, 603] on input "Include any comments on this document" at bounding box center [589, 613] width 595 height 31
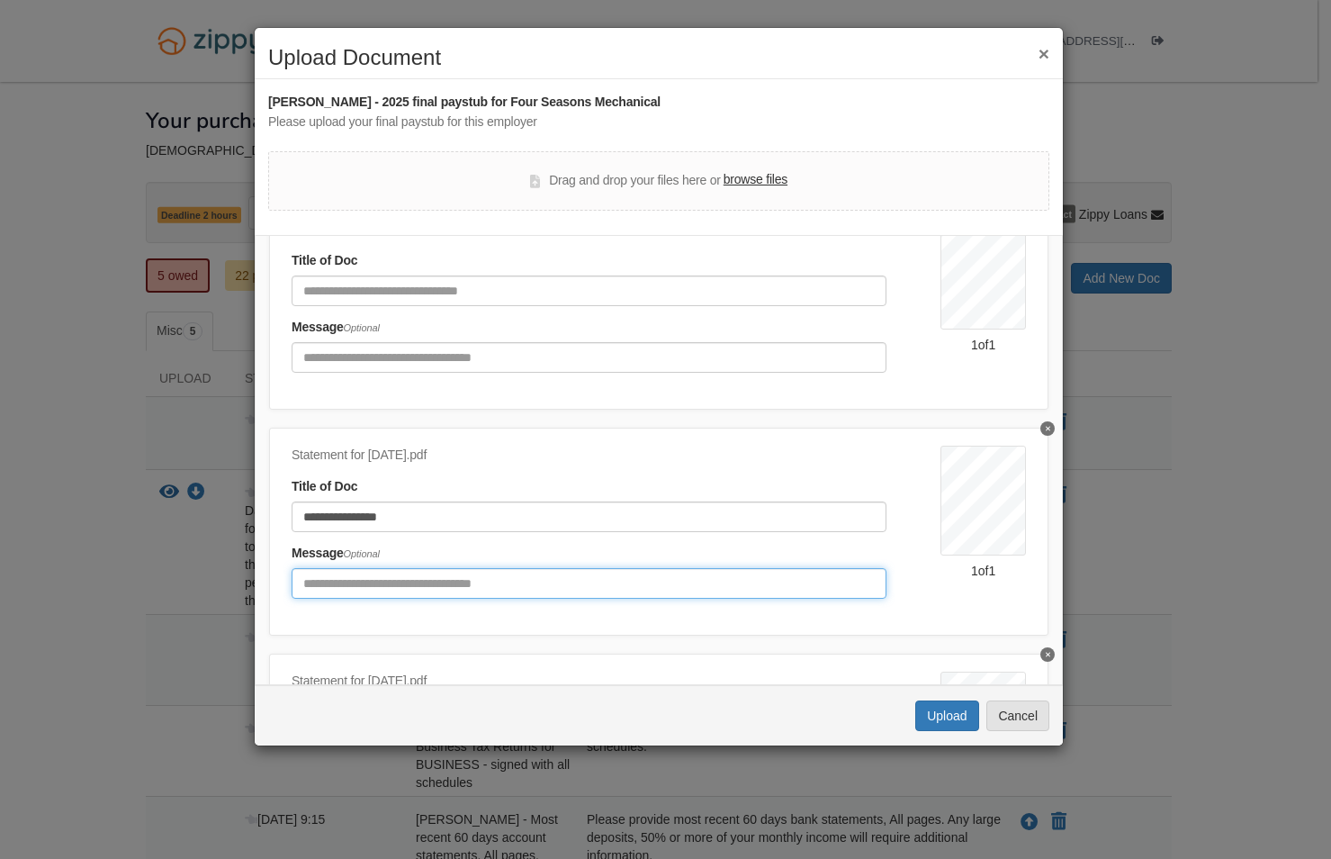
scroll to position [540, 0]
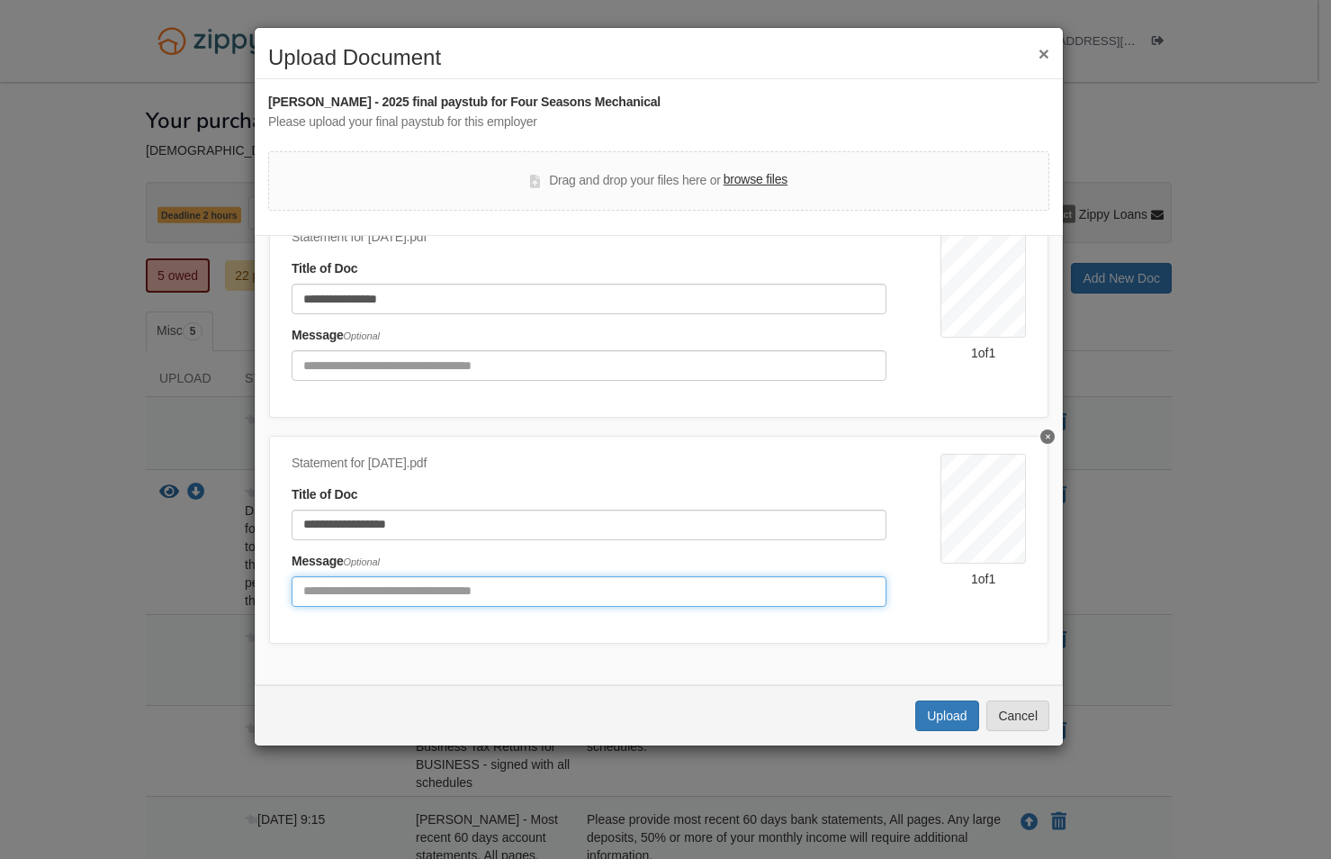
click at [400, 576] on input "Include any comments on this document" at bounding box center [589, 591] width 595 height 31
type input "**********"
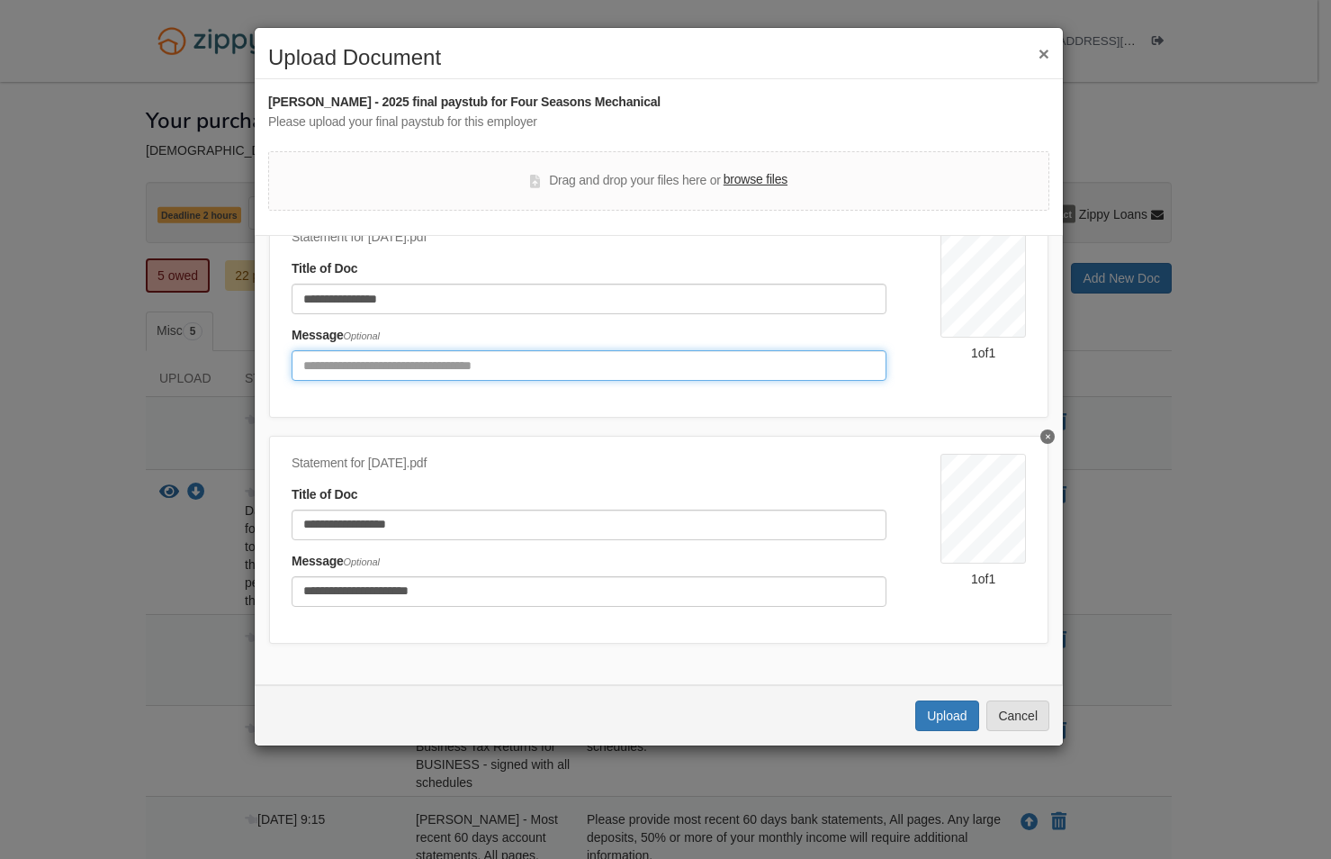
click at [459, 353] on input "Include any comments on this document" at bounding box center [589, 365] width 595 height 31
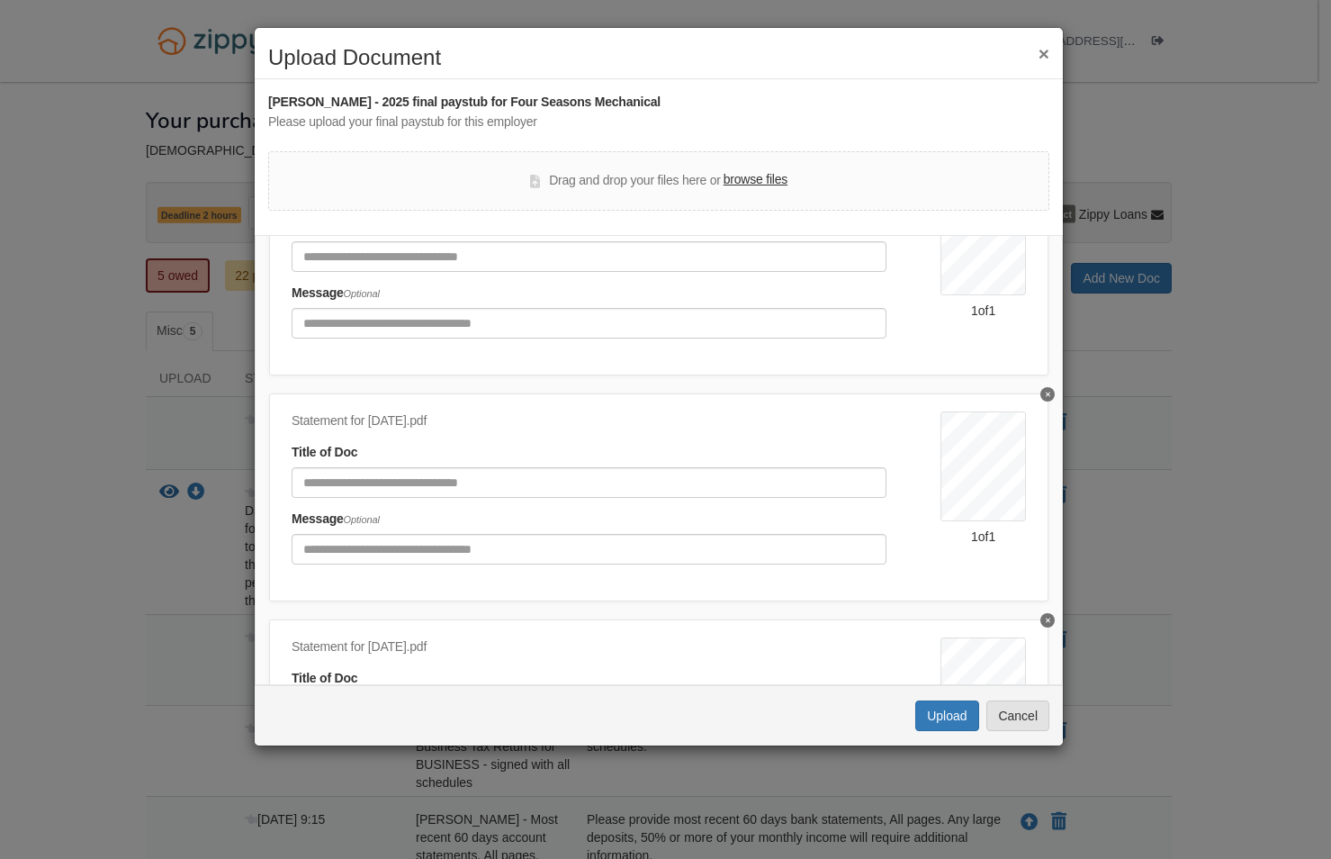
scroll to position [210, 0]
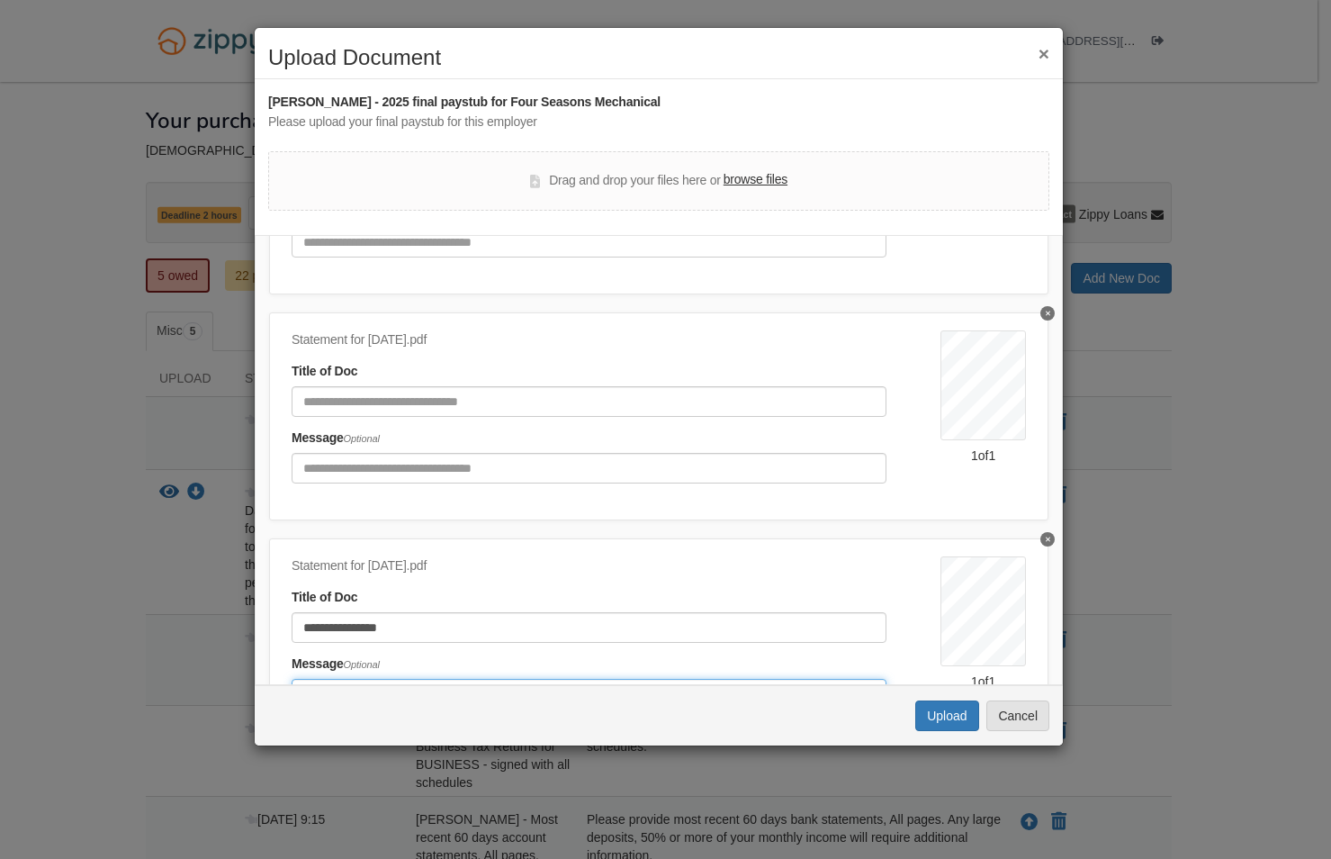
type input "**********"
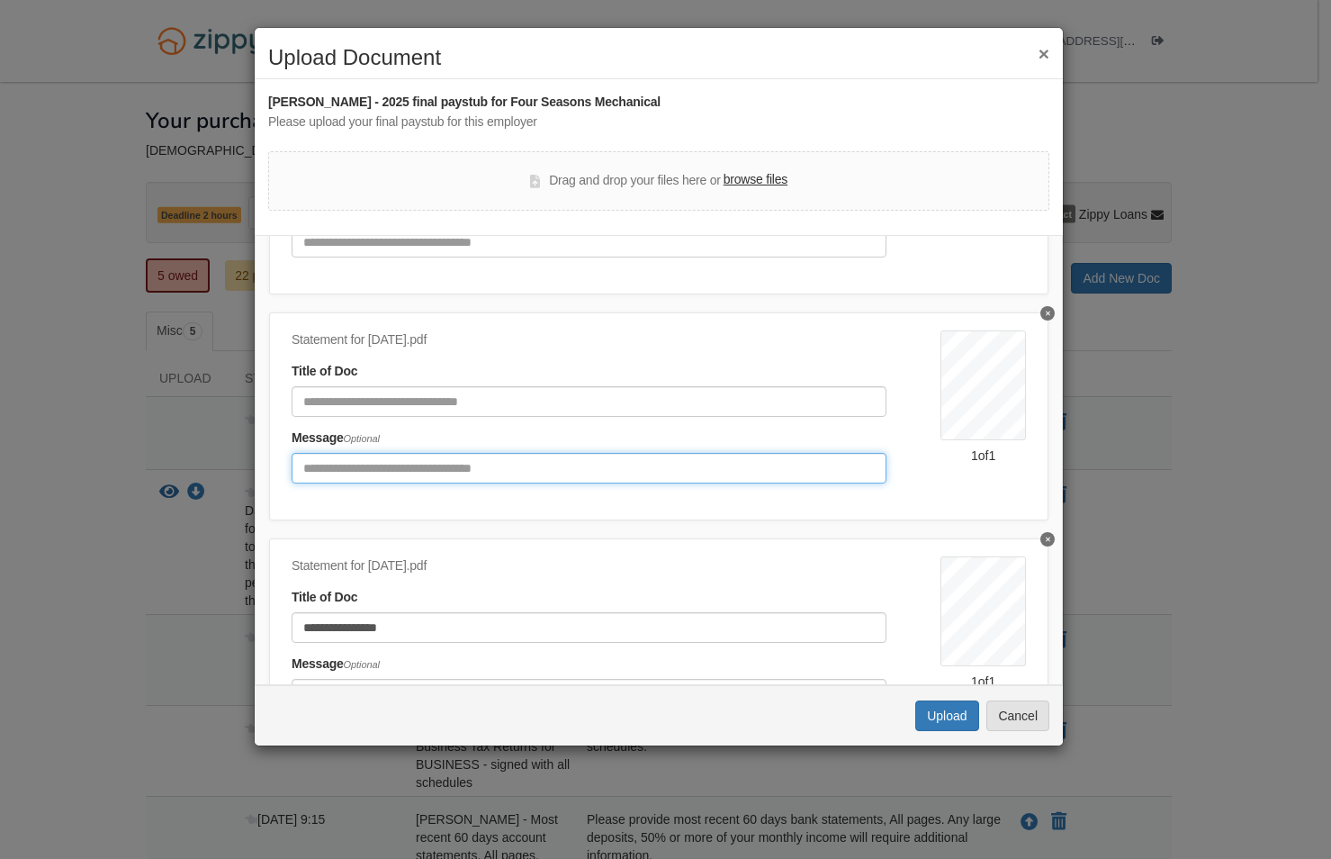
click at [400, 462] on input "Include any comments on this document" at bounding box center [589, 468] width 595 height 31
type input "**********"
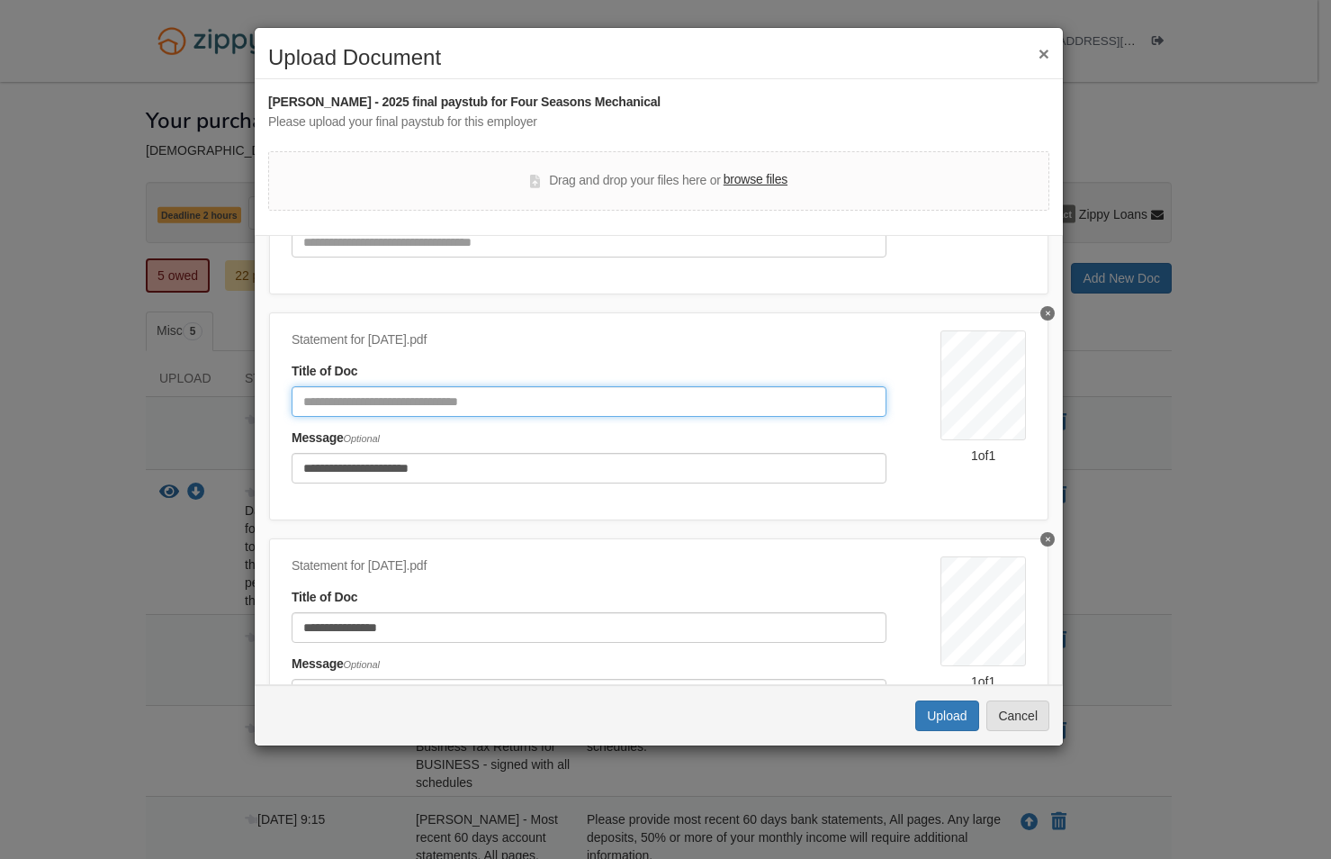
click at [399, 398] on input "Document Title" at bounding box center [589, 401] width 595 height 31
type input "**********"
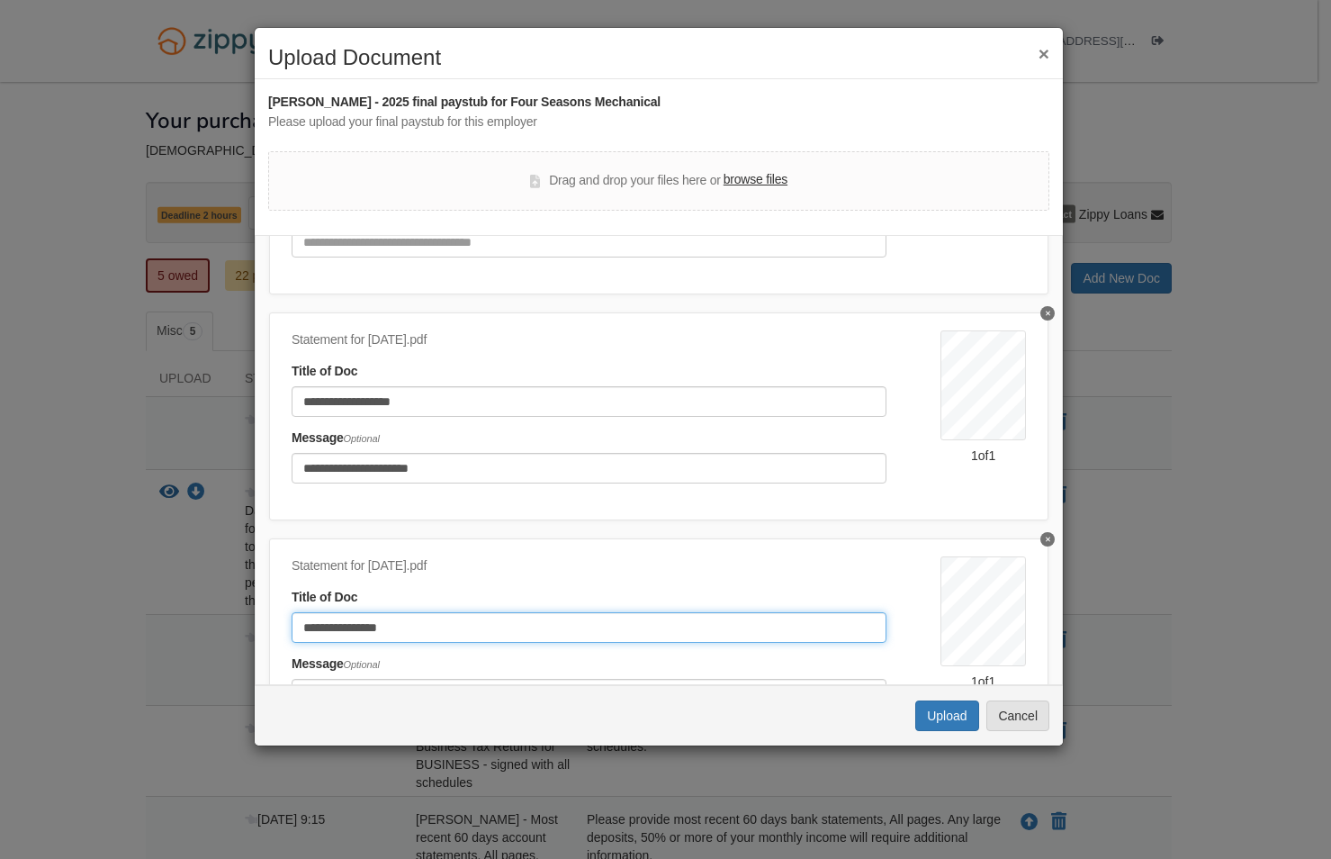
click at [517, 614] on input "**********" at bounding box center [589, 627] width 595 height 31
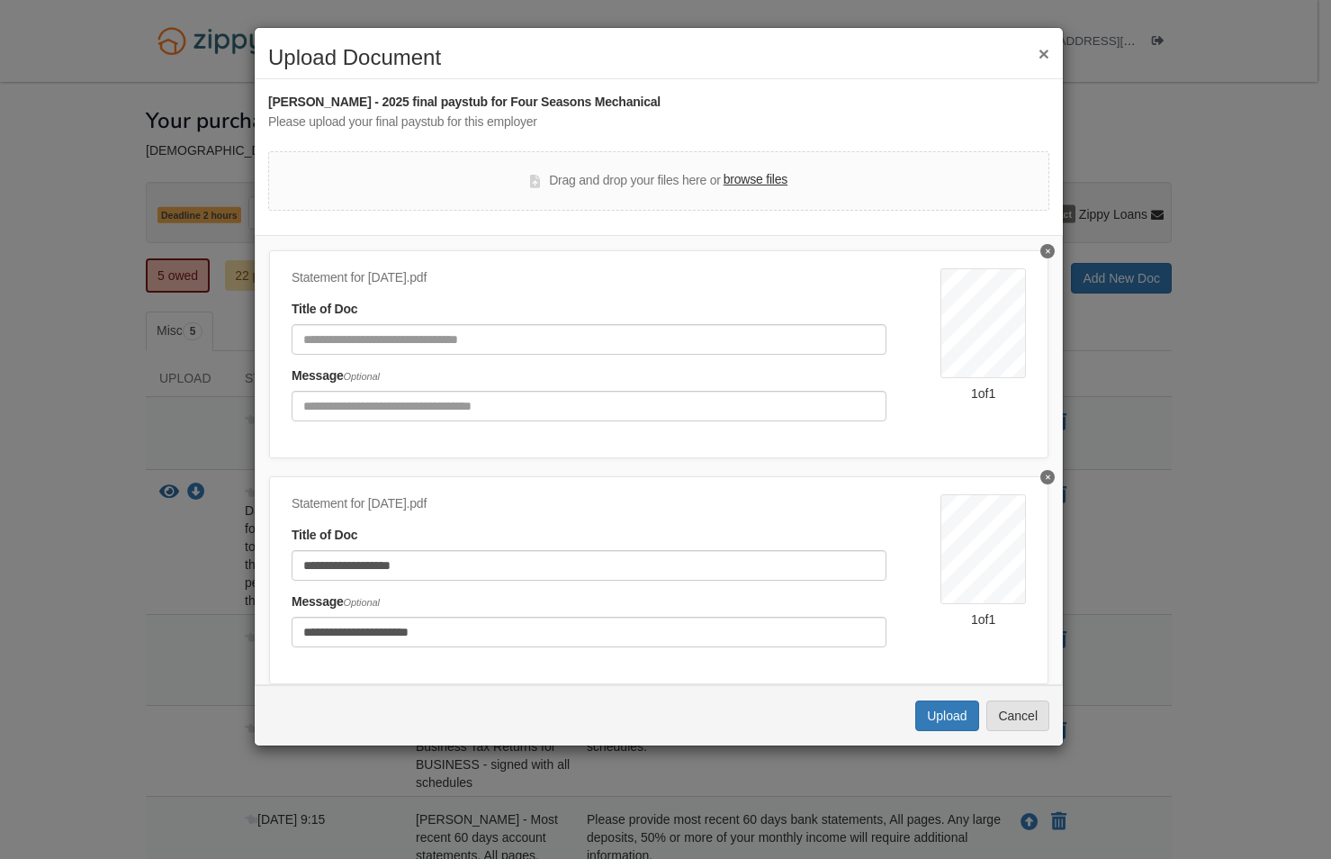
type input "**********"
click at [382, 334] on input "Document Title" at bounding box center [589, 339] width 595 height 31
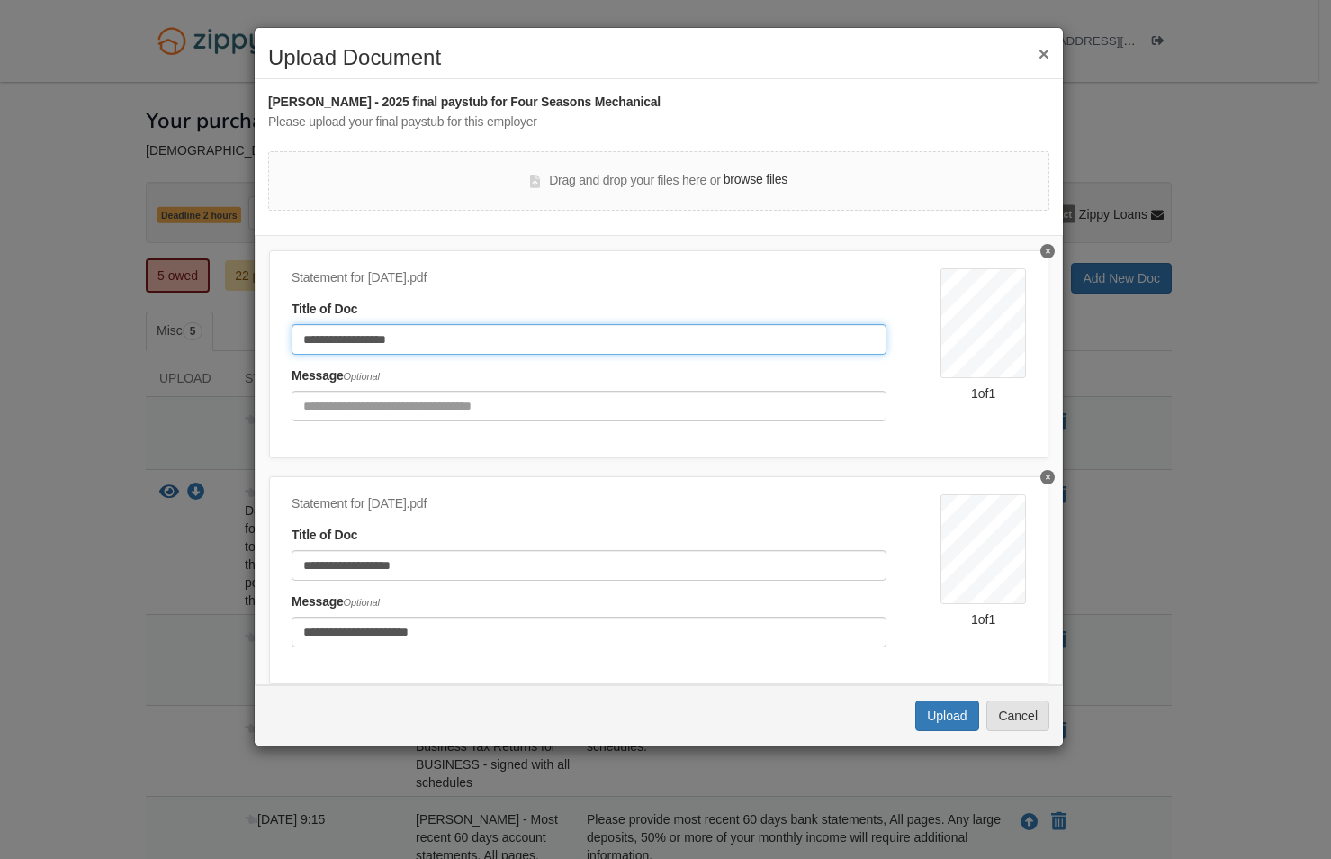
type input "**********"
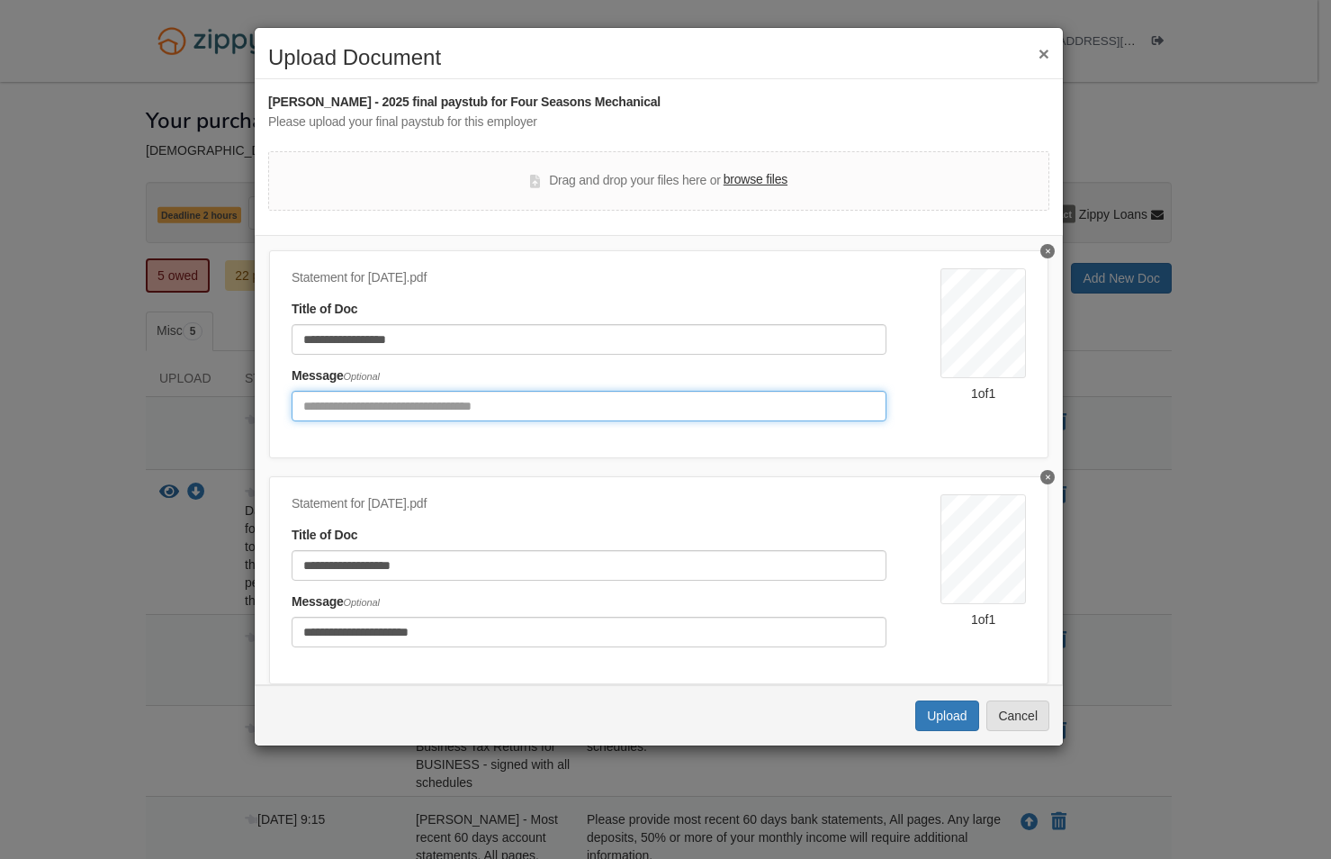
click at [357, 393] on input "Include any comments on this document" at bounding box center [589, 406] width 595 height 31
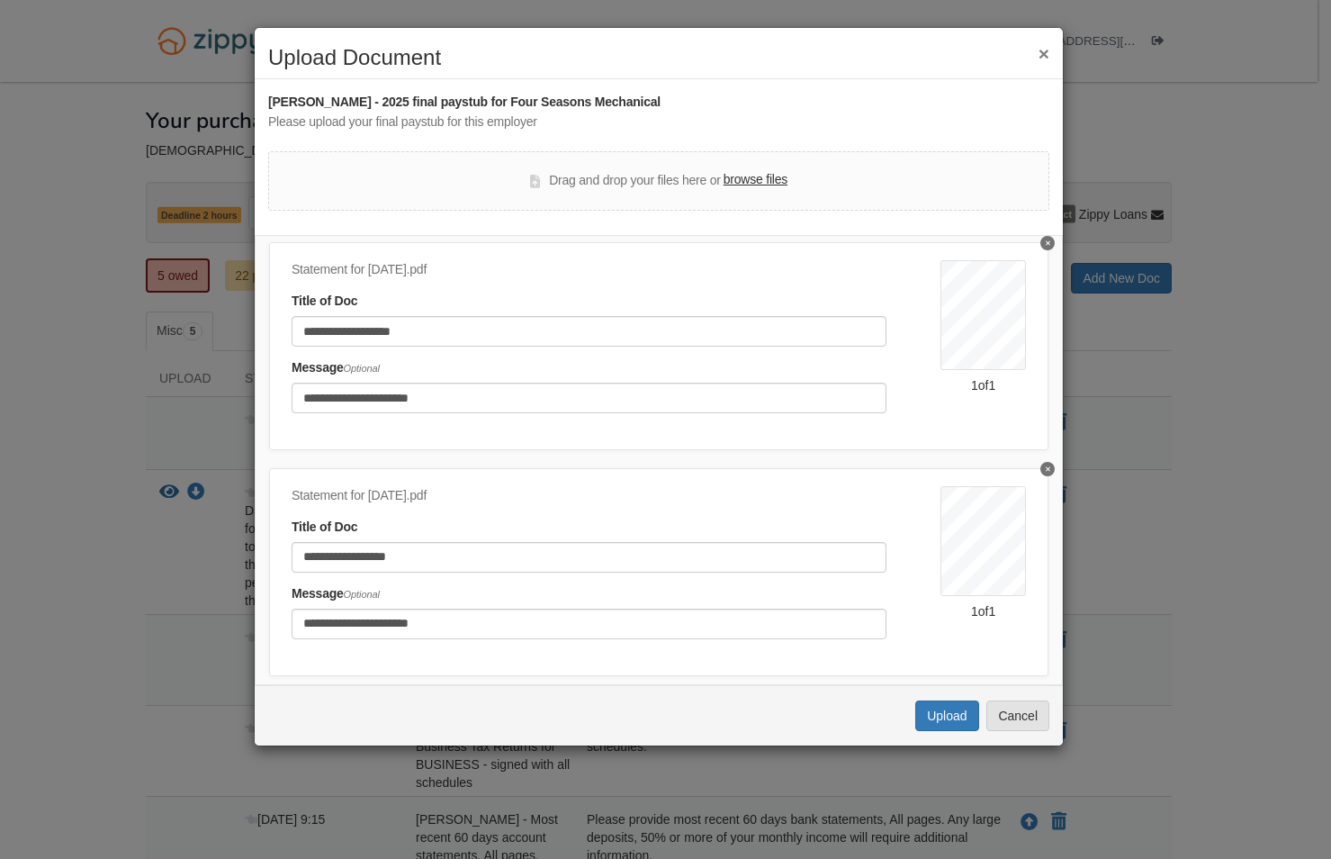
scroll to position [540, 0]
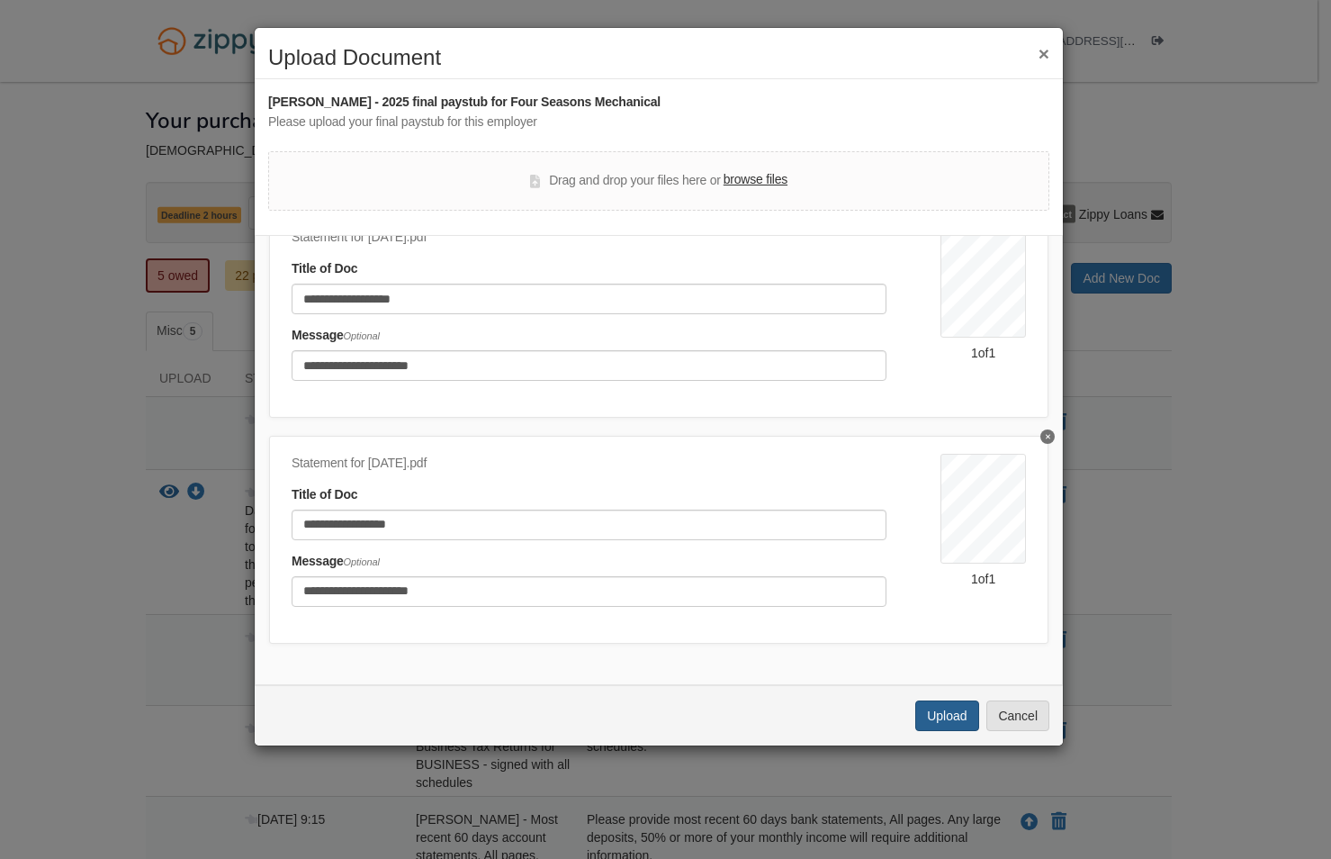
type input "**********"
click at [932, 711] on button "Upload" at bounding box center [946, 715] width 63 height 31
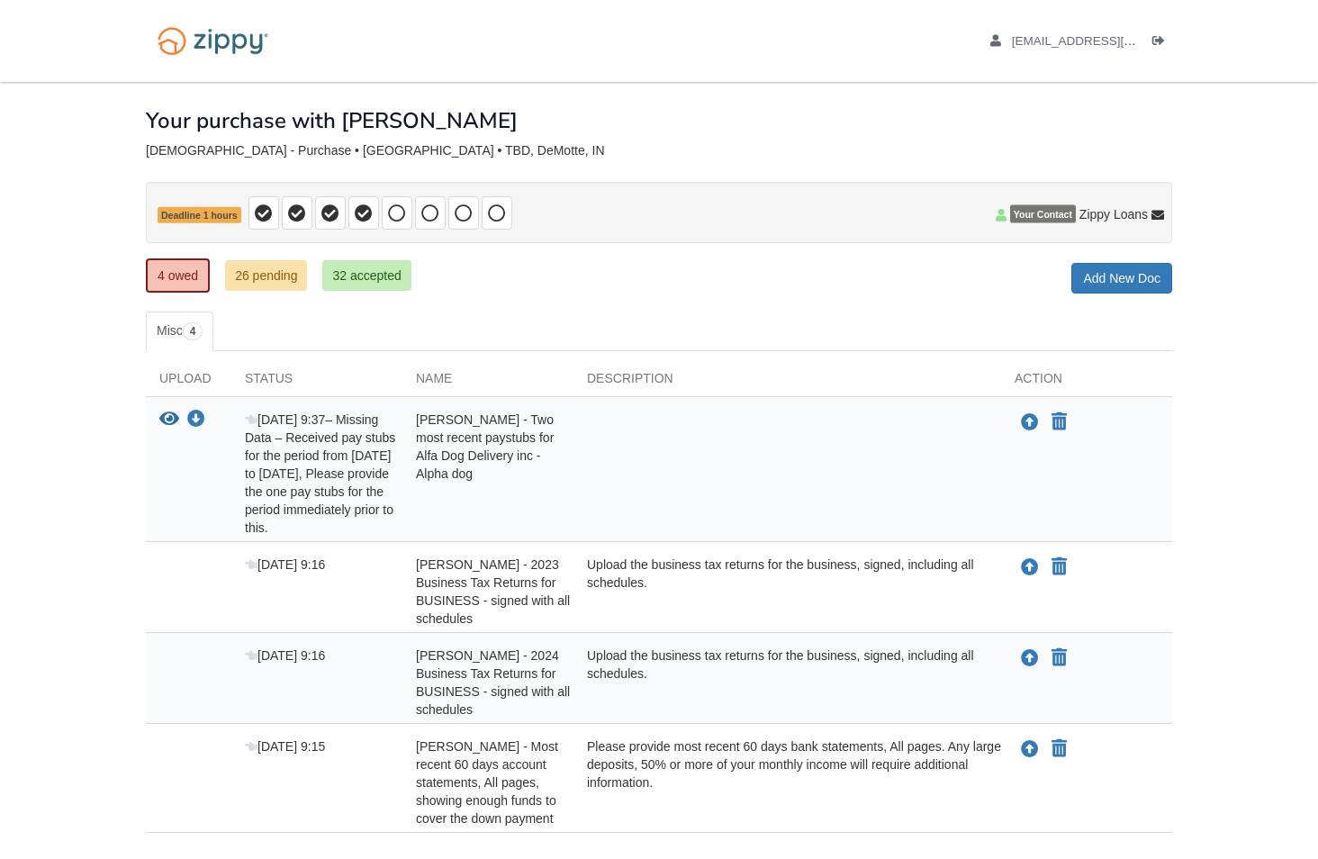
scroll to position [118, 0]
